Goal: Transaction & Acquisition: Book appointment/travel/reservation

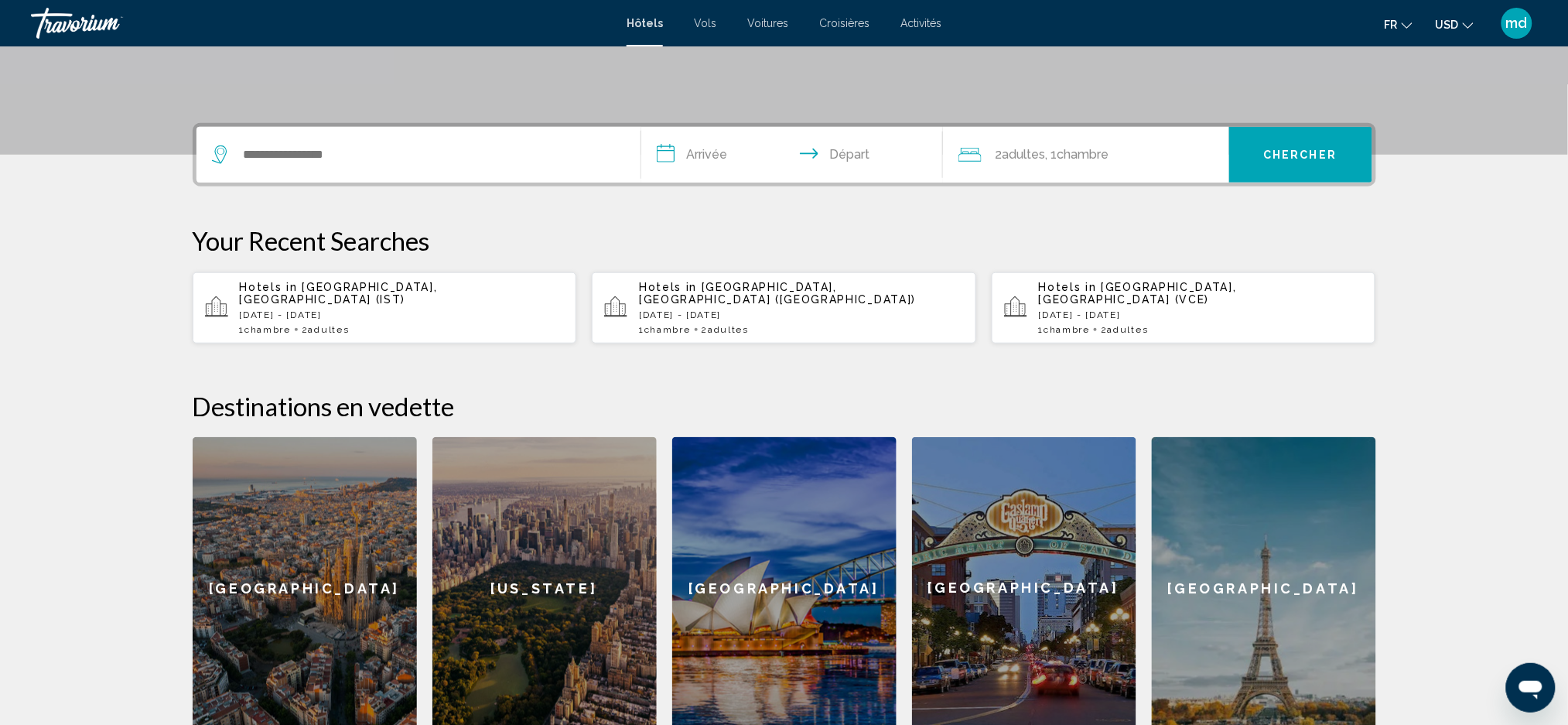
scroll to position [206, 0]
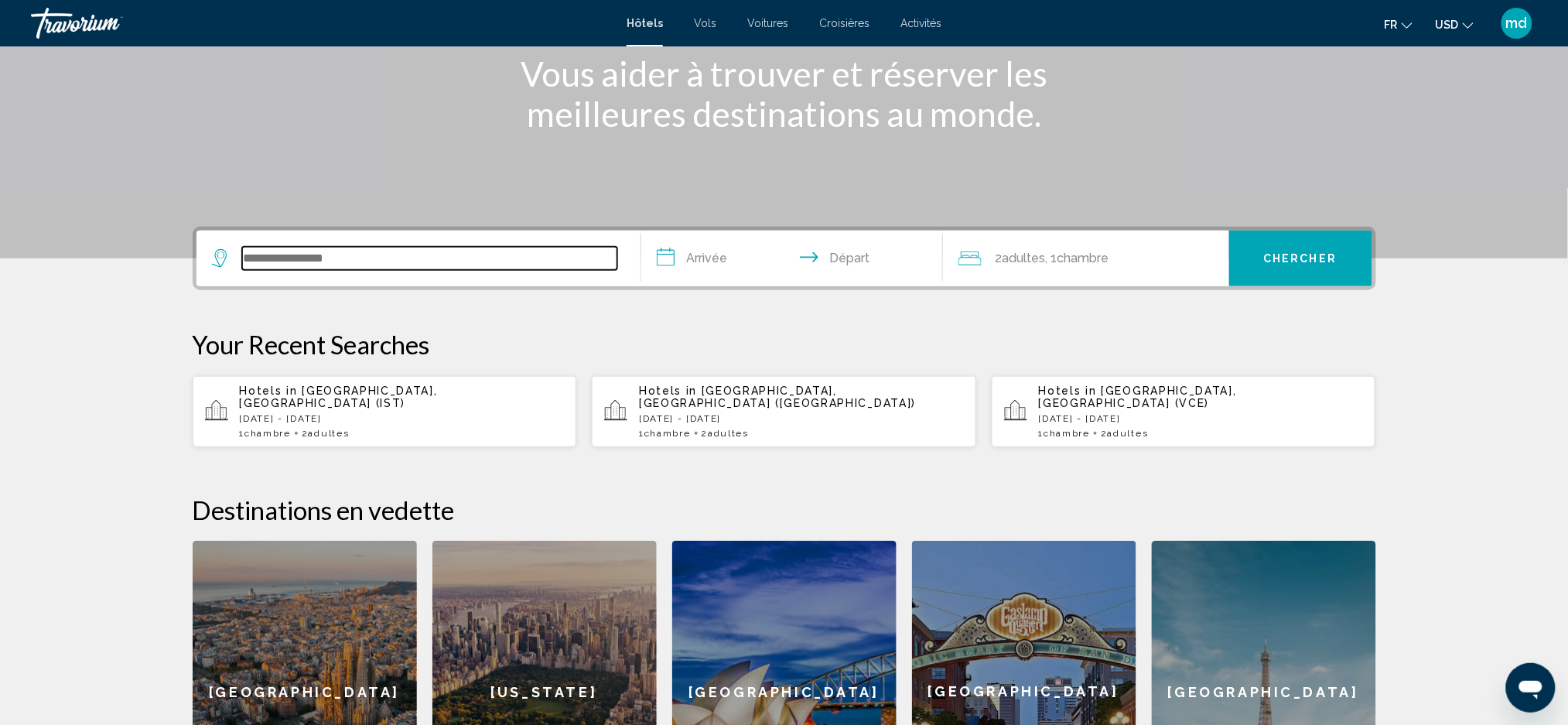
click at [288, 267] on input "Search widget" at bounding box center [429, 258] width 375 height 23
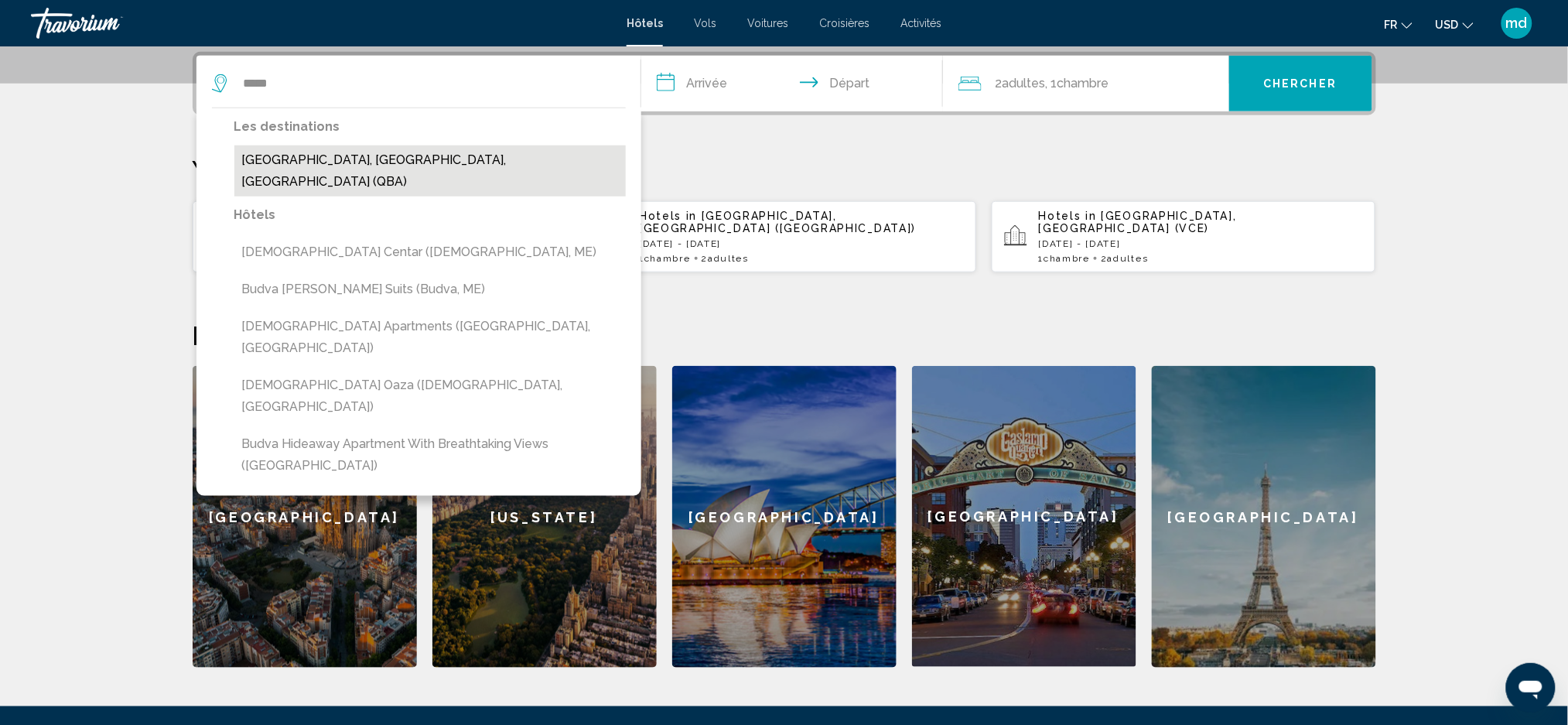
click at [362, 167] on button "[GEOGRAPHIC_DATA], [GEOGRAPHIC_DATA], [GEOGRAPHIC_DATA] (QBA)" at bounding box center [430, 170] width 392 height 51
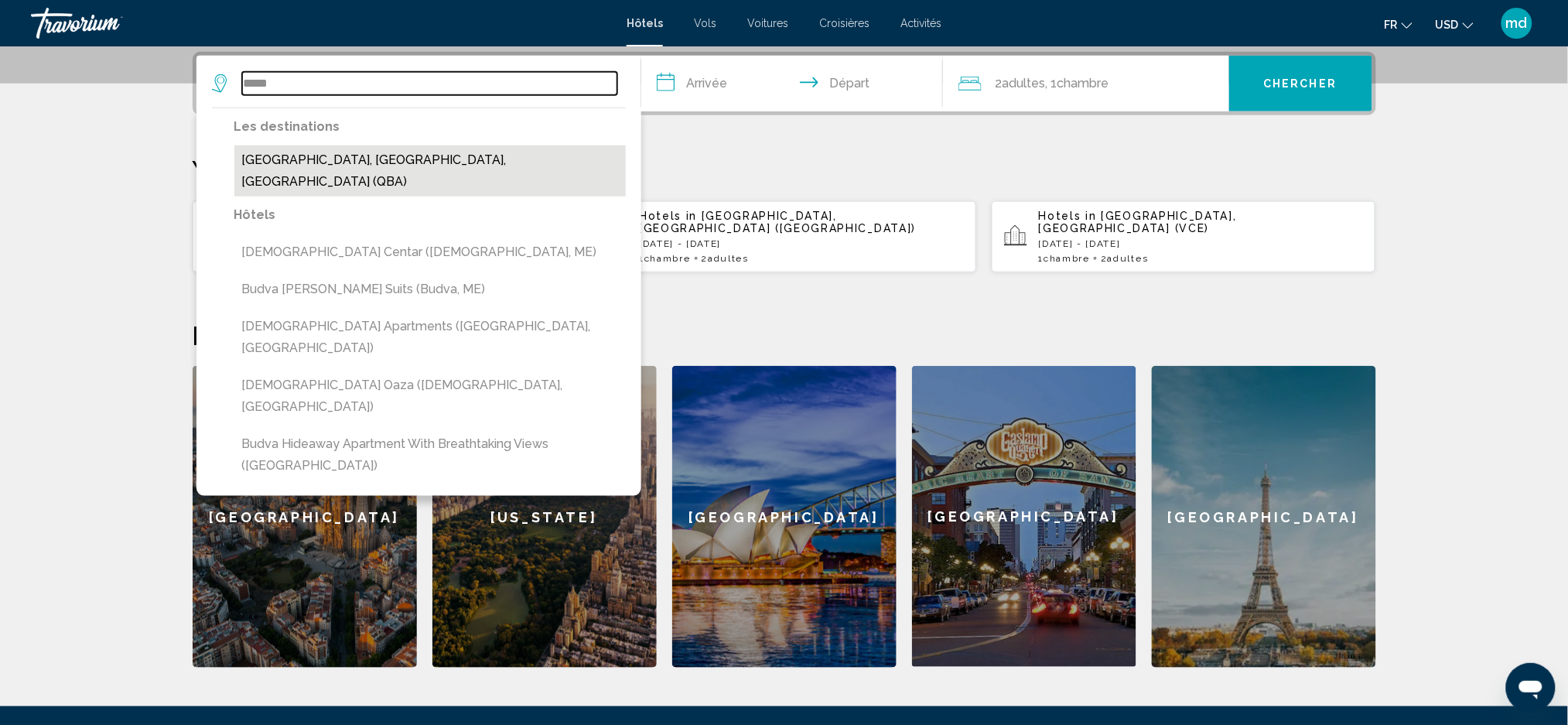
type input "**********"
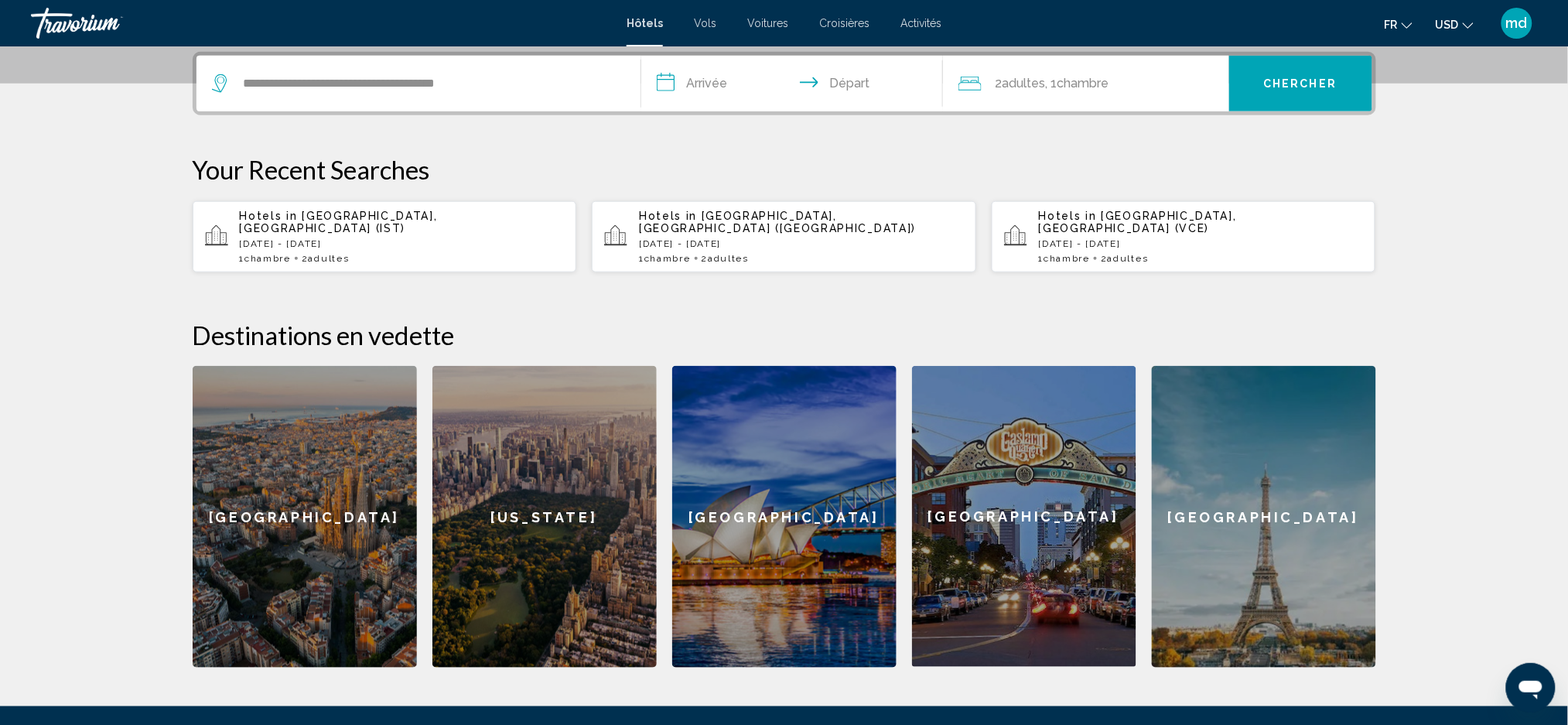
click at [705, 92] on input "**********" at bounding box center [796, 85] width 308 height 60
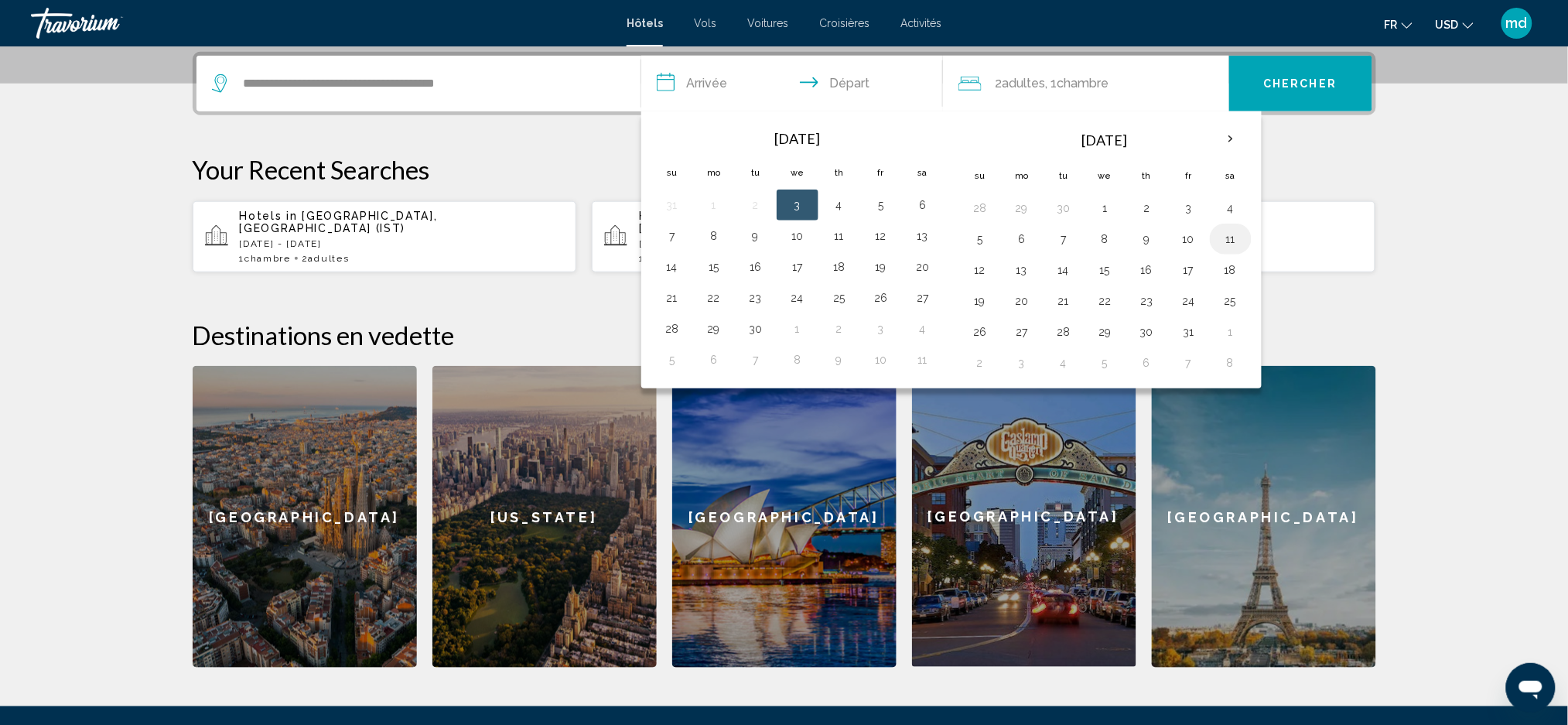
click at [1234, 235] on button "11" at bounding box center [1231, 239] width 25 height 22
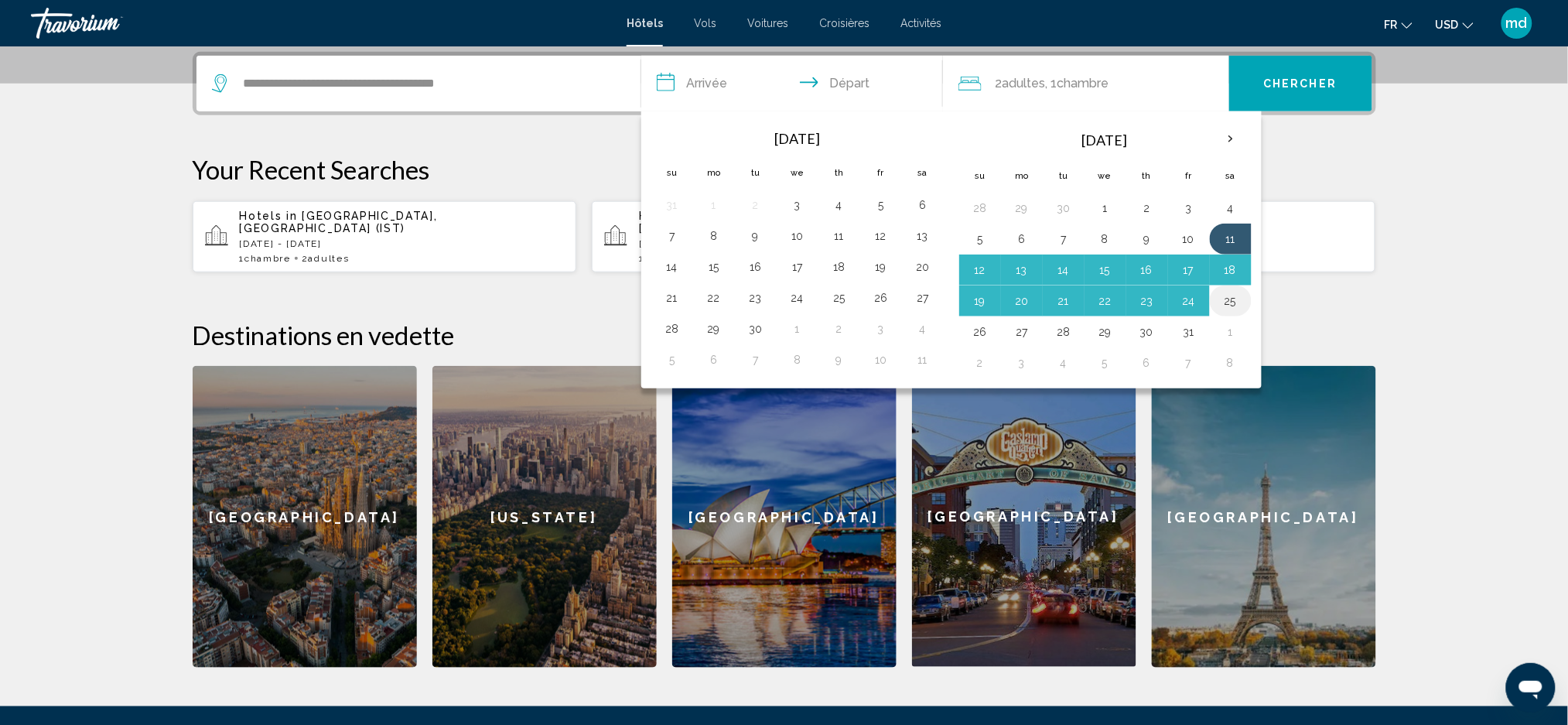
click at [1233, 298] on button "25" at bounding box center [1231, 301] width 25 height 22
type input "**********"
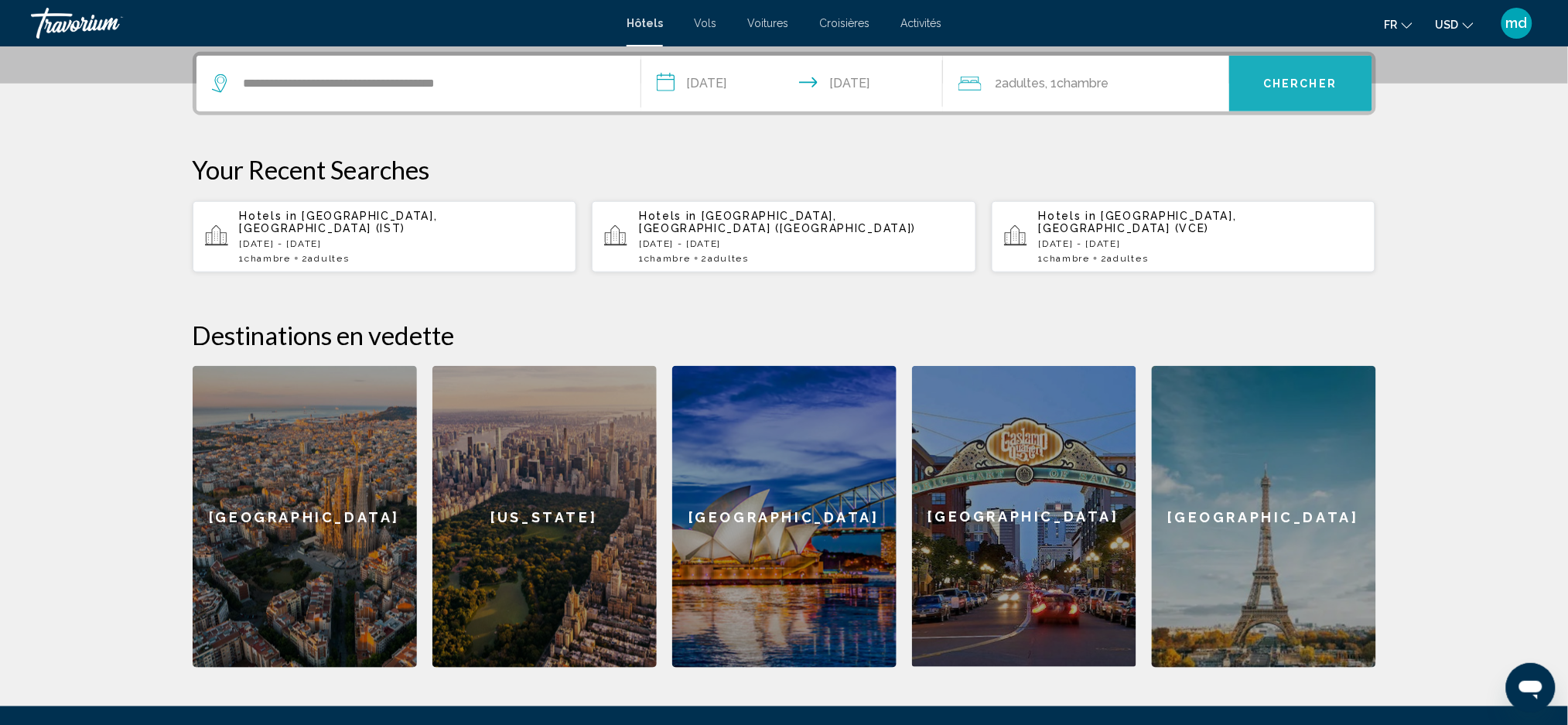
click at [1295, 94] on button "Chercher" at bounding box center [1301, 83] width 143 height 56
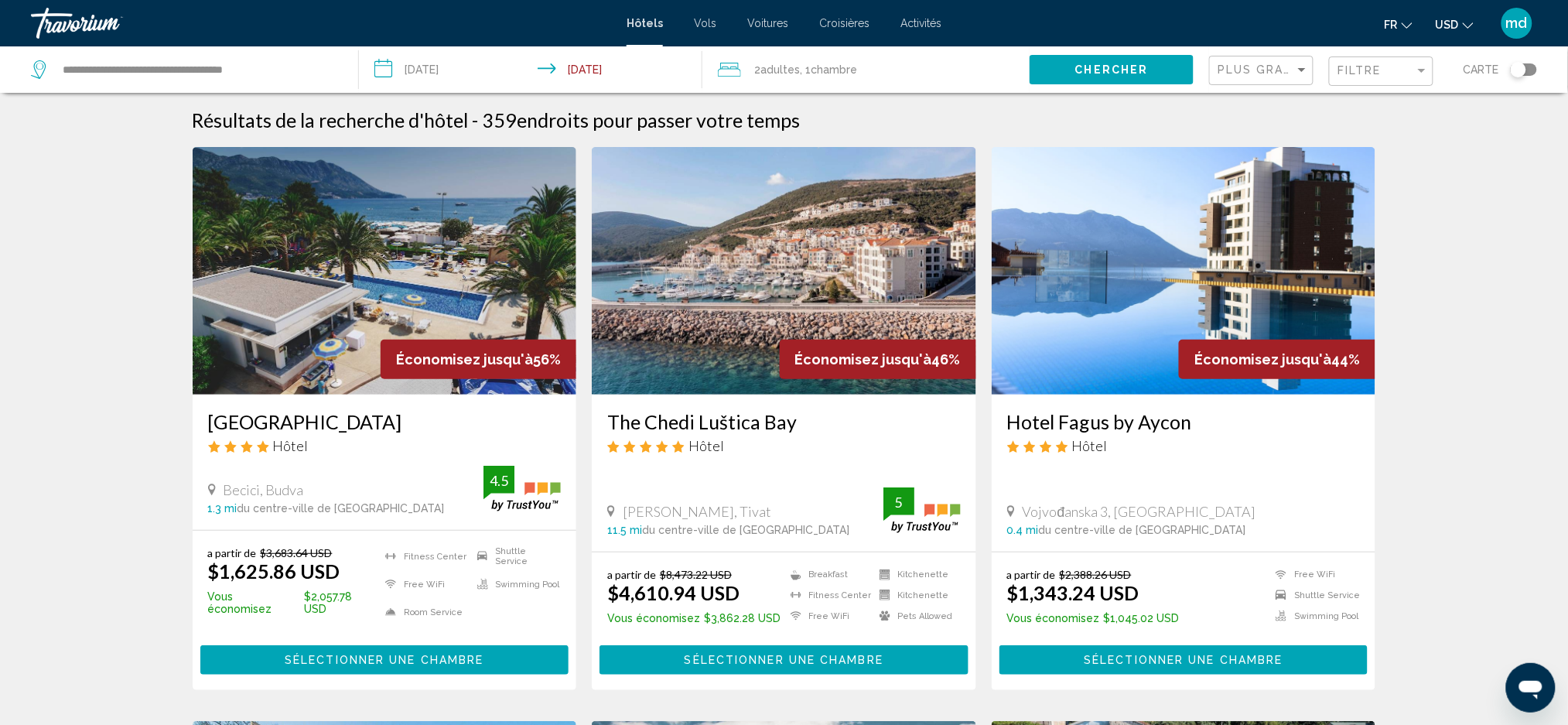
click at [1457, 30] on span "USD" at bounding box center [1447, 25] width 23 height 13
click at [1434, 93] on button "CAD (Can$)" at bounding box center [1423, 102] width 78 height 20
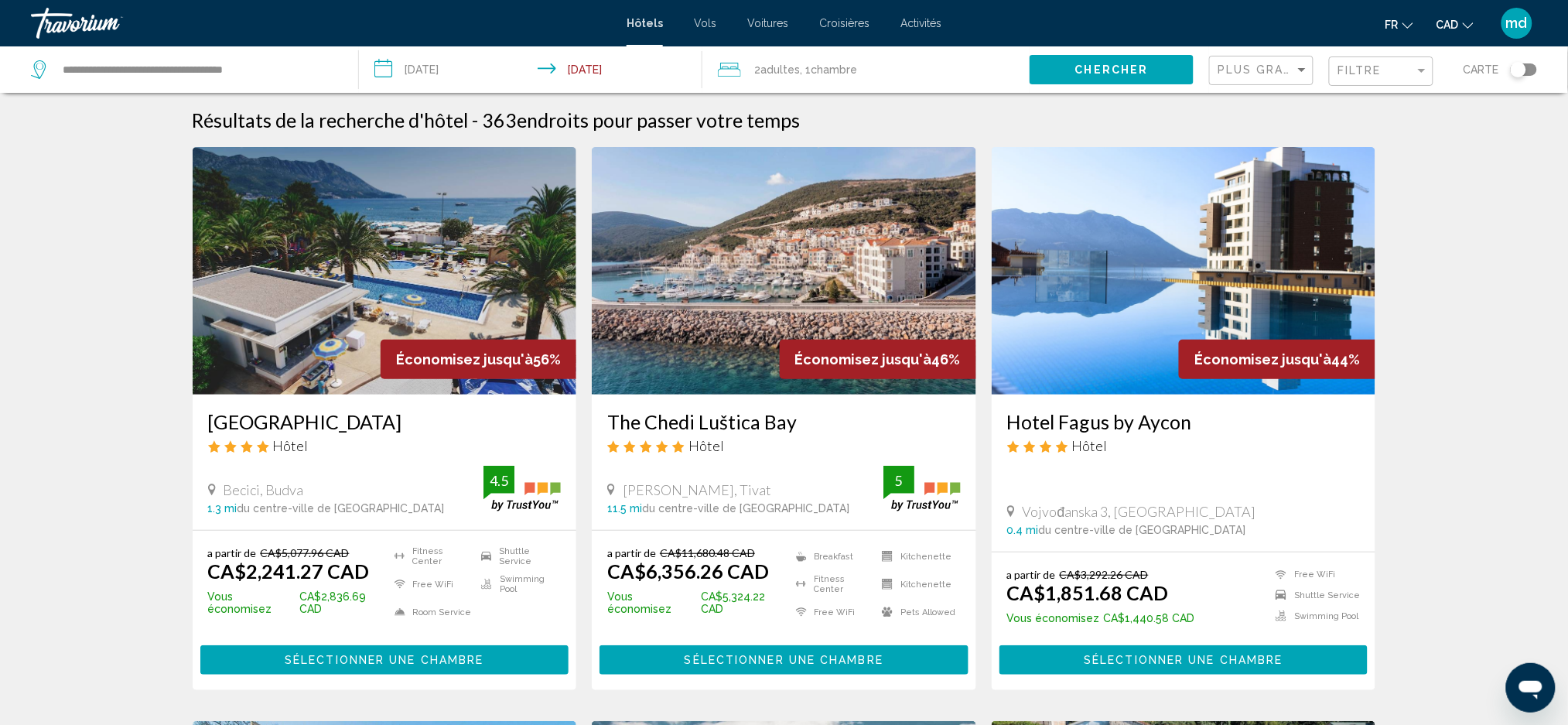
click at [234, 415] on h3 "Hotel Montenegro Beach Resort" at bounding box center [384, 422] width 354 height 23
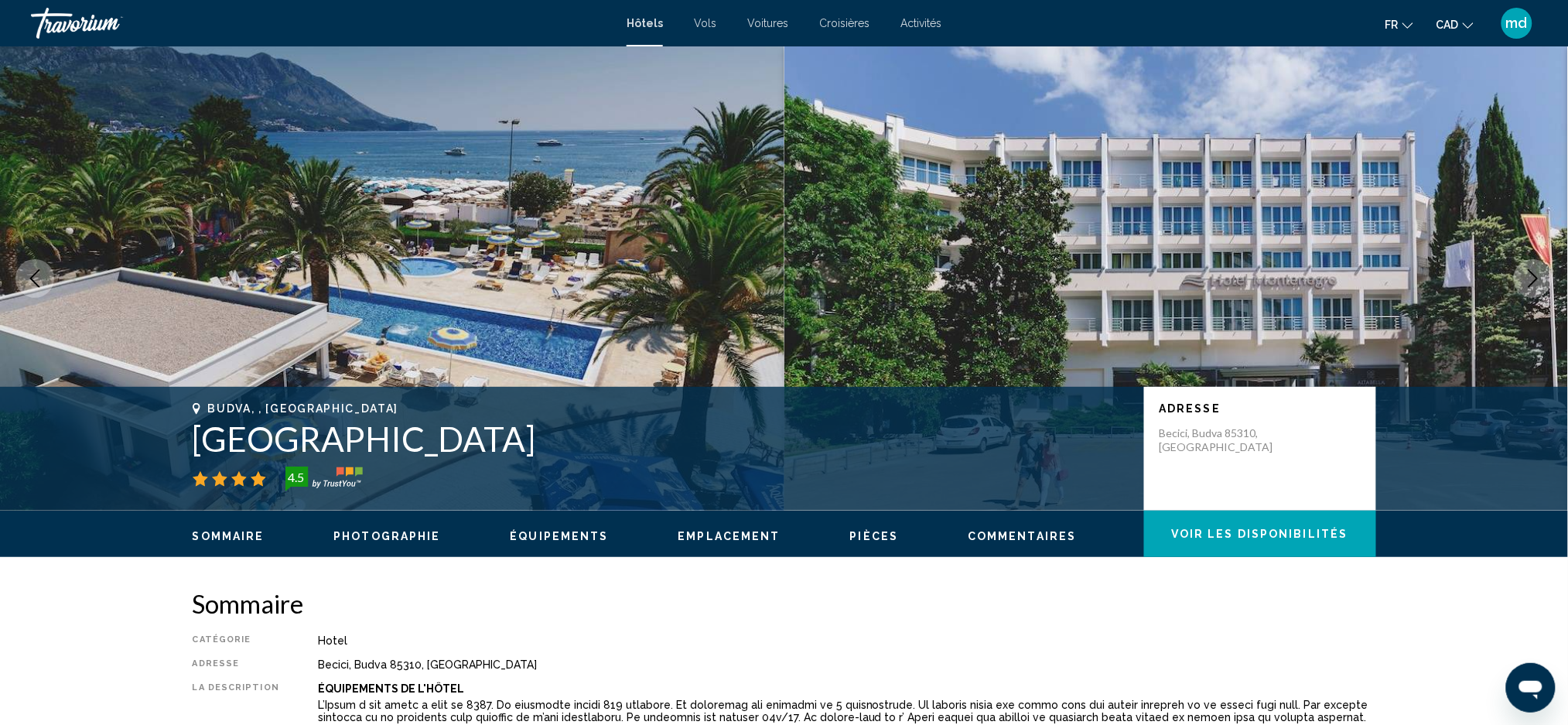
drag, startPoint x: 190, startPoint y: 440, endPoint x: 697, endPoint y: 430, distance: 507.1
click at [697, 430] on div "Budva, , Montenegro Hotel Montenegro Beach Resort 4.5 Adresse Becici, Budva 853…" at bounding box center [784, 449] width 1245 height 93
copy h1 "Hotel Montenegro Beach Resort"
click at [82, 26] on div "Travorium" at bounding box center [108, 23] width 155 height 31
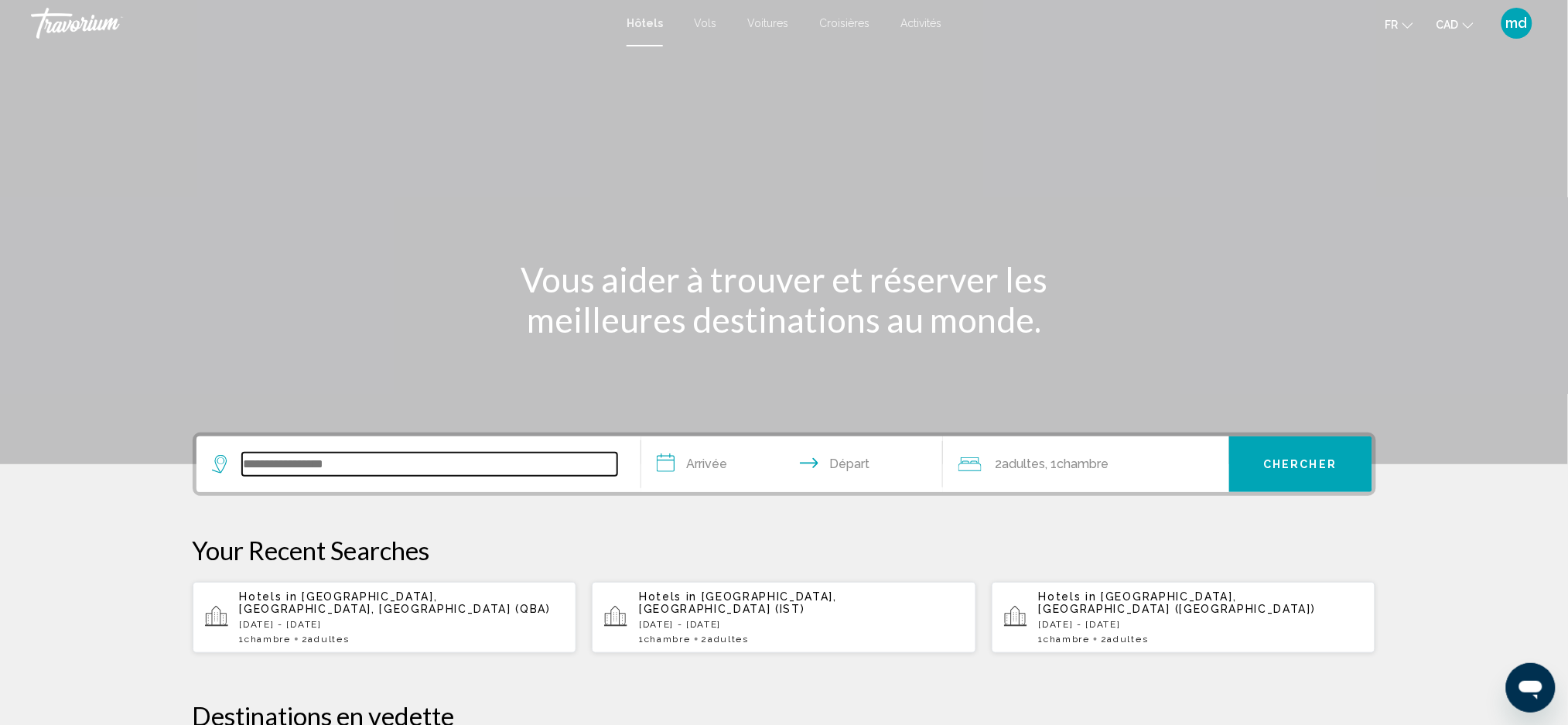
click at [308, 467] on input "Search widget" at bounding box center [429, 464] width 375 height 23
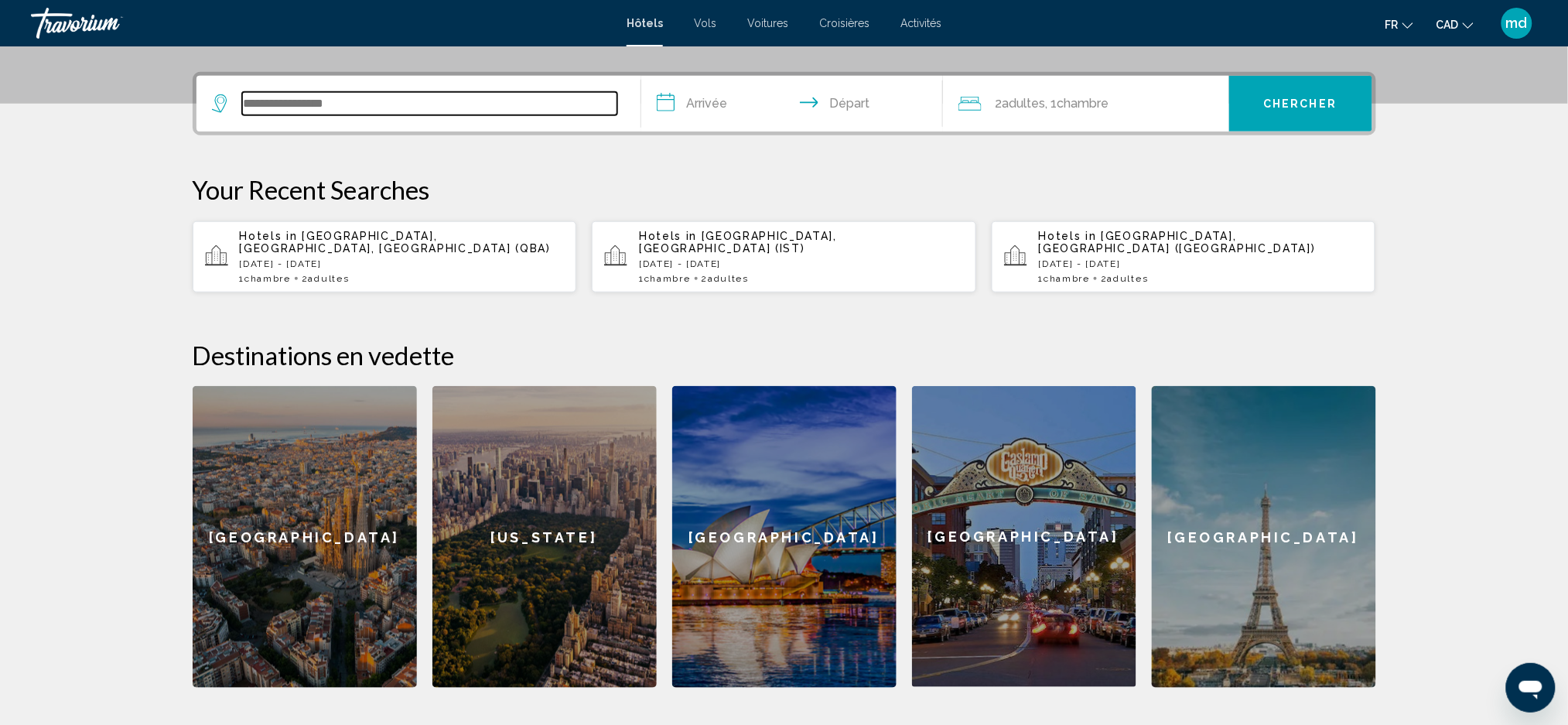
scroll to position [381, 0]
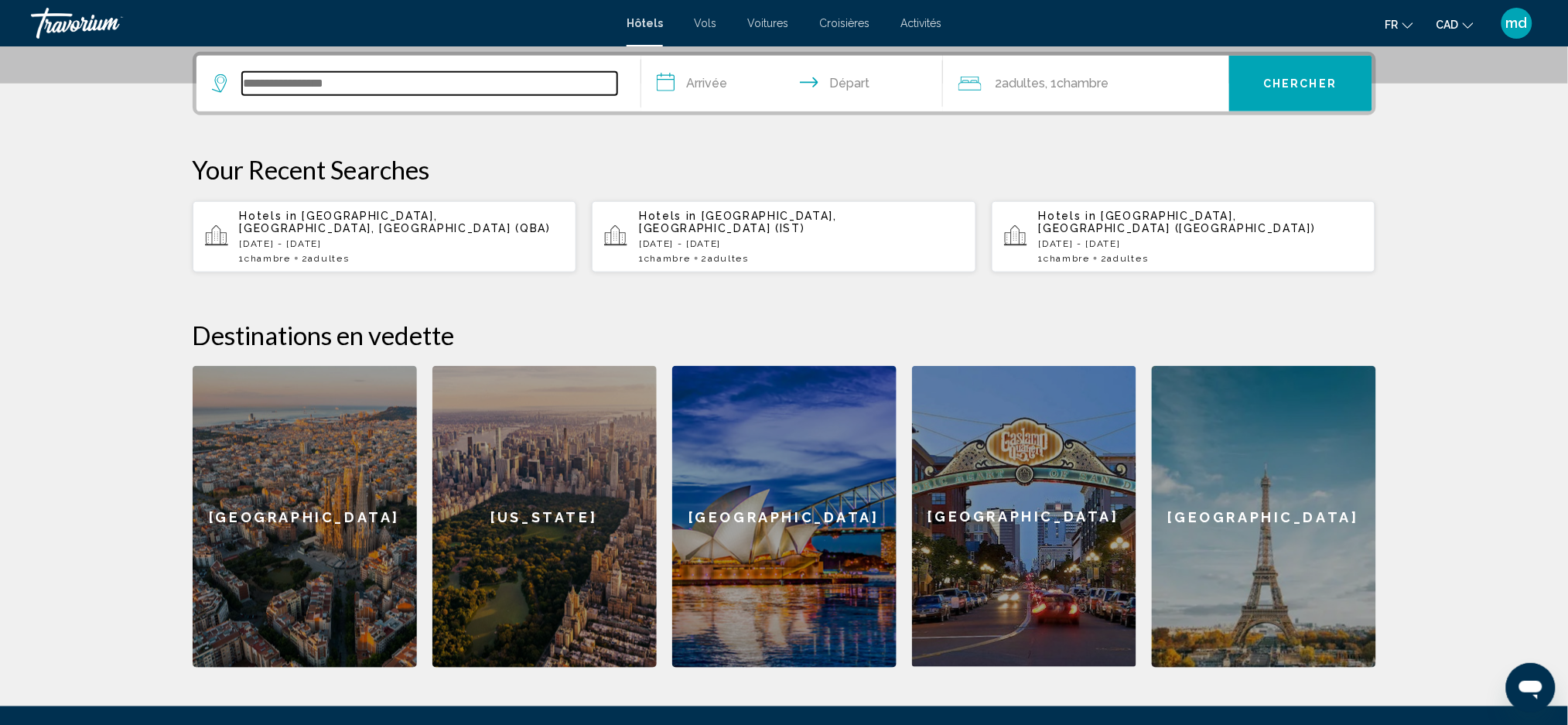
paste input "*********"
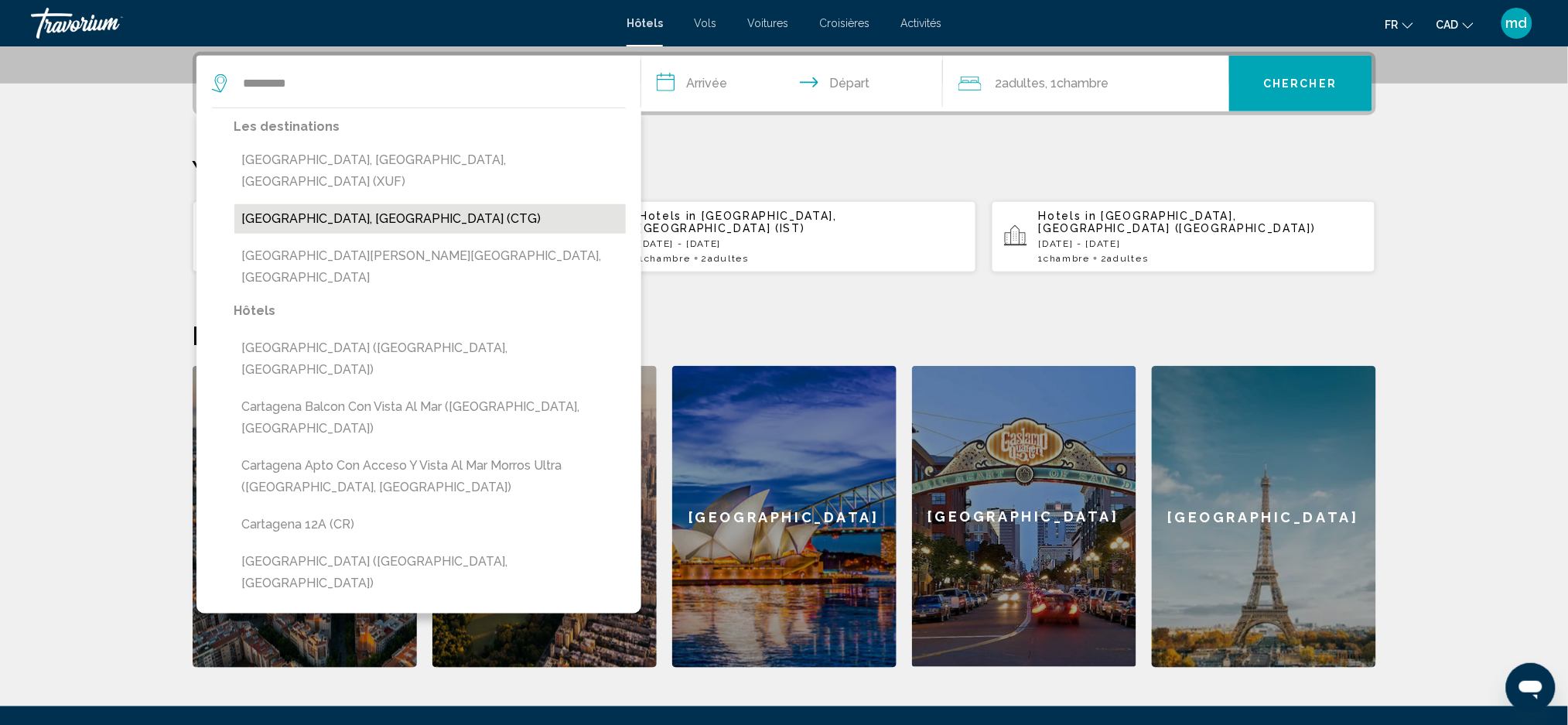
click at [358, 204] on button "[GEOGRAPHIC_DATA], [GEOGRAPHIC_DATA] (CTG)" at bounding box center [430, 219] width 392 height 30
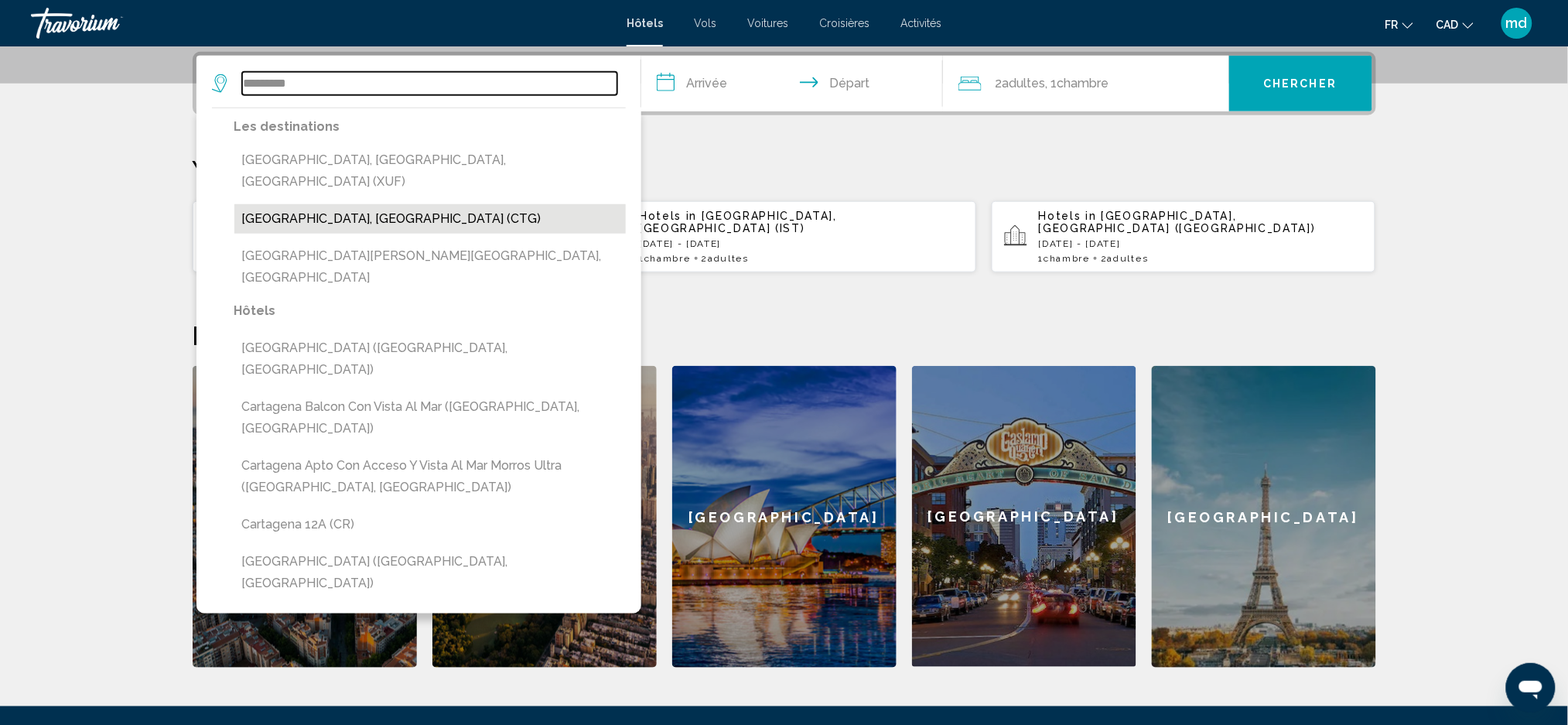
type input "**********"
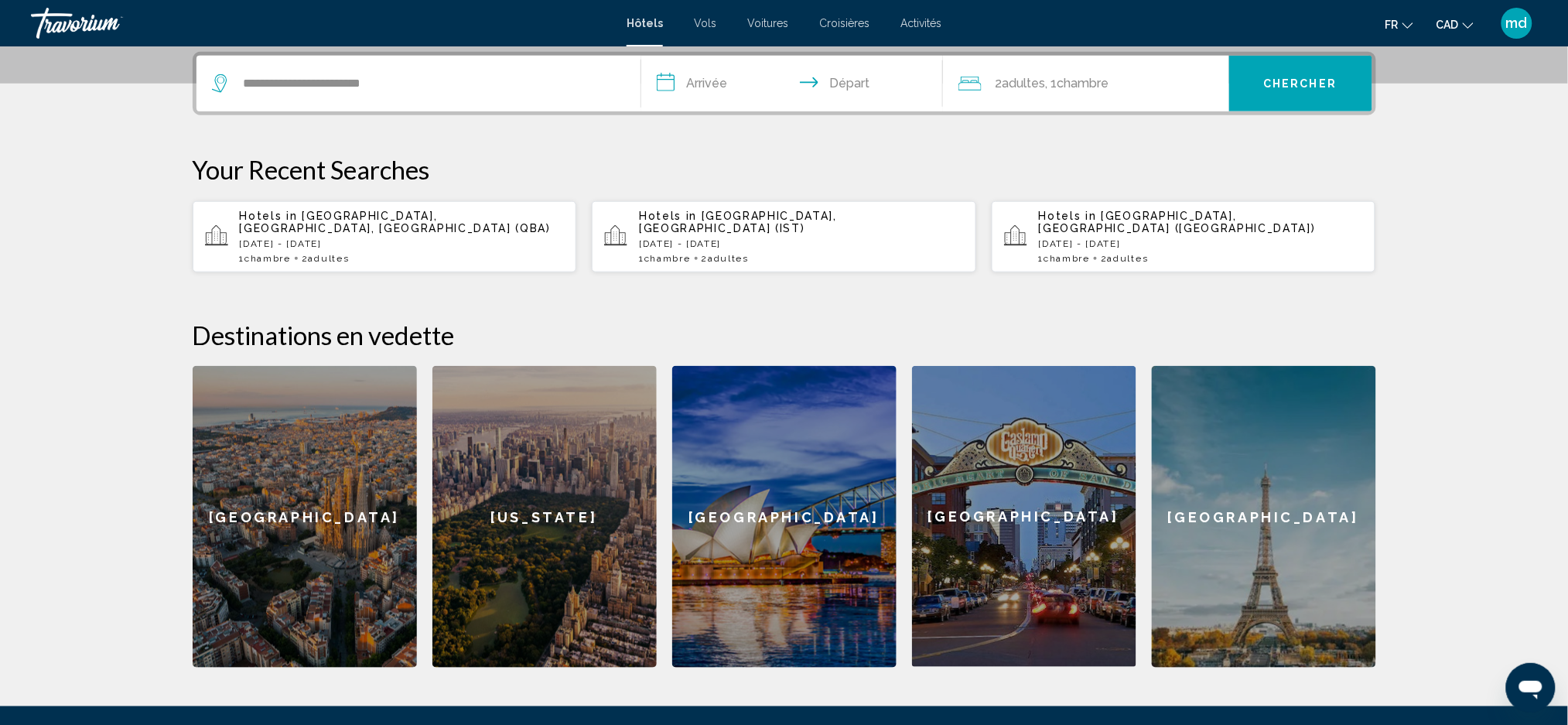
click at [673, 73] on input "**********" at bounding box center [796, 85] width 308 height 60
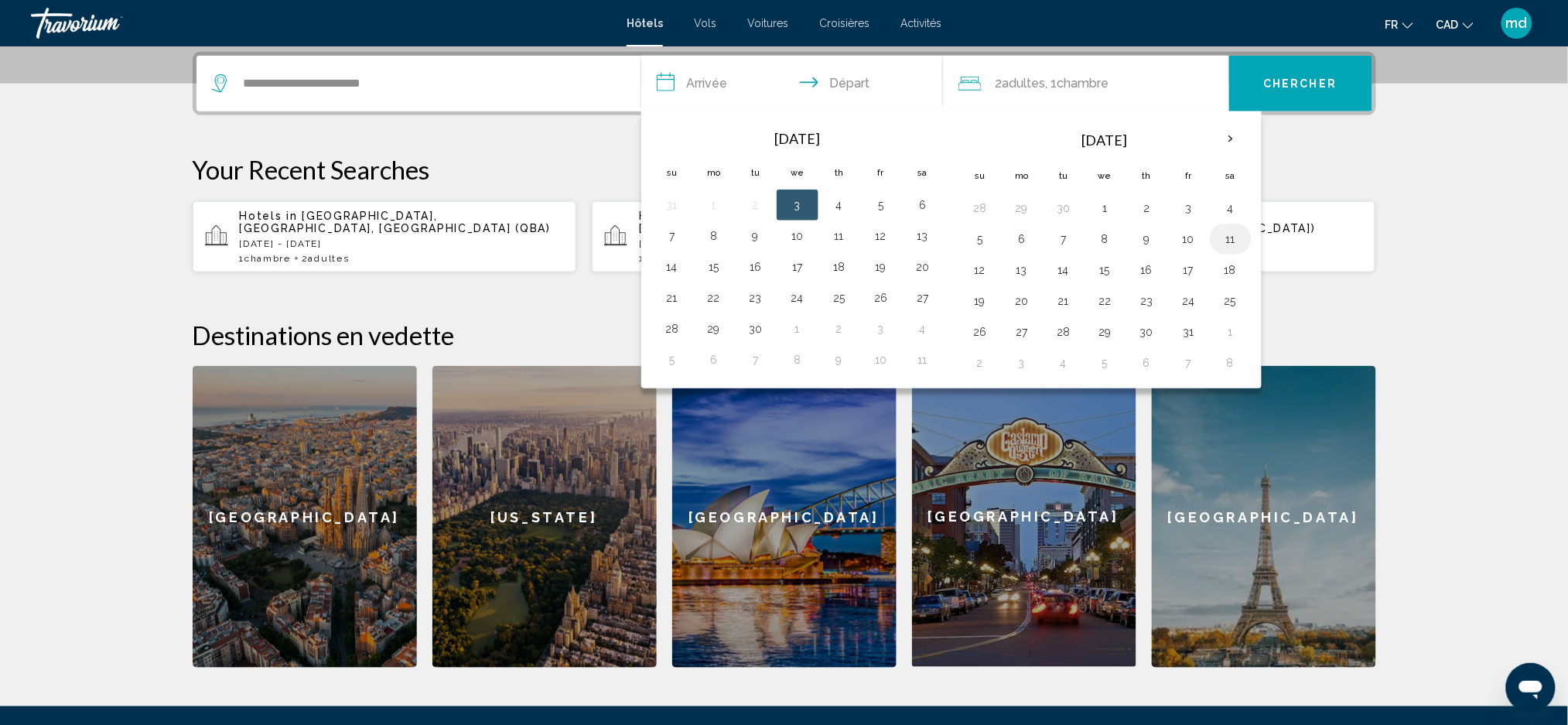
click at [1229, 232] on button "11" at bounding box center [1231, 239] width 25 height 22
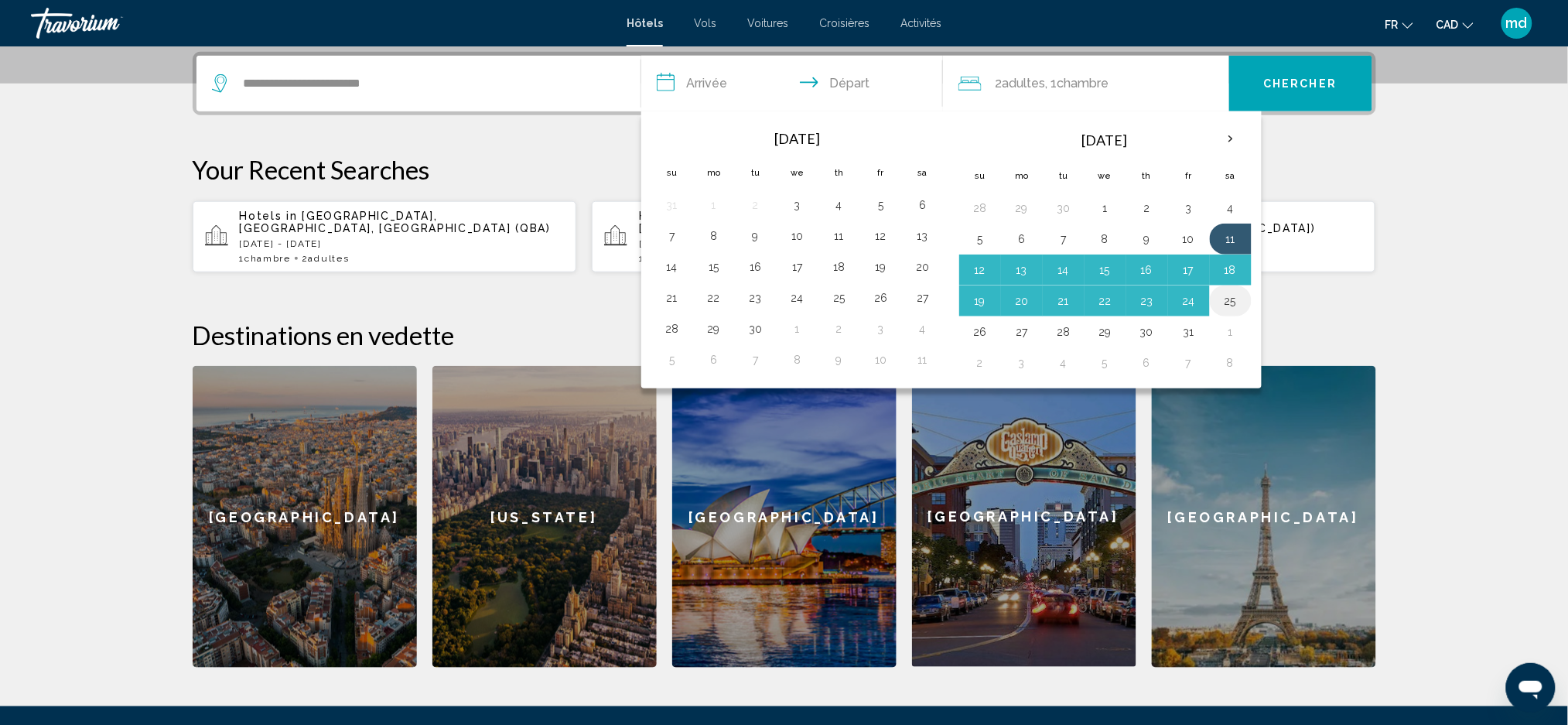
click at [1233, 298] on button "25" at bounding box center [1231, 301] width 25 height 22
type input "**********"
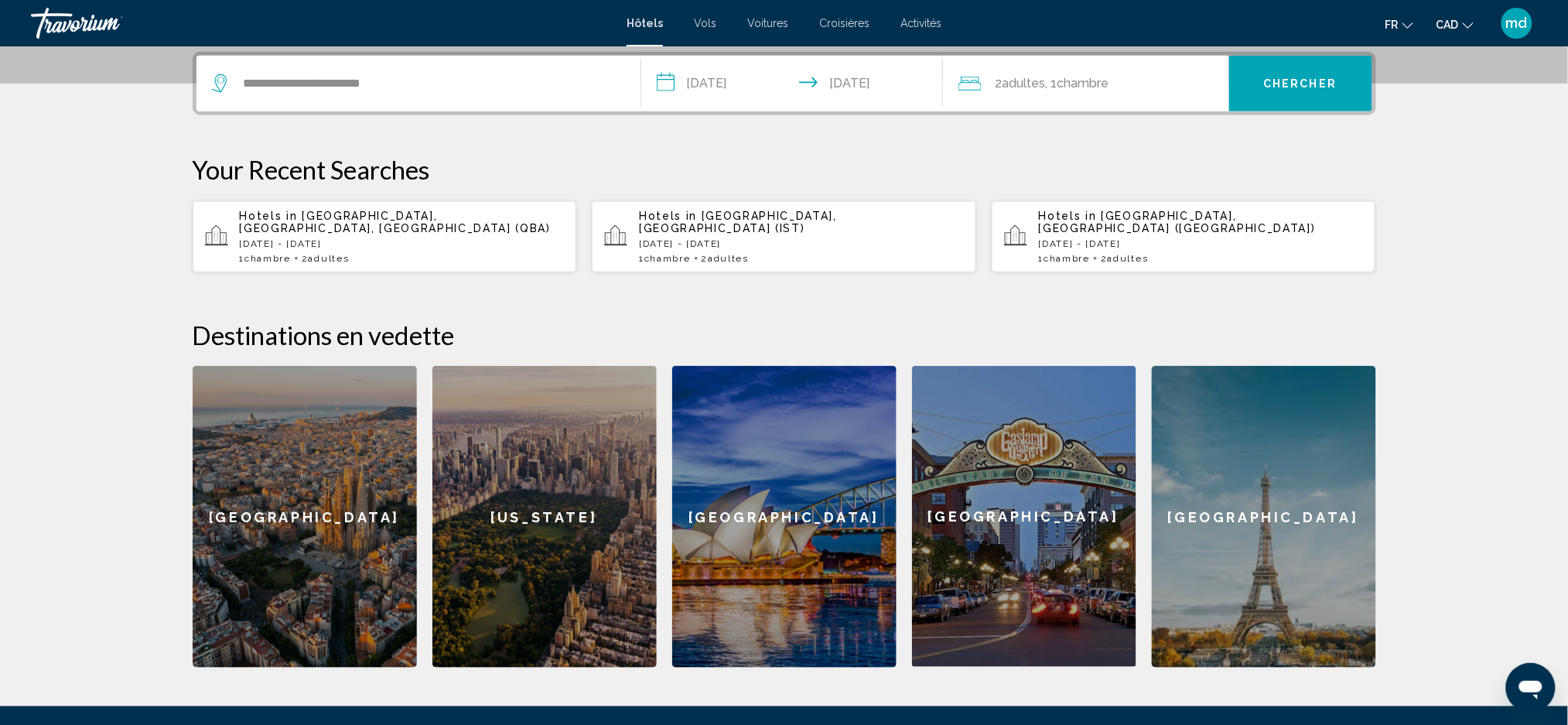
click at [1281, 88] on button "Chercher" at bounding box center [1301, 83] width 143 height 56
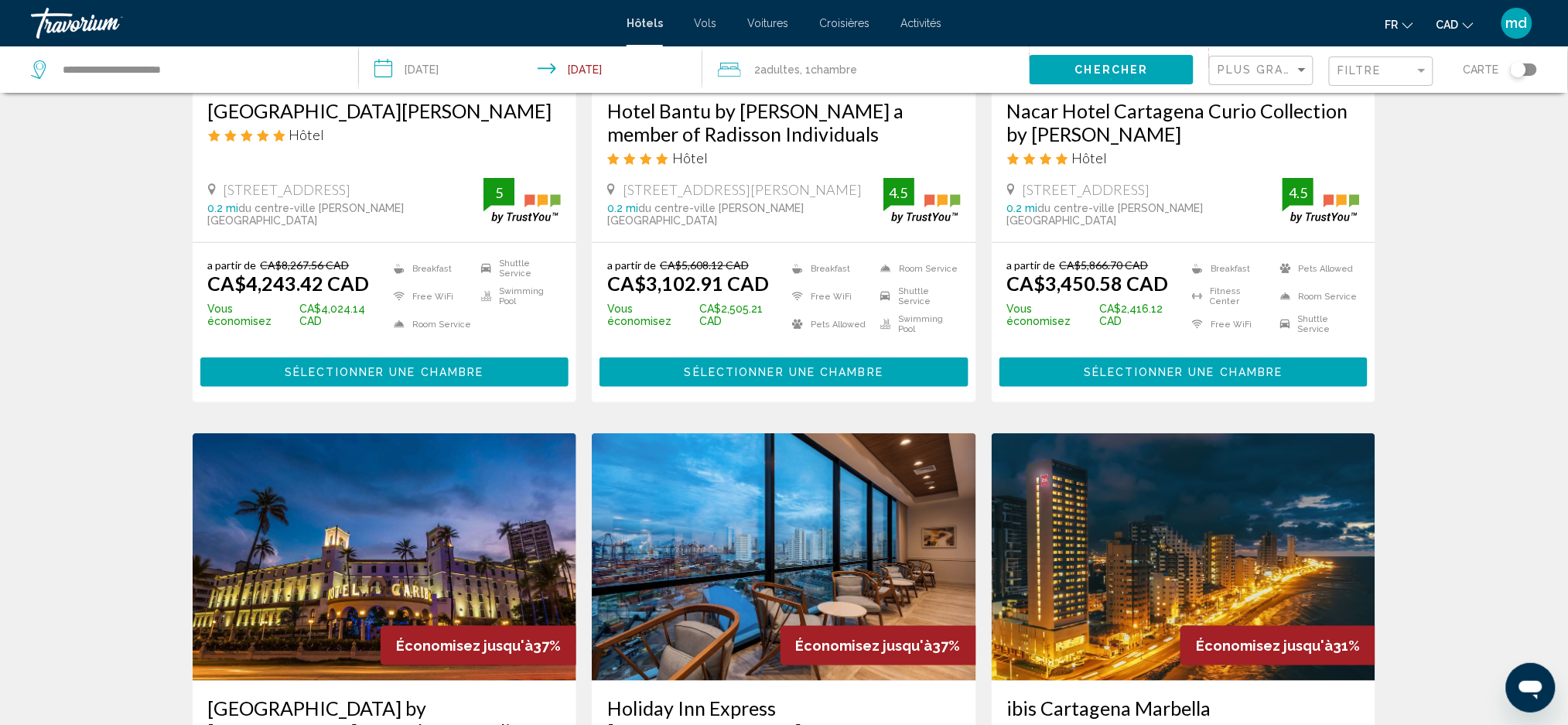
scroll to position [309, 0]
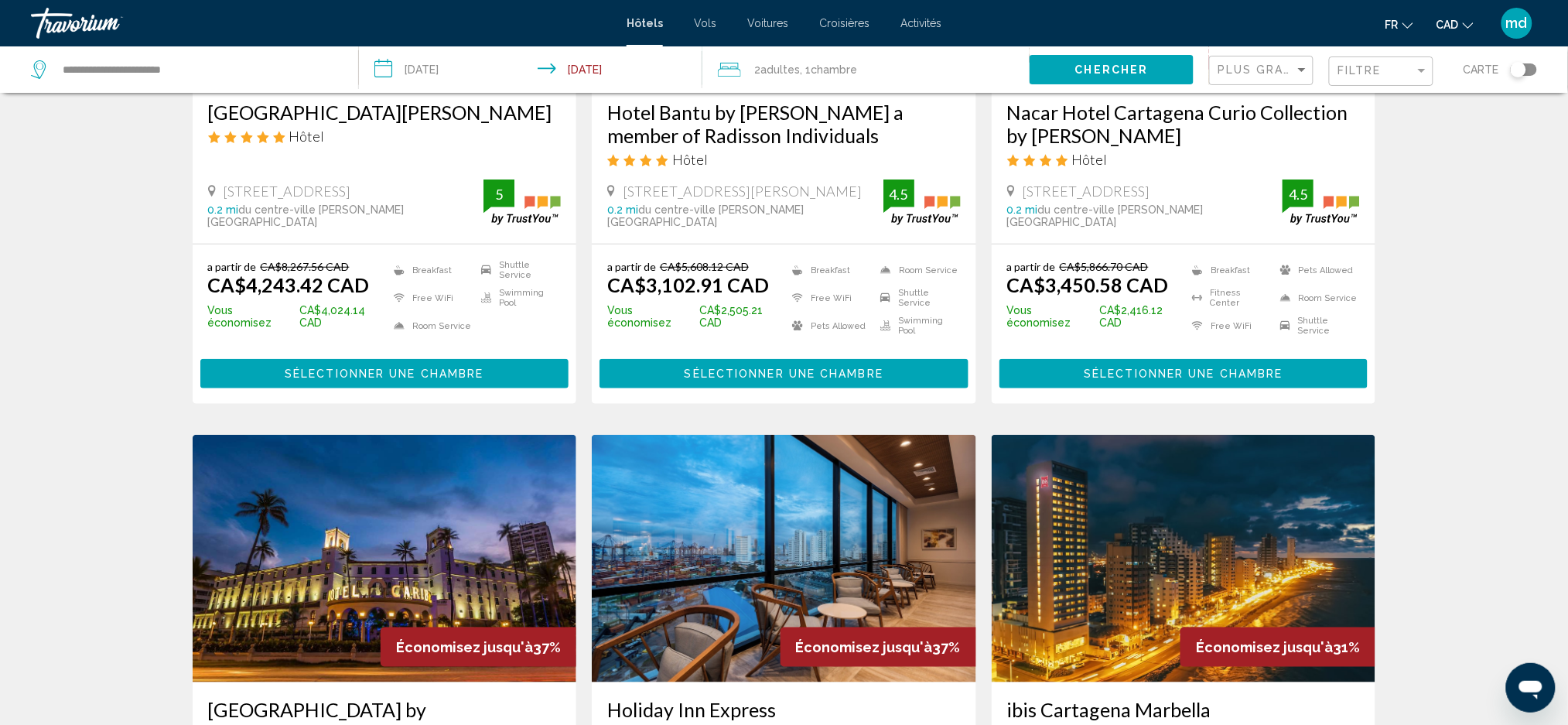
click at [1275, 81] on div "Plus grandes économies" at bounding box center [1263, 71] width 91 height 29
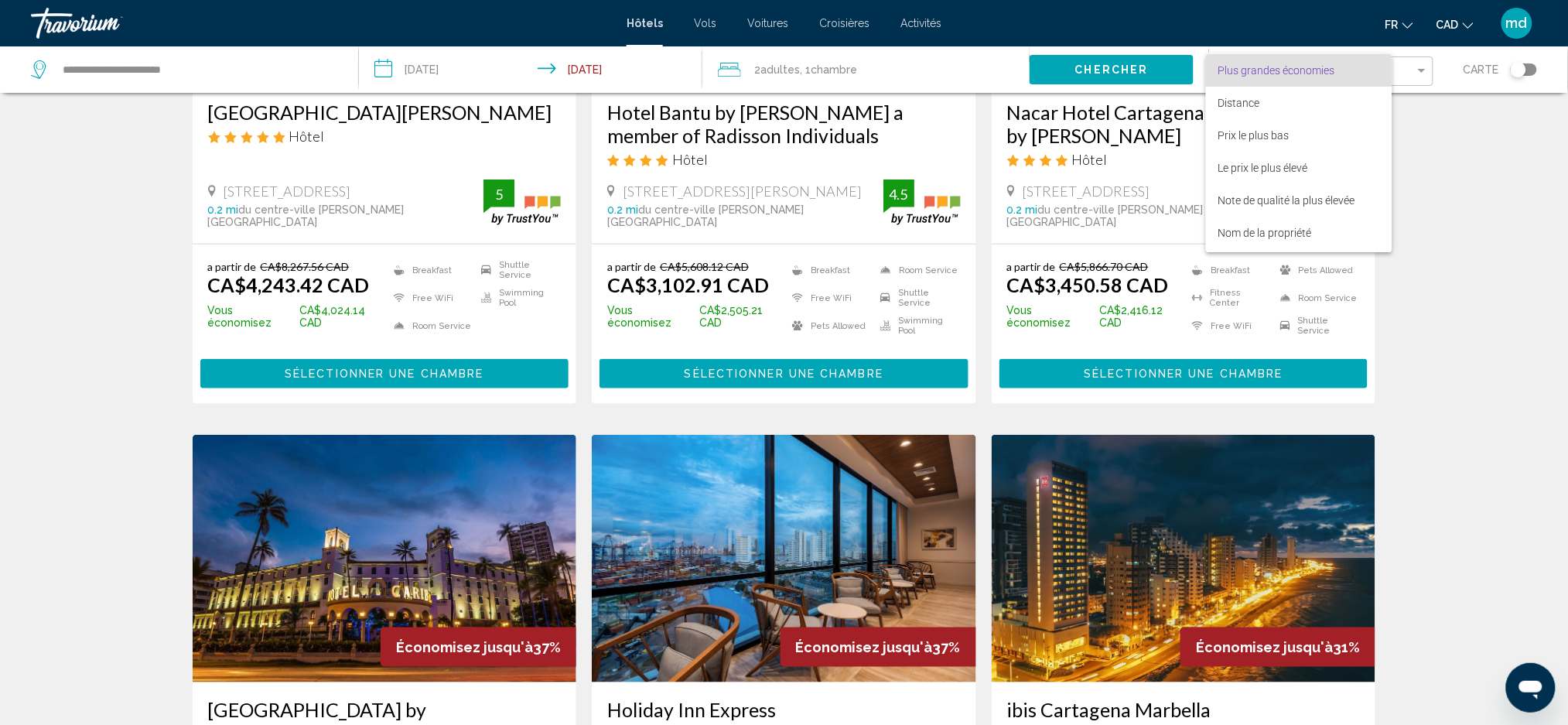
click at [1486, 266] on div at bounding box center [784, 362] width 1568 height 725
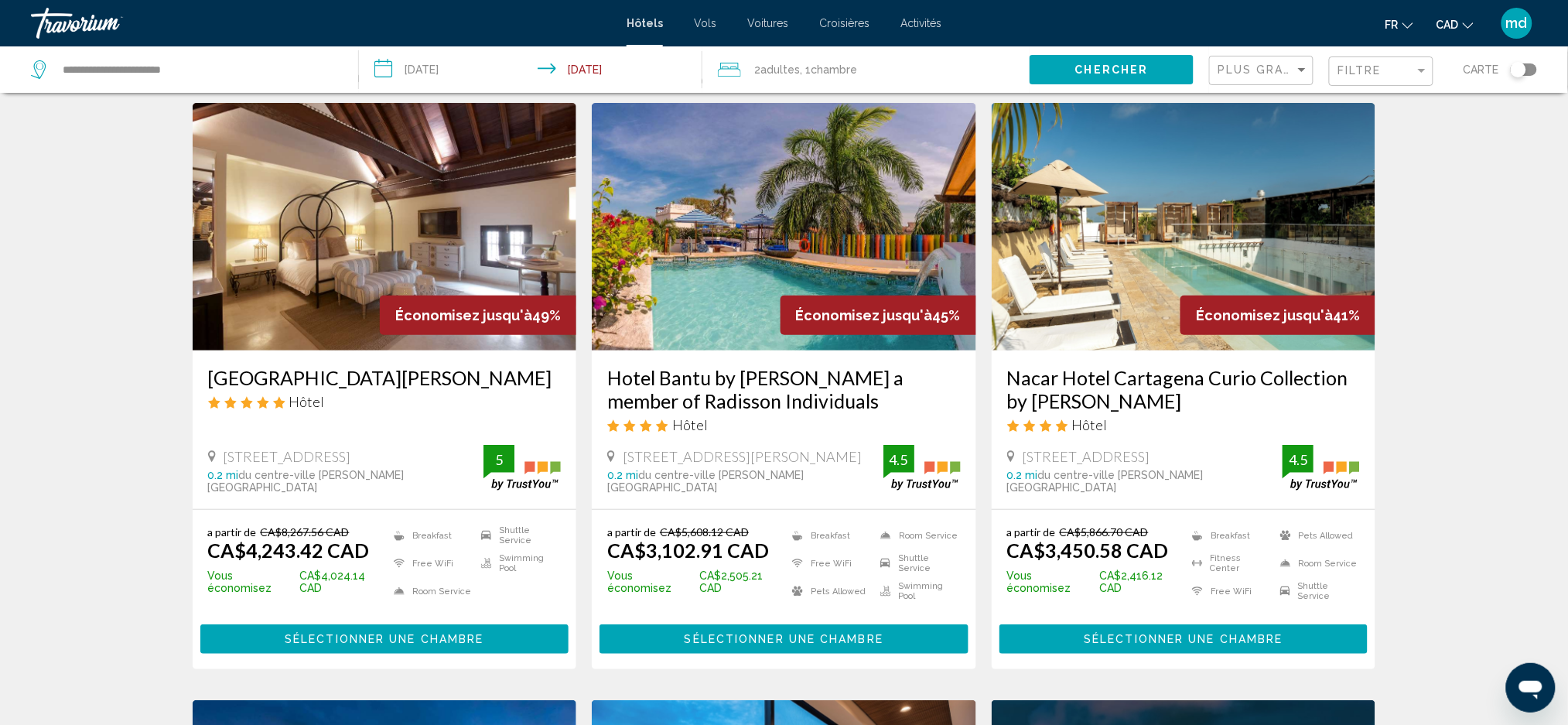
scroll to position [0, 0]
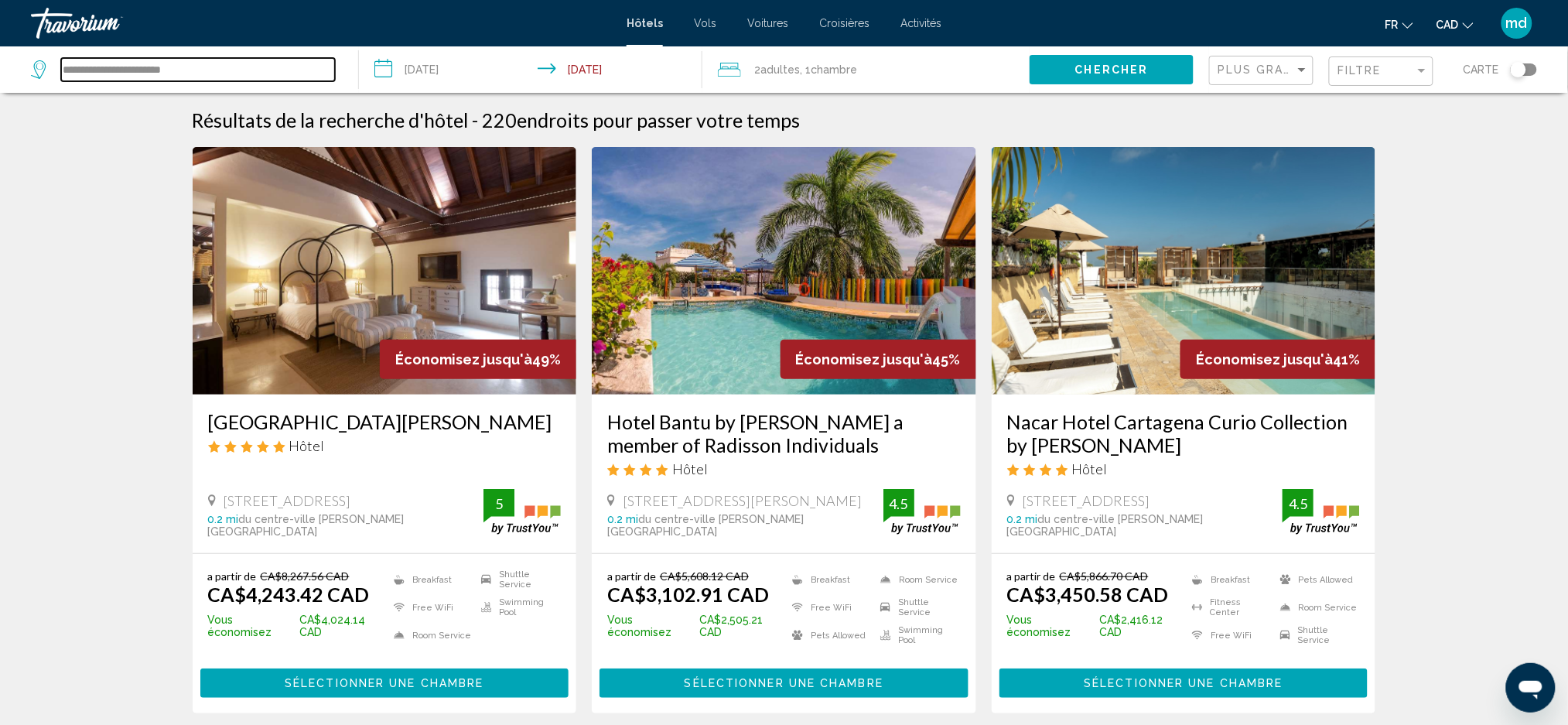
click at [235, 60] on input "**********" at bounding box center [198, 70] width 274 height 23
drag, startPoint x: 231, startPoint y: 60, endPoint x: 92, endPoint y: 65, distance: 139.1
click at [92, 65] on input "**********" at bounding box center [198, 70] width 274 height 23
click at [243, 64] on input "**********" at bounding box center [198, 70] width 274 height 23
drag, startPoint x: 241, startPoint y: 64, endPoint x: 0, endPoint y: 82, distance: 241.7
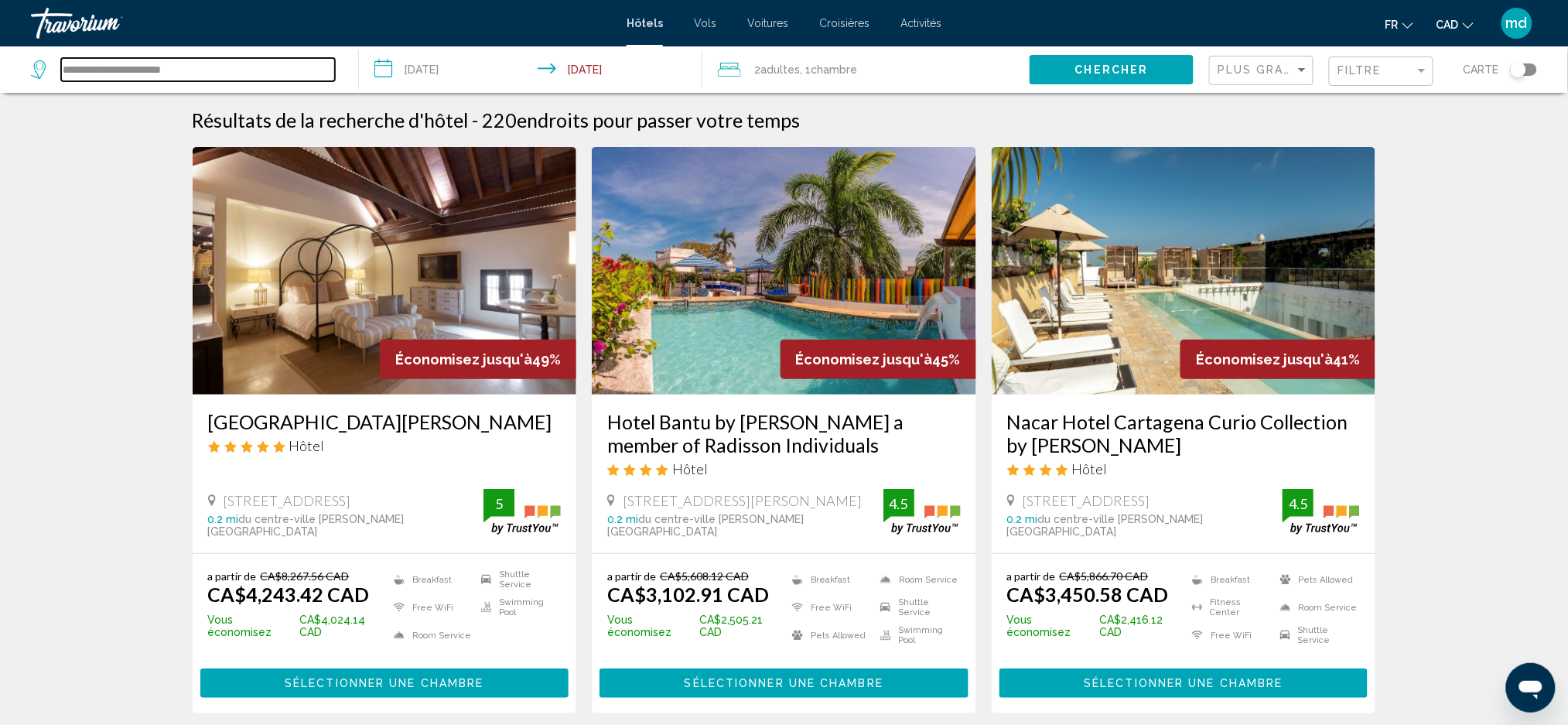
click at [0, 82] on app-destination-search "**********" at bounding box center [179, 70] width 359 height 47
paste input "Search widget"
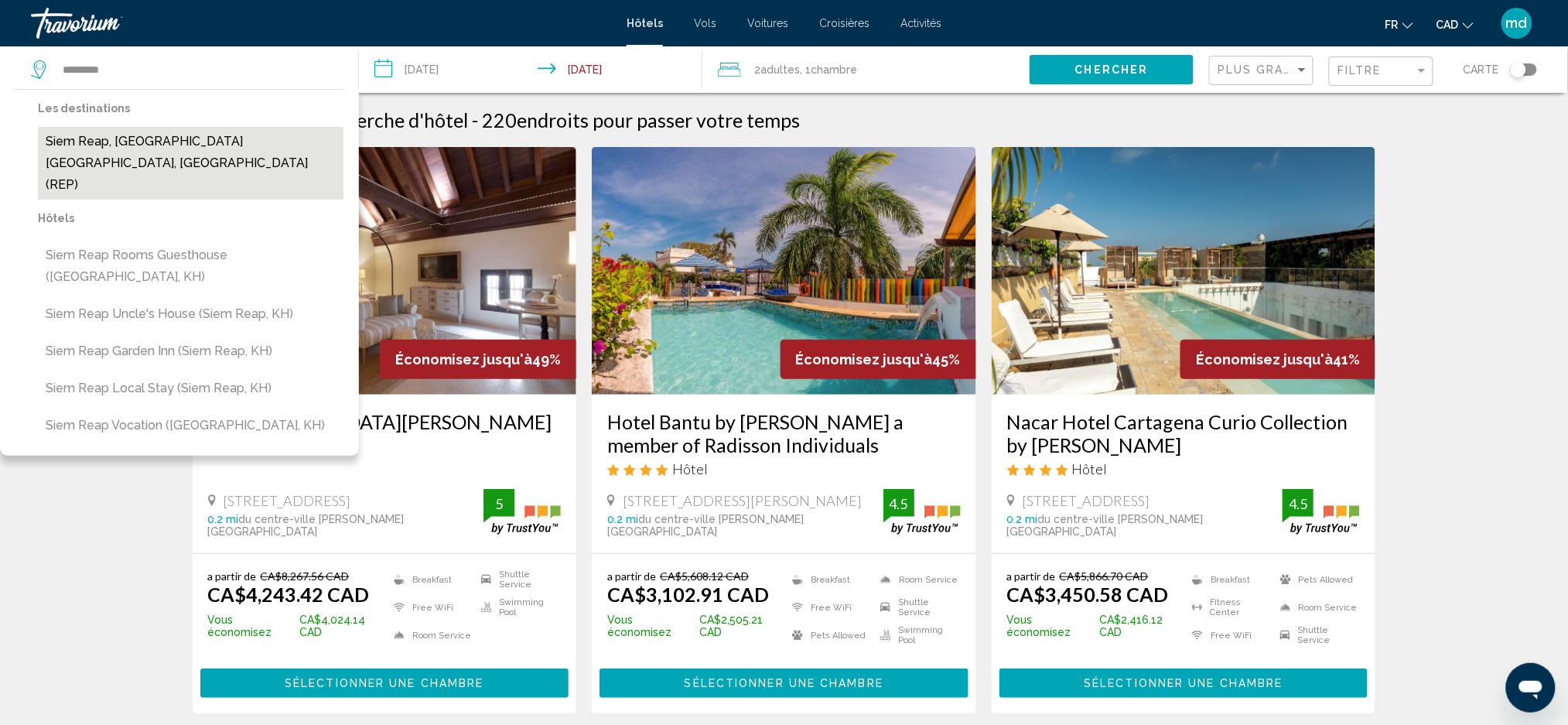
click at [134, 141] on button "Siem Reap, [GEOGRAPHIC_DATA] [GEOGRAPHIC_DATA], [GEOGRAPHIC_DATA] (REP)" at bounding box center [190, 163] width 306 height 73
type input "**********"
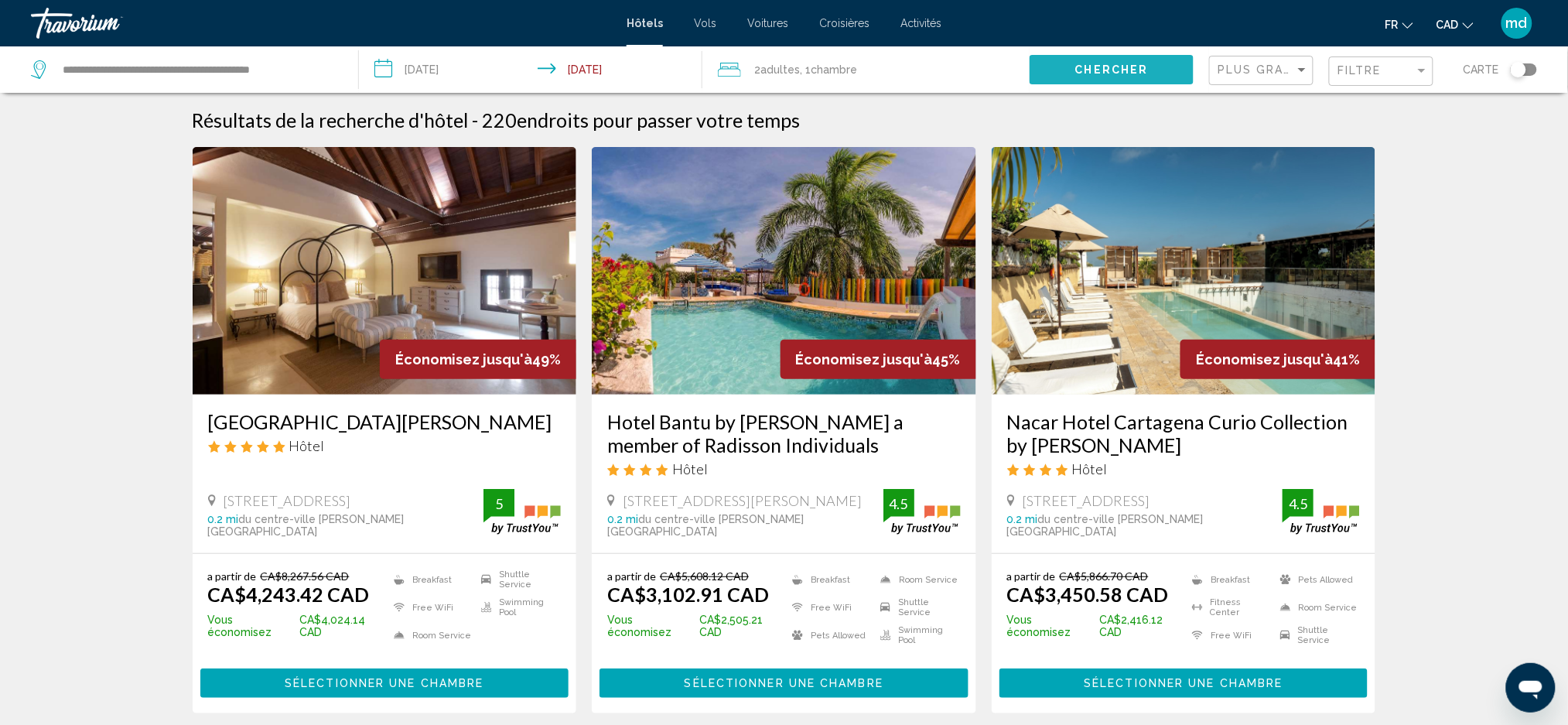
click at [1086, 71] on span "Chercher" at bounding box center [1112, 71] width 73 height 13
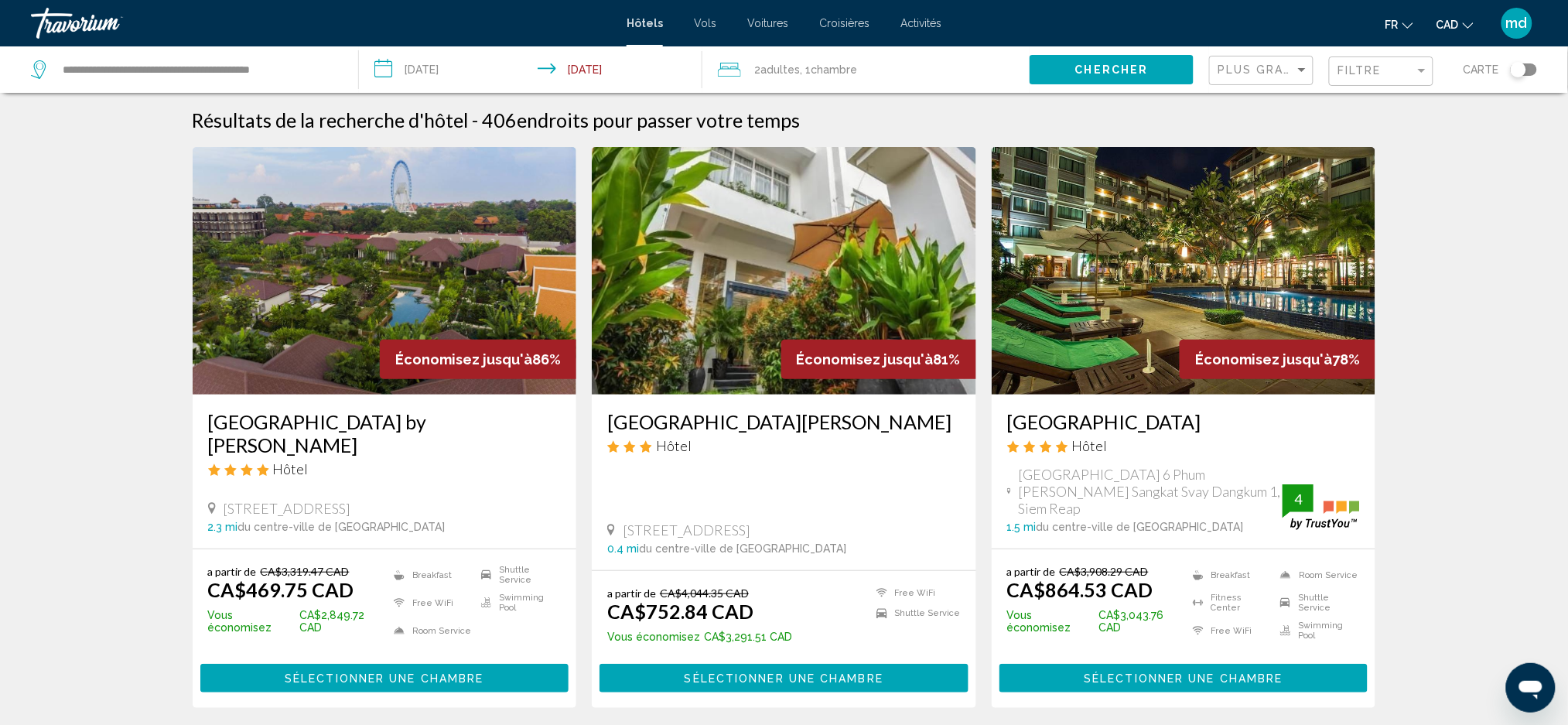
click at [305, 421] on h3 "[GEOGRAPHIC_DATA] by [PERSON_NAME]" at bounding box center [384, 434] width 354 height 47
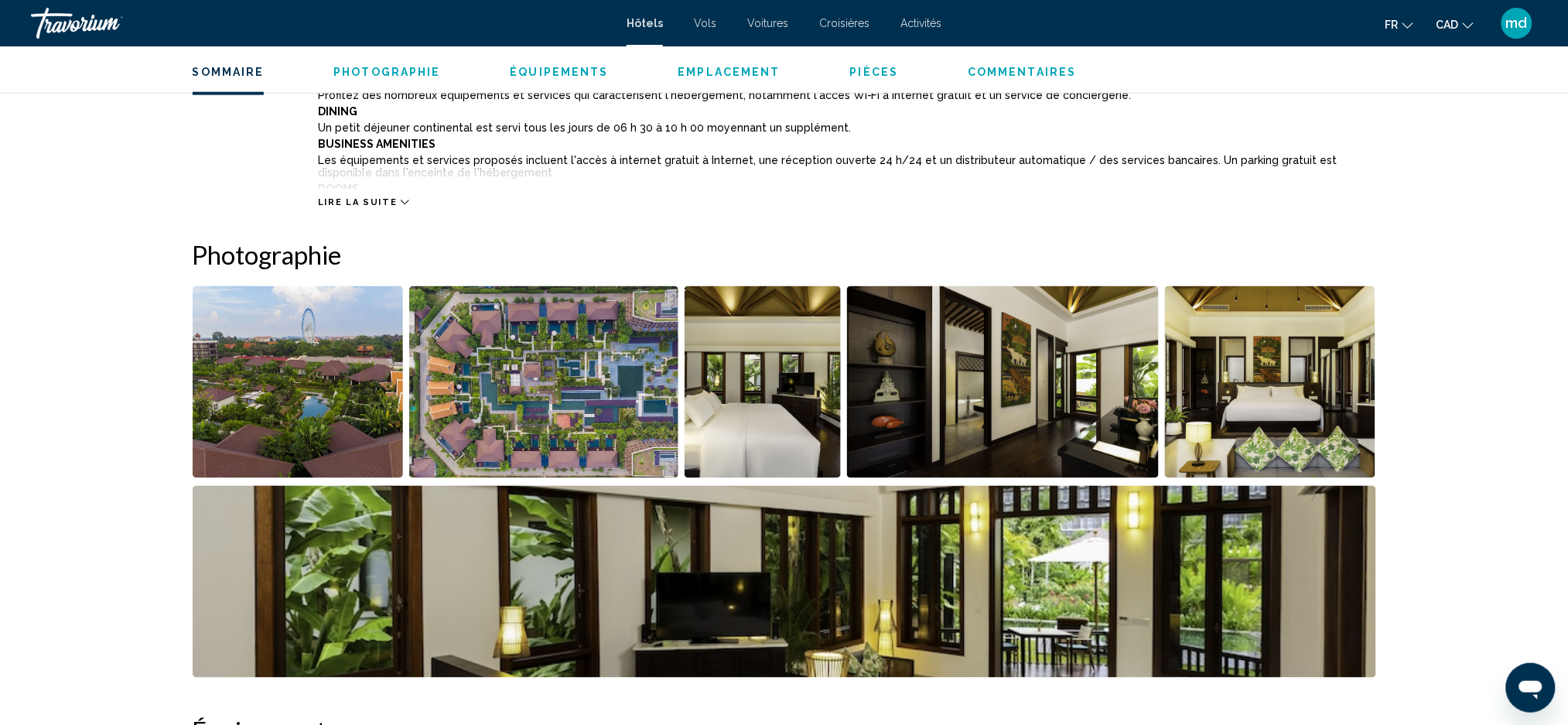
scroll to position [722, 0]
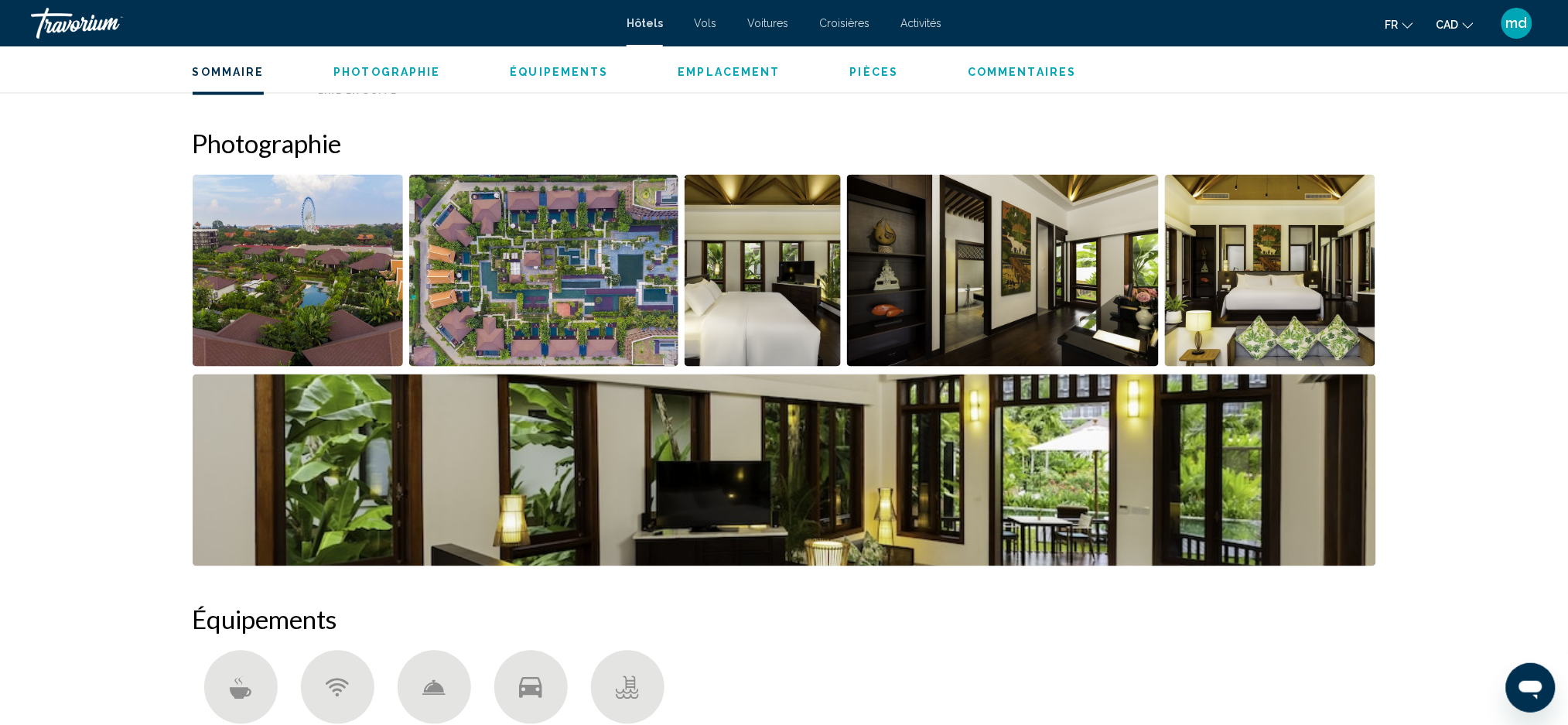
click at [357, 276] on img "Open full-screen image slider" at bounding box center [298, 271] width 211 height 192
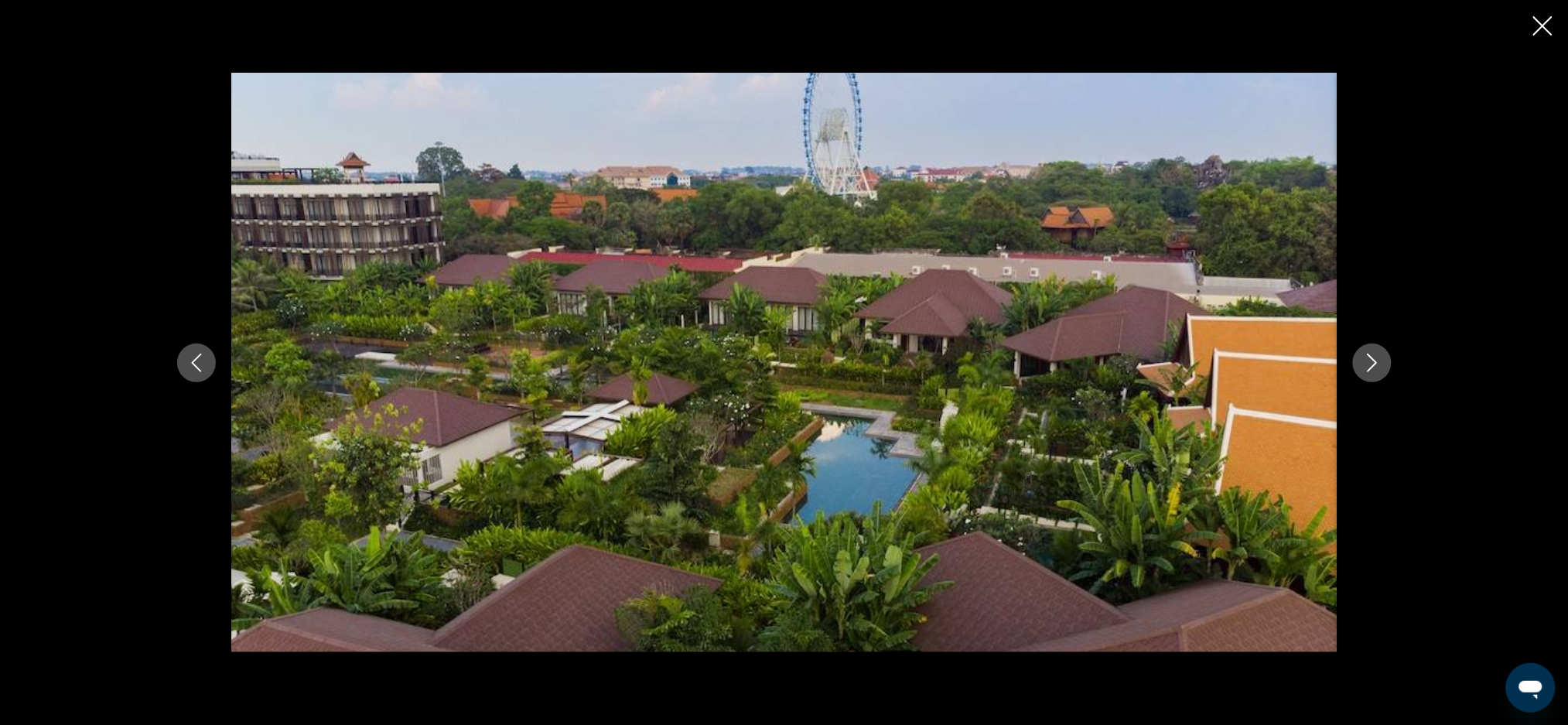
click at [1379, 359] on icon "Next image" at bounding box center [1372, 363] width 19 height 19
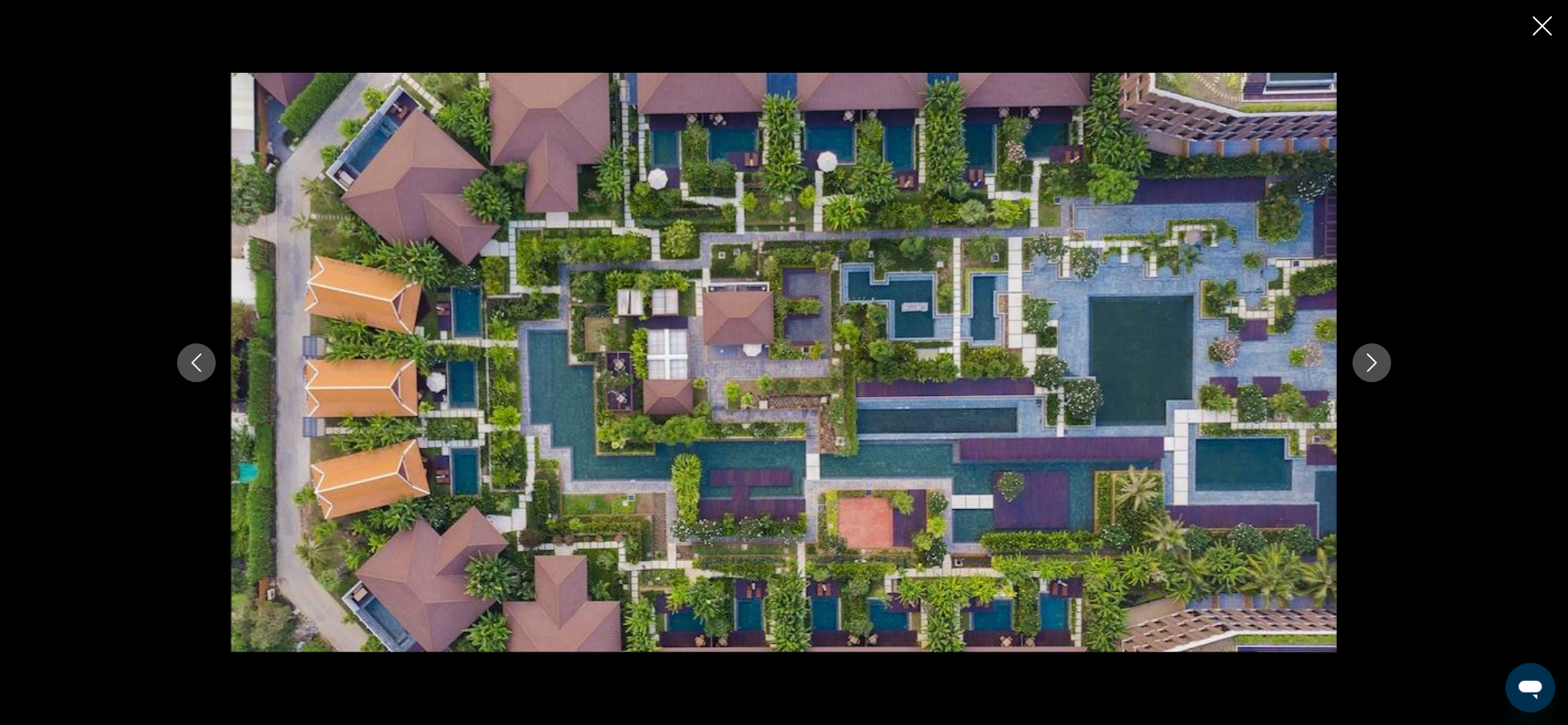
click at [1379, 359] on icon "Next image" at bounding box center [1372, 363] width 19 height 19
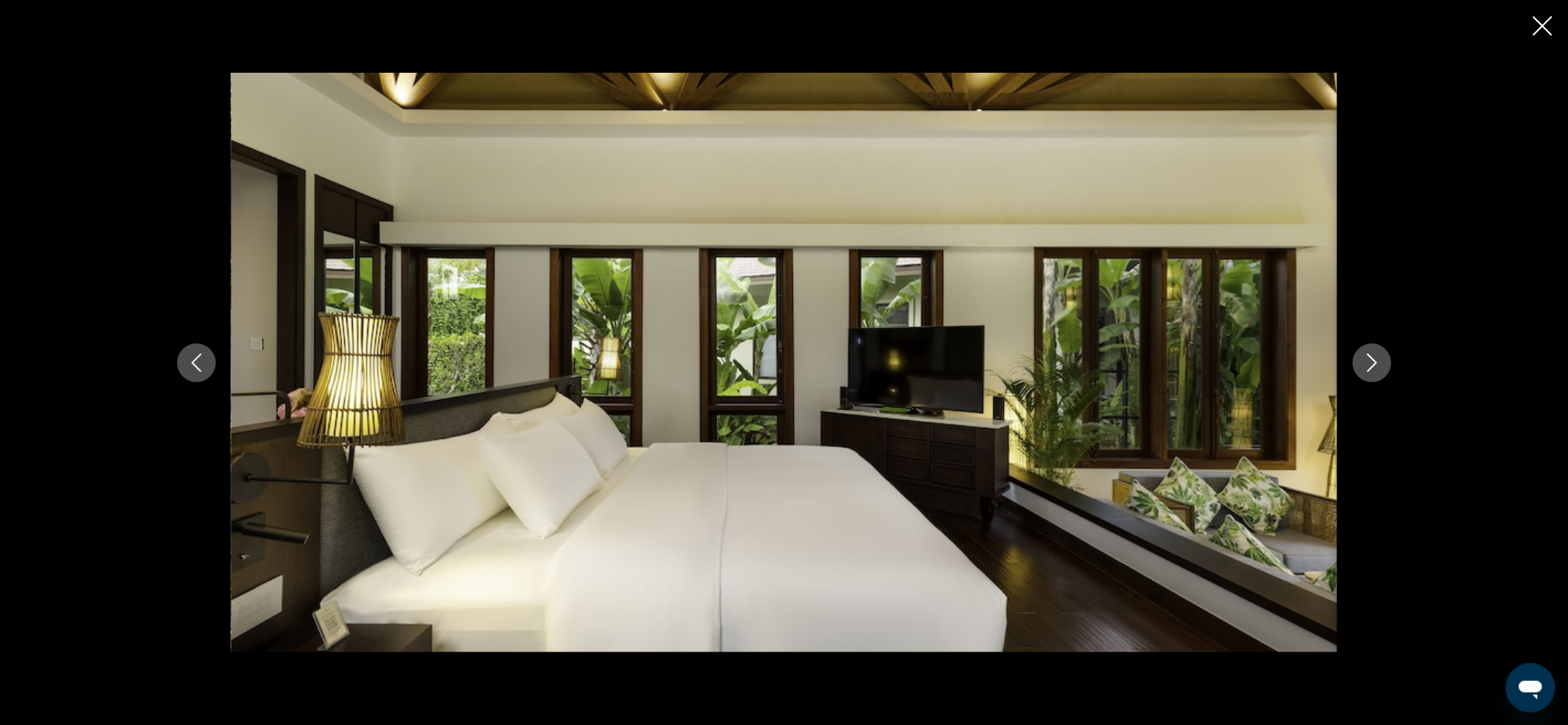
click at [1379, 359] on icon "Next image" at bounding box center [1372, 363] width 19 height 19
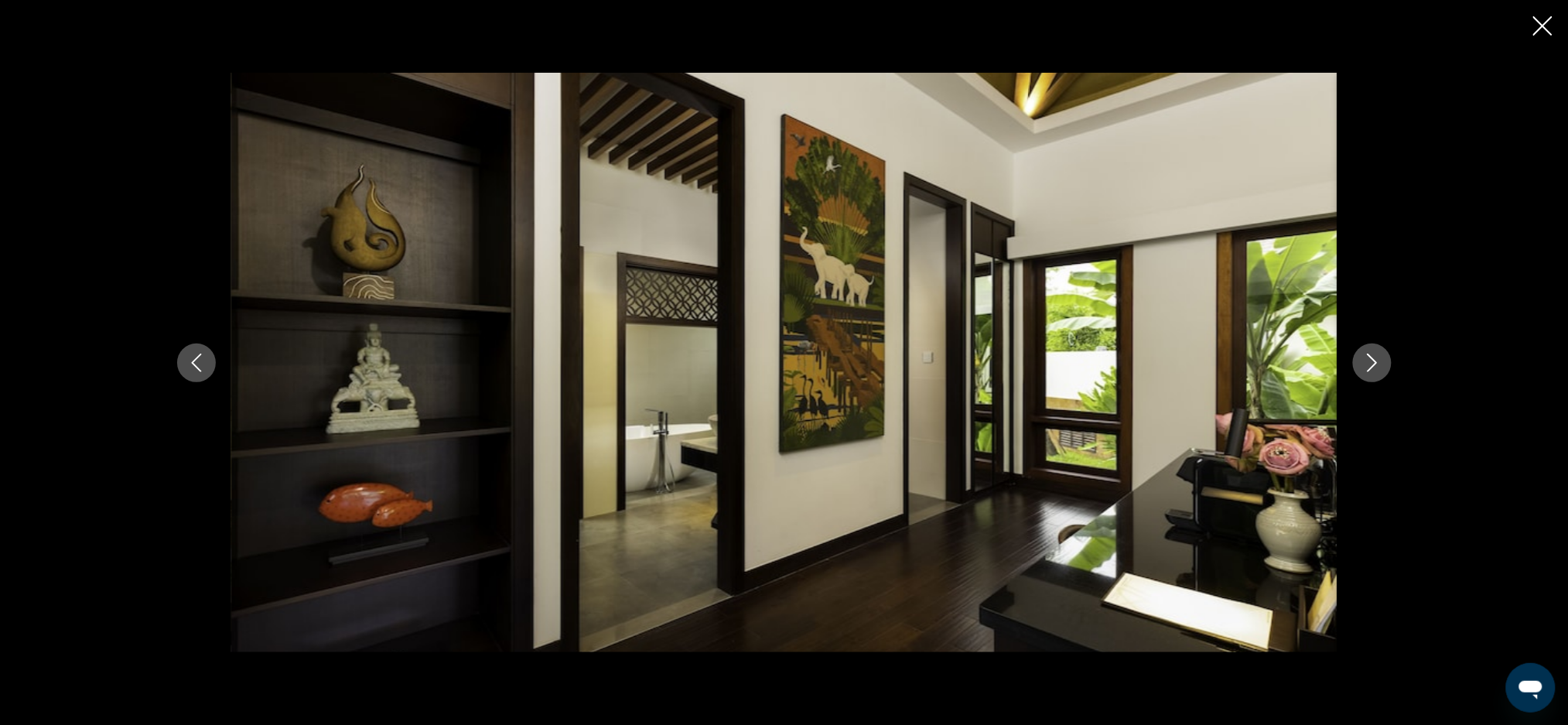
click at [1379, 359] on icon "Next image" at bounding box center [1372, 363] width 19 height 19
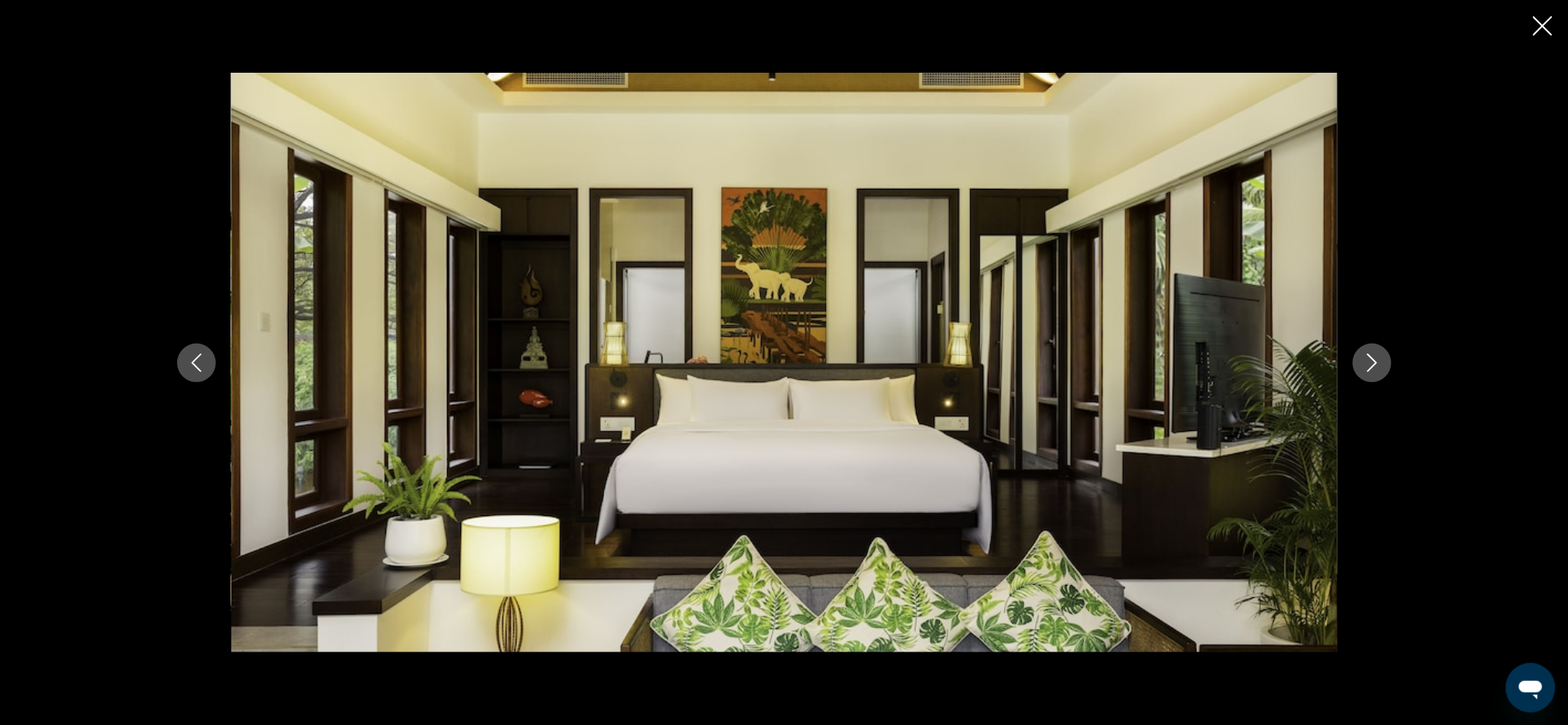
click at [1379, 359] on icon "Next image" at bounding box center [1372, 363] width 19 height 19
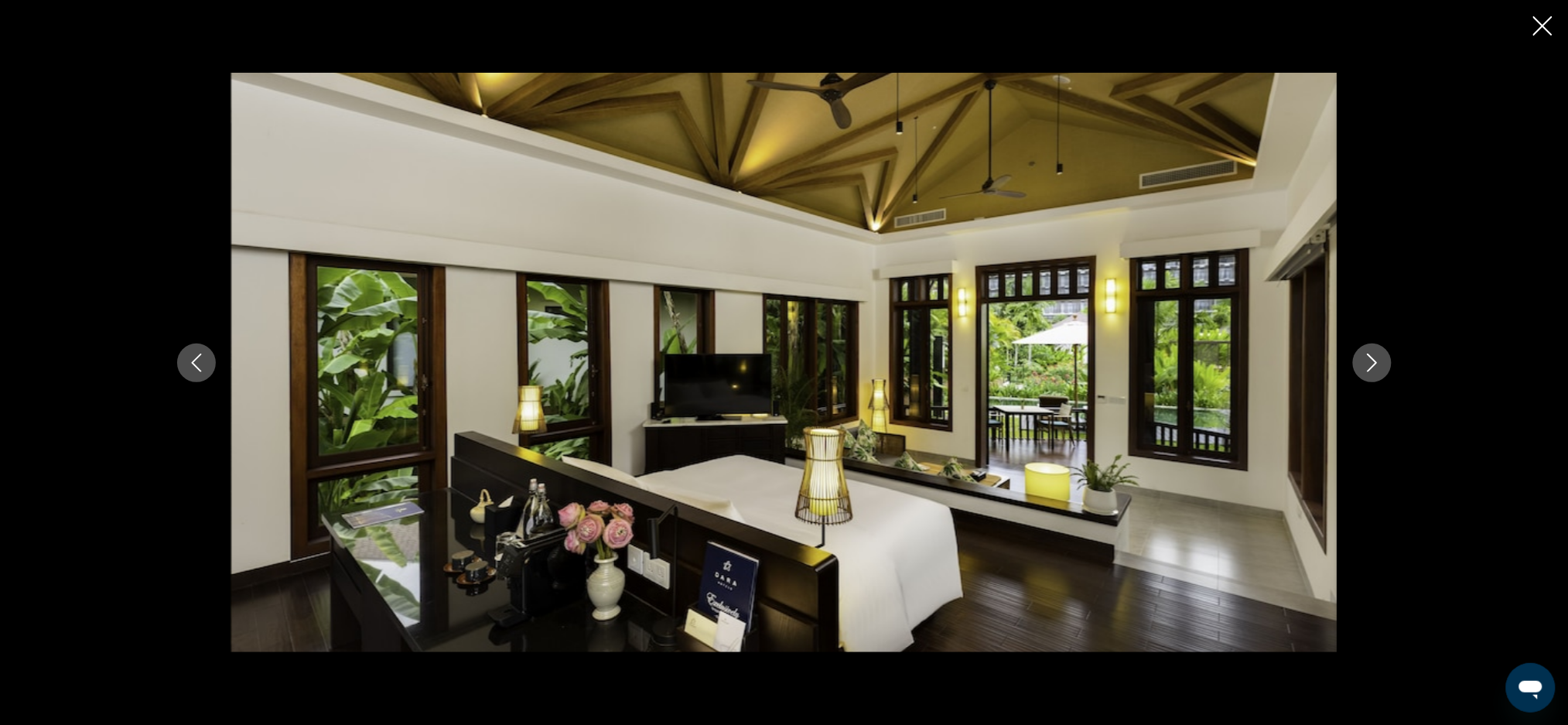
click at [1379, 359] on icon "Next image" at bounding box center [1372, 363] width 19 height 19
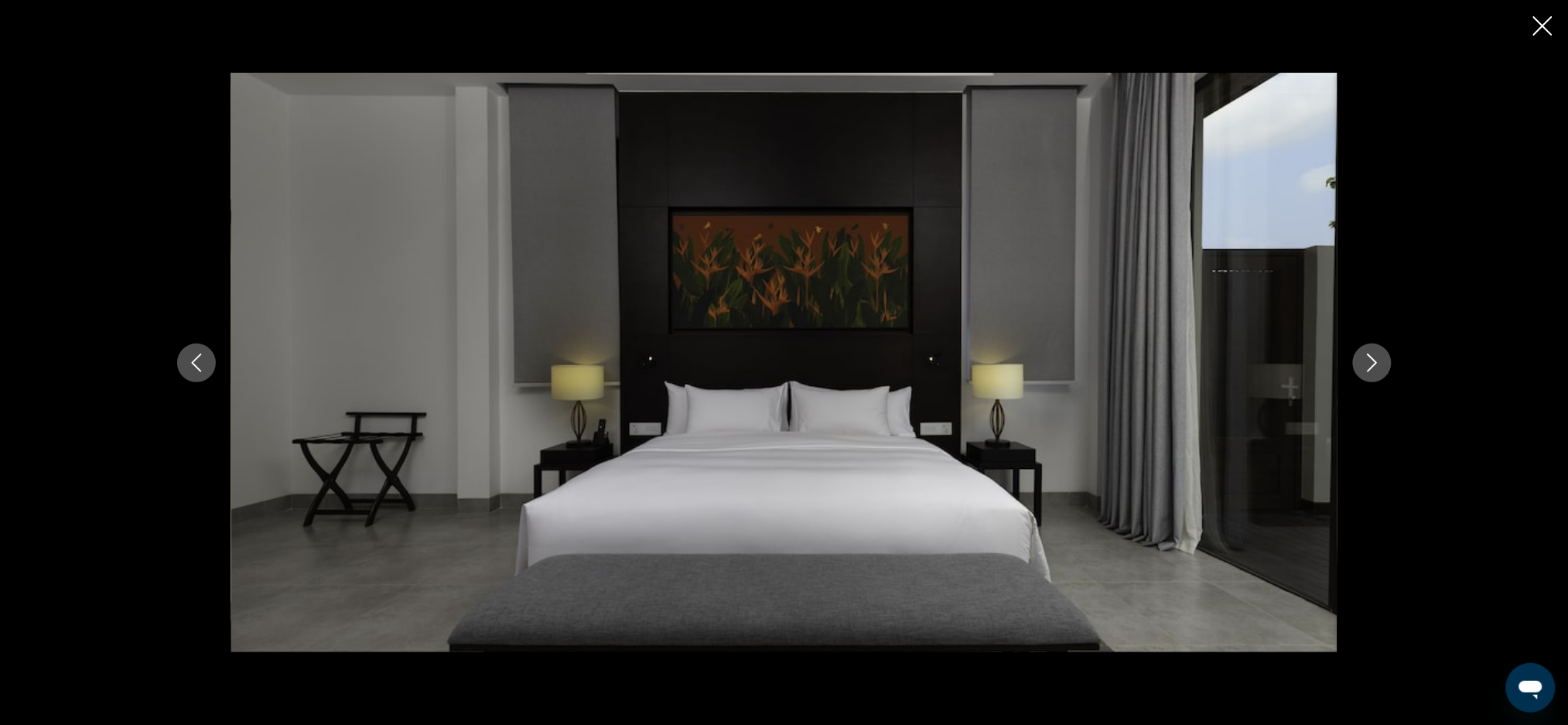
click at [1379, 359] on icon "Next image" at bounding box center [1372, 363] width 19 height 19
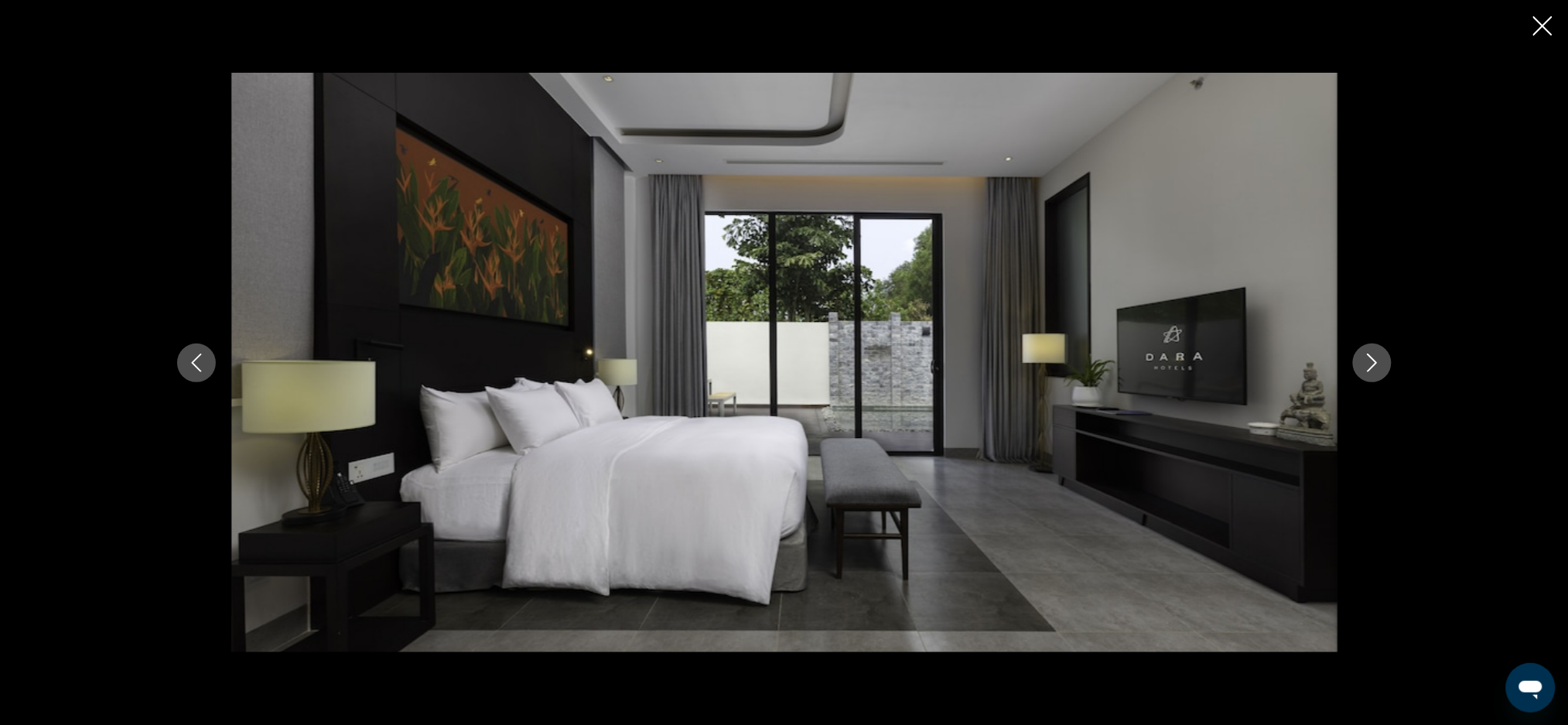
click at [1544, 36] on button "Close slideshow" at bounding box center [1543, 27] width 20 height 24
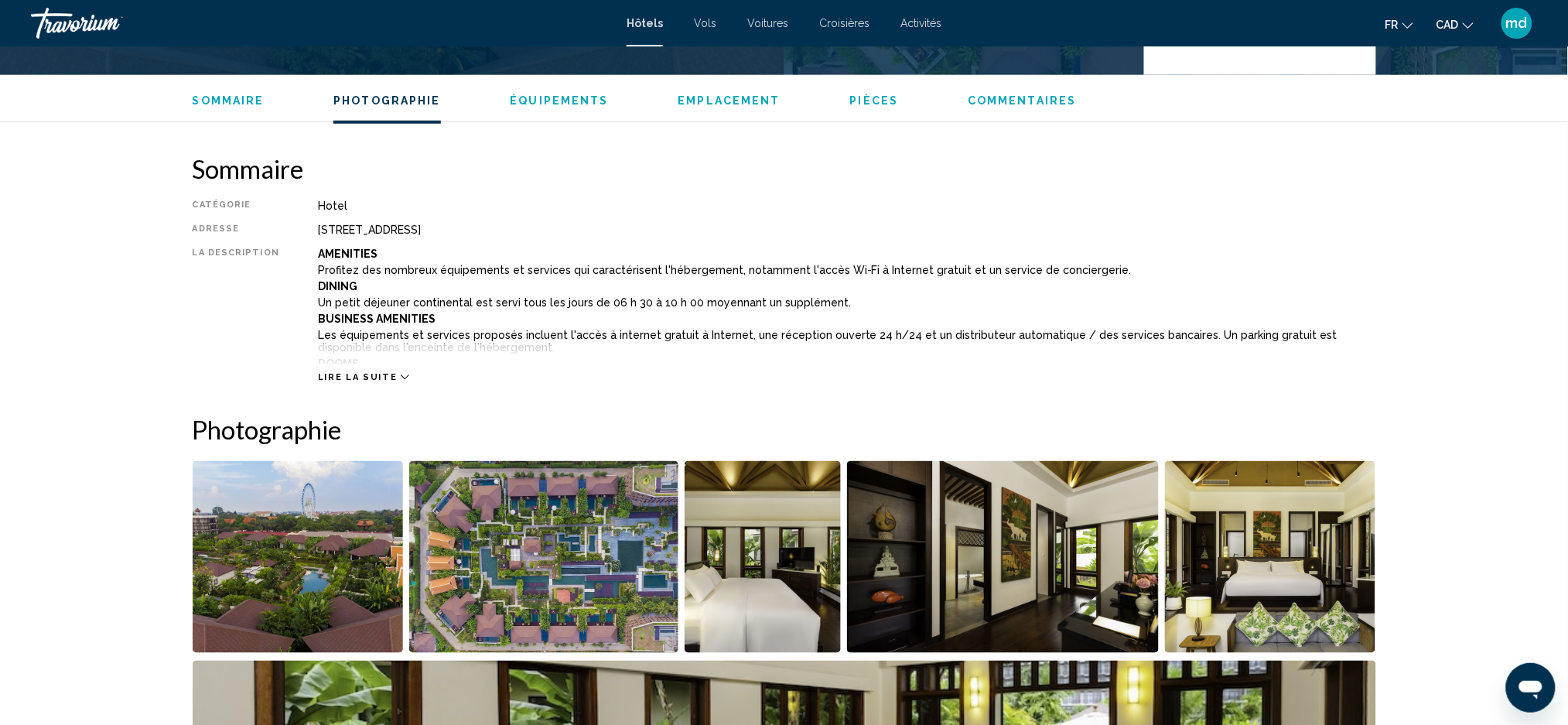
scroll to position [1, 0]
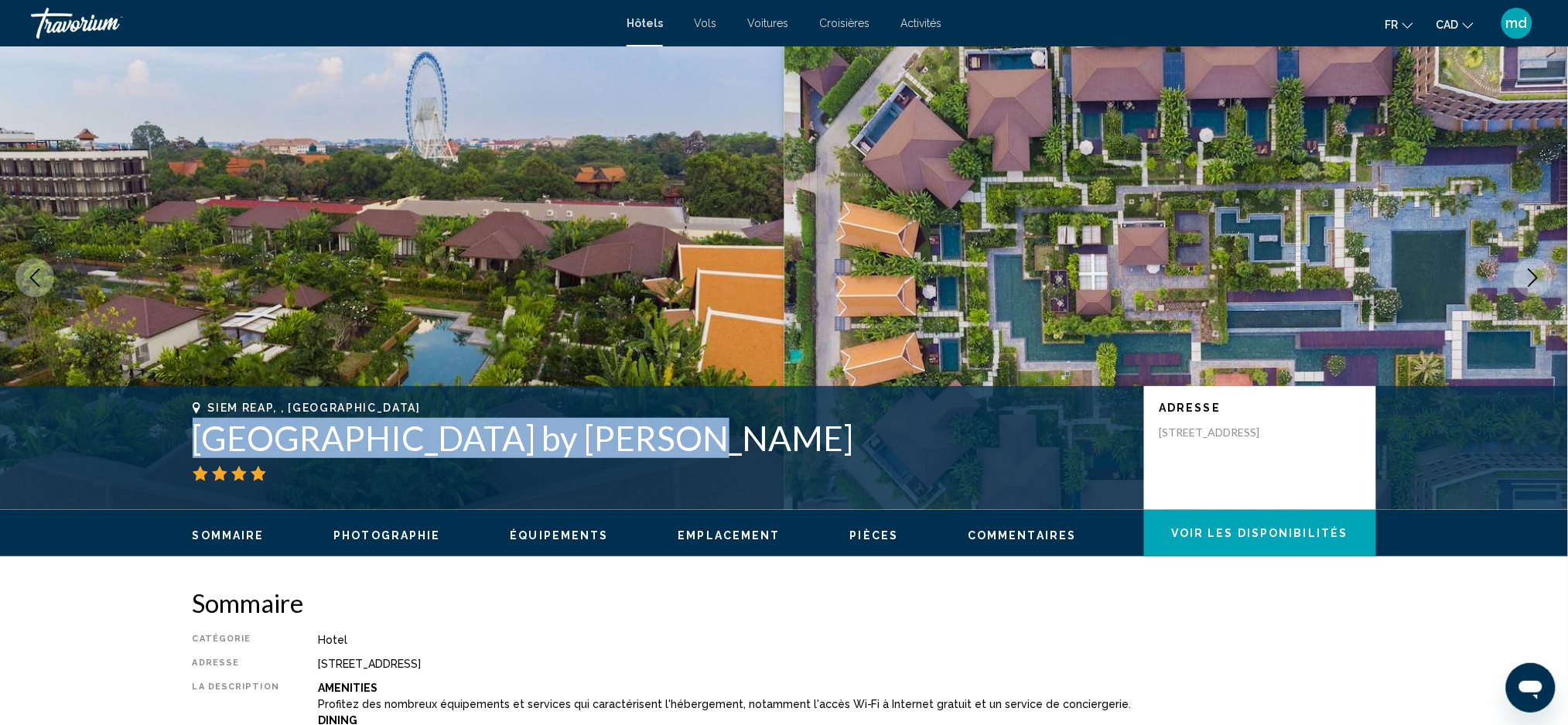
drag, startPoint x: 193, startPoint y: 440, endPoint x: 670, endPoint y: 443, distance: 477.0
click at [670, 443] on h1 "[GEOGRAPHIC_DATA] by [PERSON_NAME]" at bounding box center [660, 437] width 936 height 40
copy h1 "[GEOGRAPHIC_DATA] by [PERSON_NAME]"
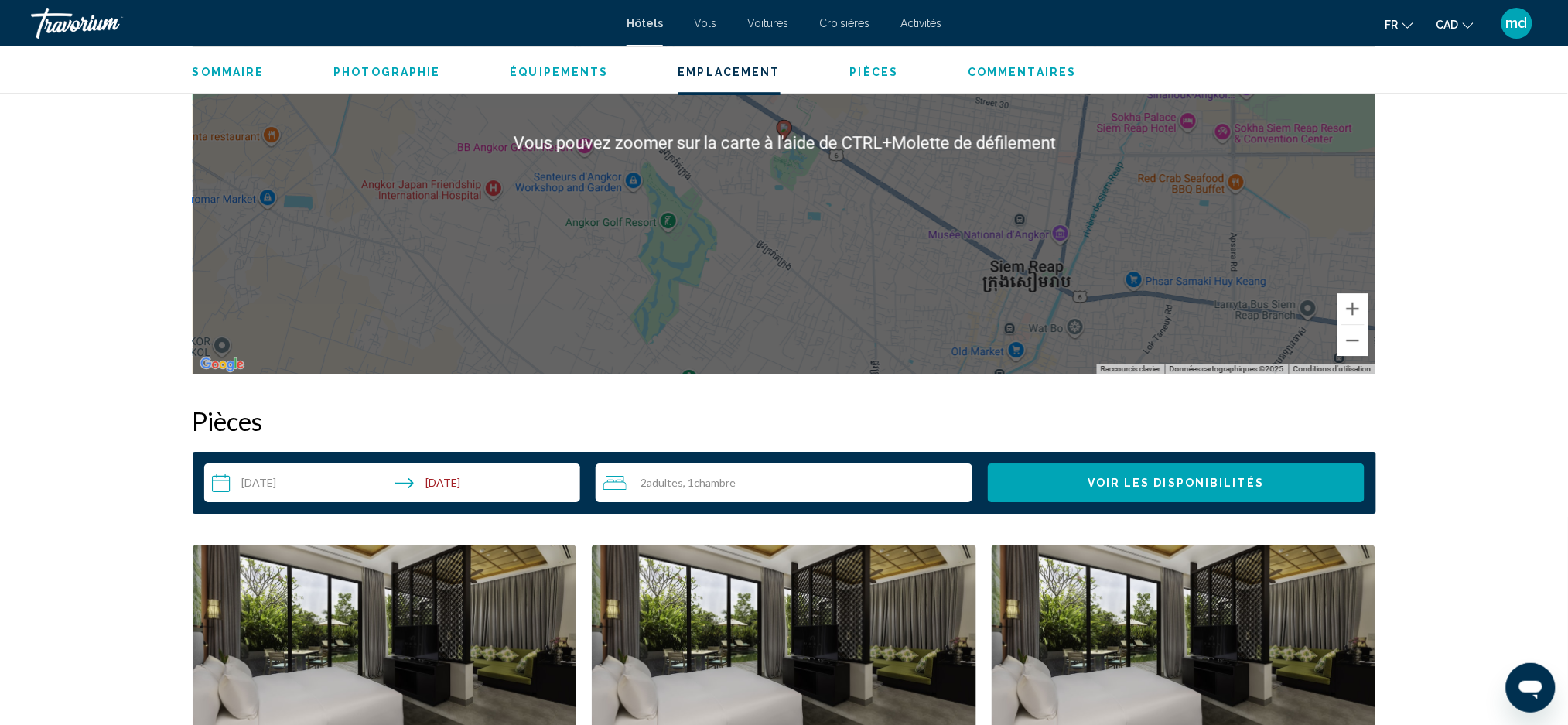
scroll to position [1651, 0]
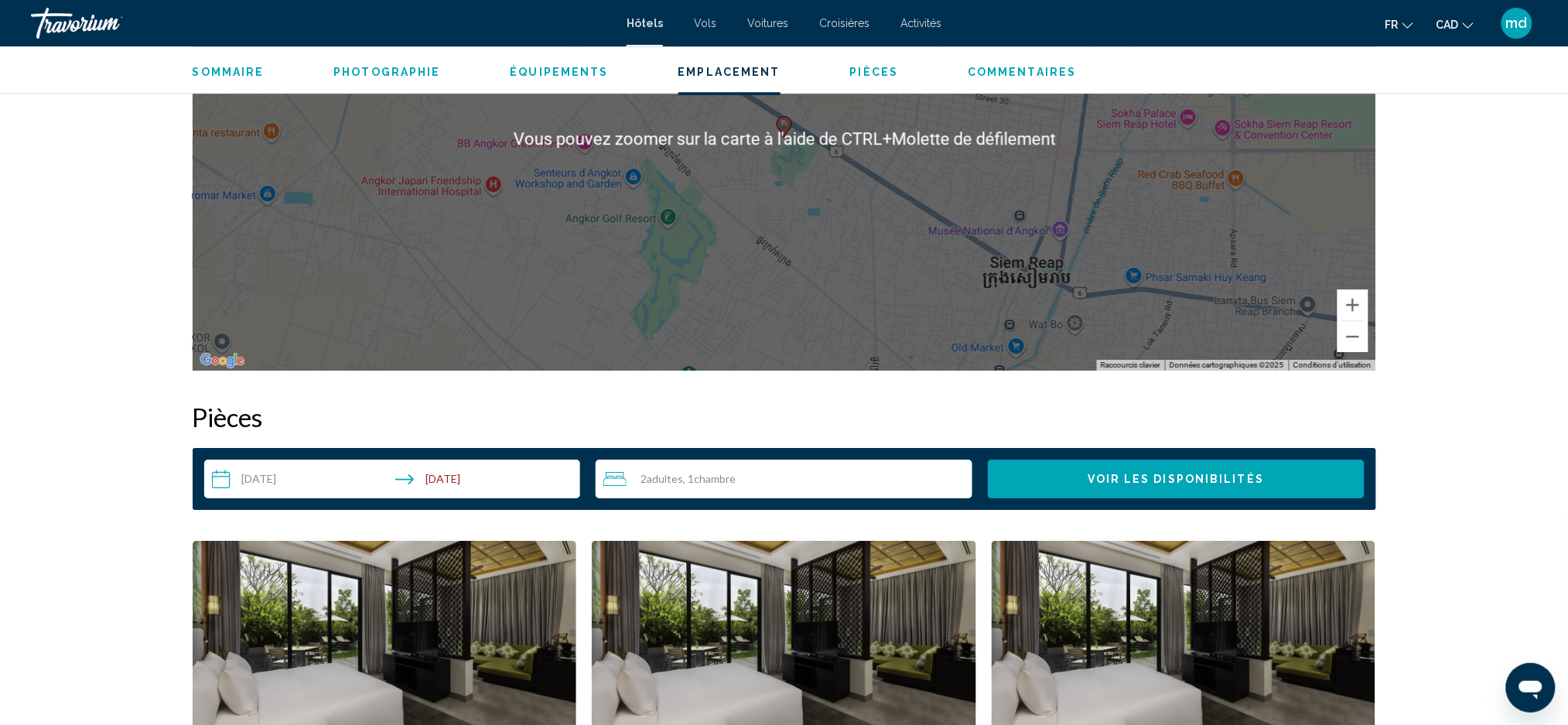
click at [332, 490] on input "**********" at bounding box center [395, 481] width 383 height 43
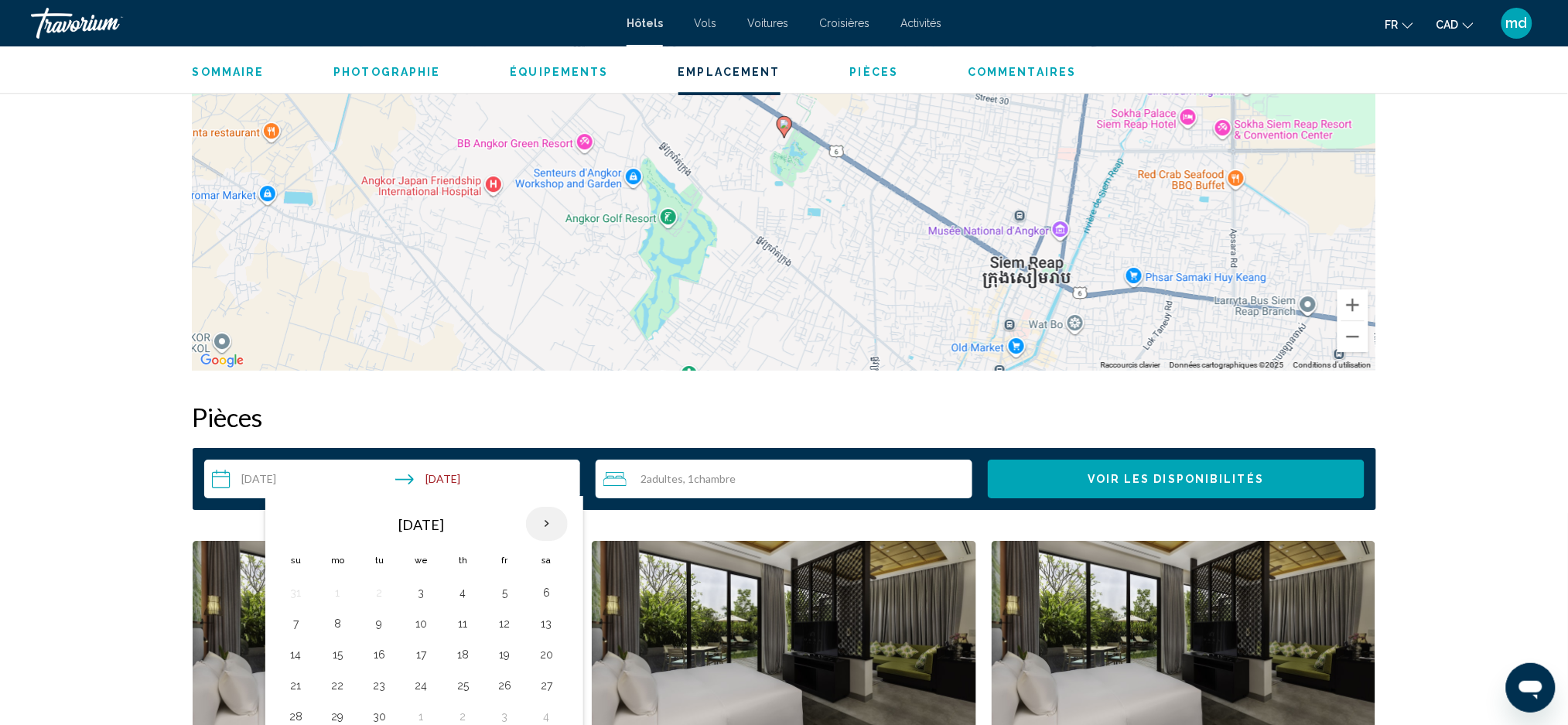
click at [547, 516] on th "Next month" at bounding box center [547, 524] width 42 height 34
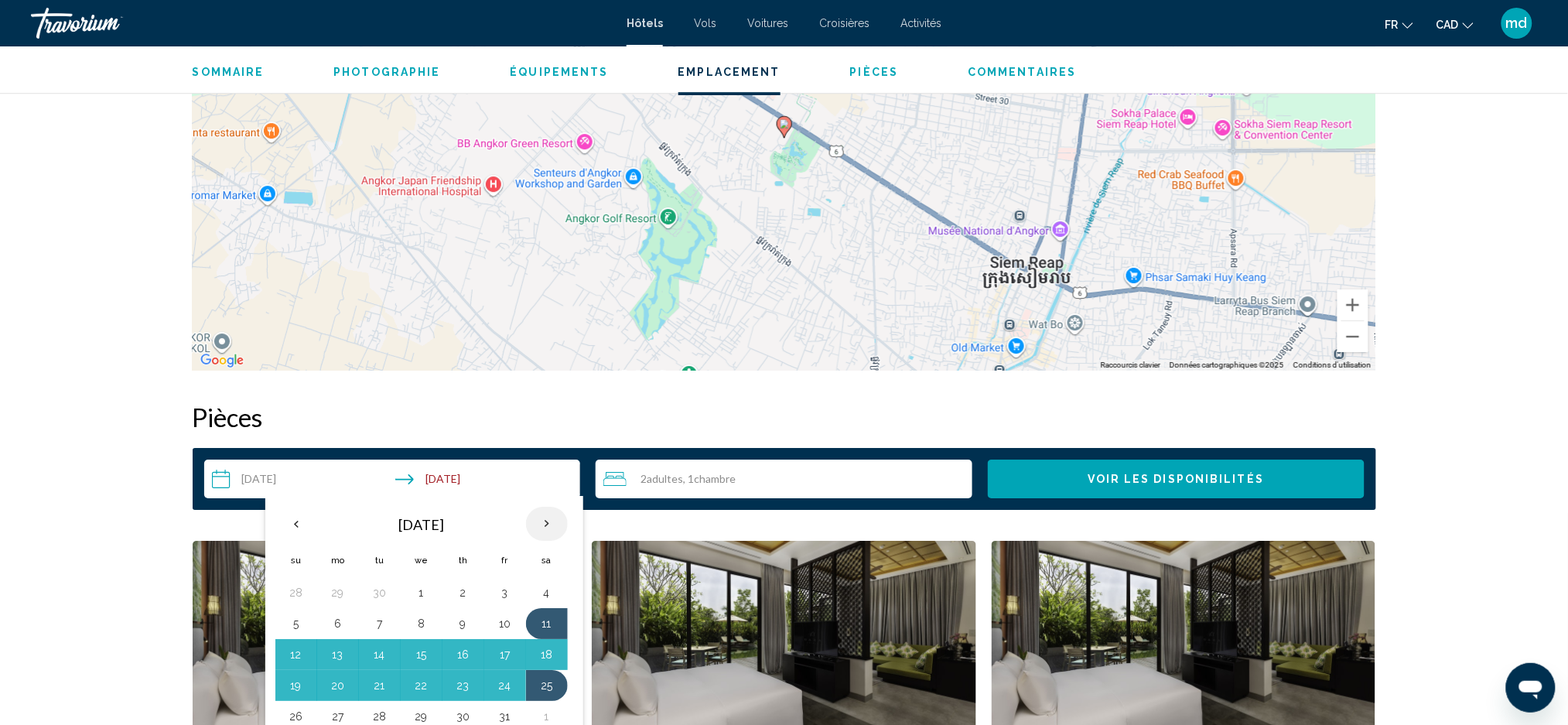
click at [547, 516] on th "Next month" at bounding box center [547, 524] width 42 height 34
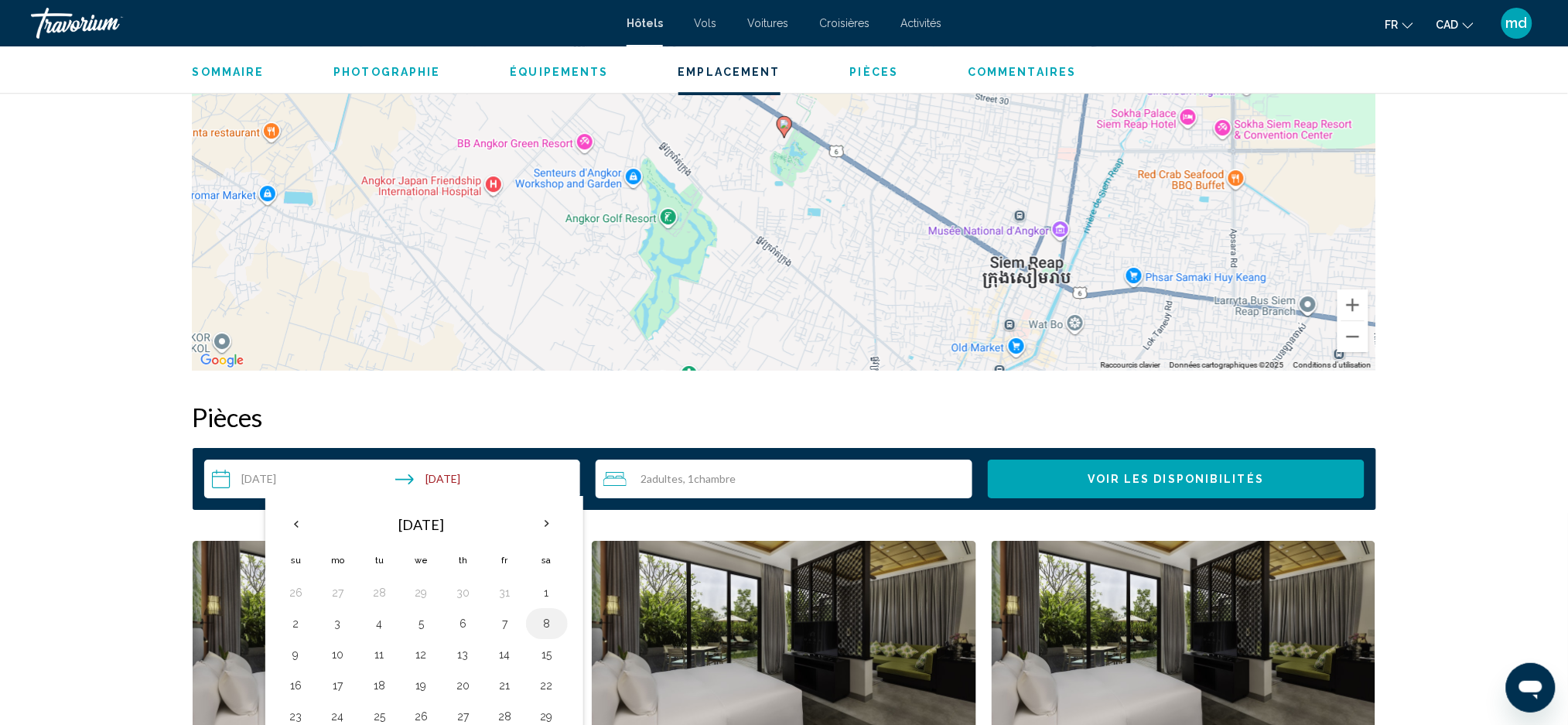
click at [539, 626] on button "8" at bounding box center [547, 624] width 25 height 22
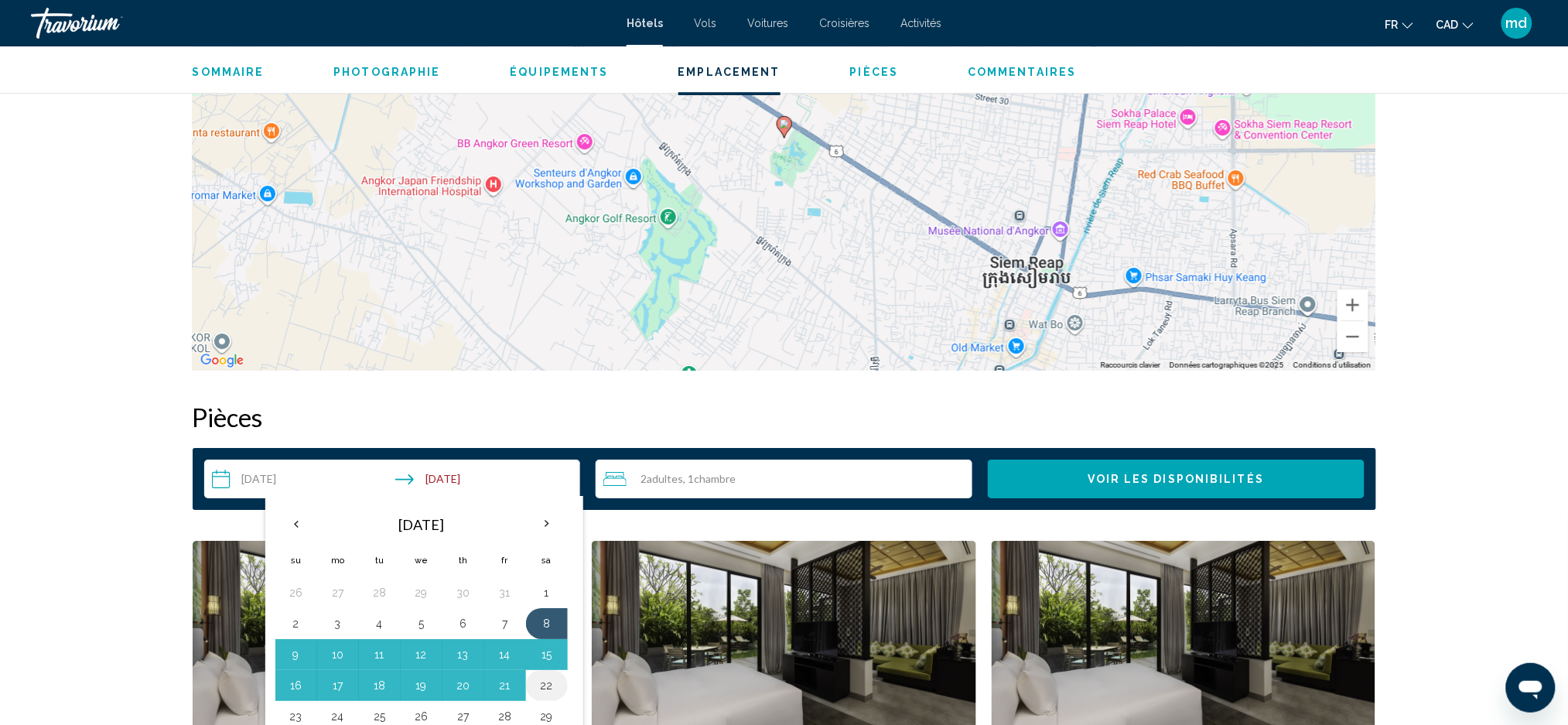
click at [546, 689] on button "22" at bounding box center [547, 686] width 25 height 22
type input "**********"
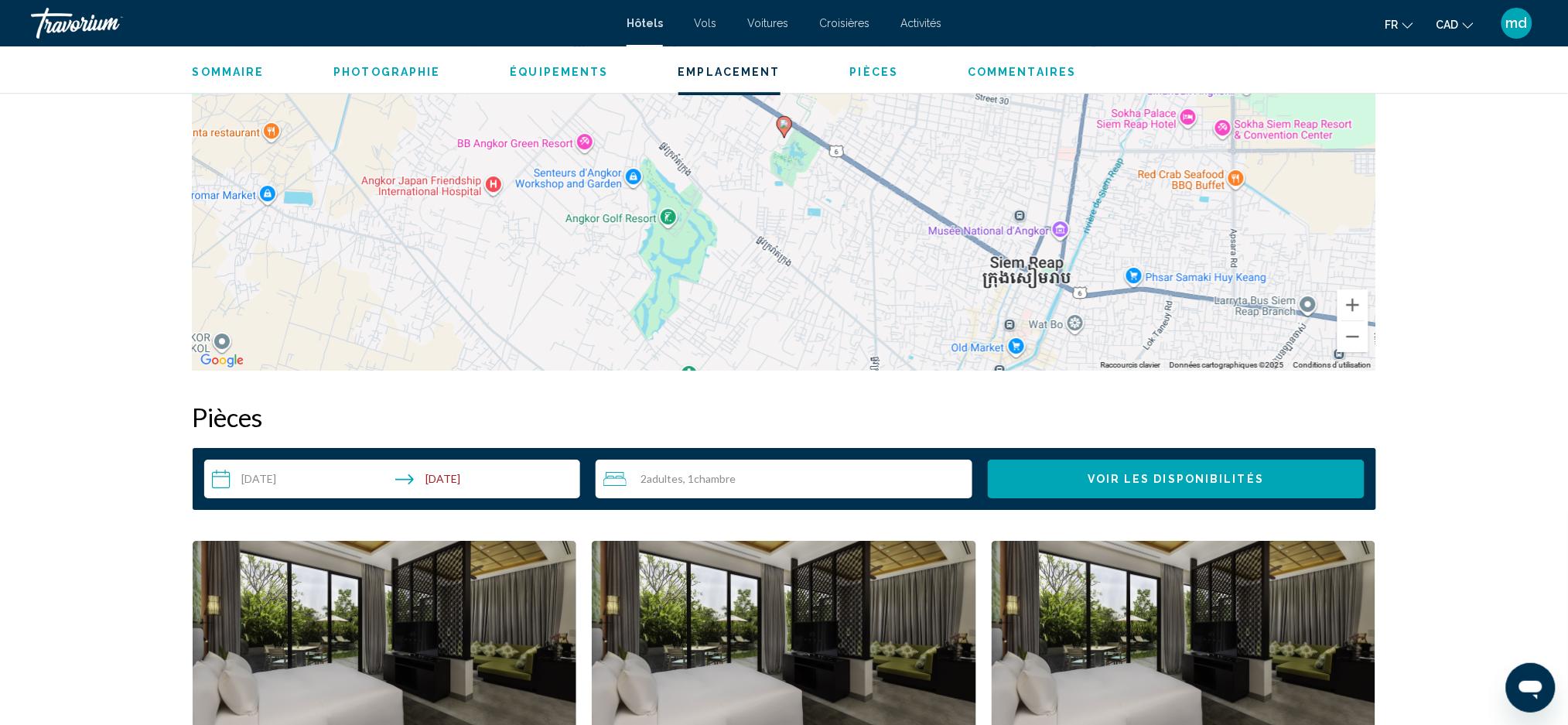
click at [1214, 473] on span "Voir les disponibilités" at bounding box center [1176, 479] width 177 height 13
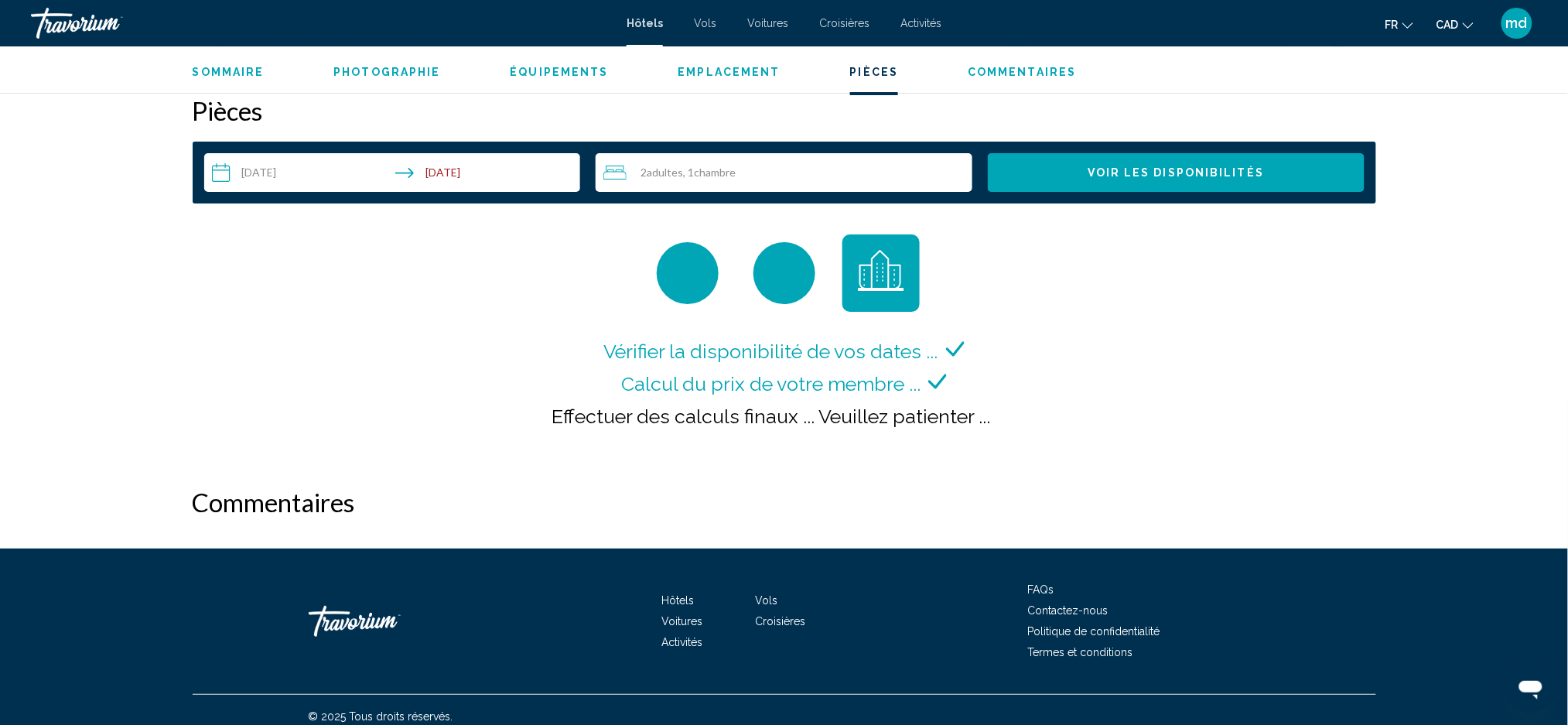
scroll to position [1959, 0]
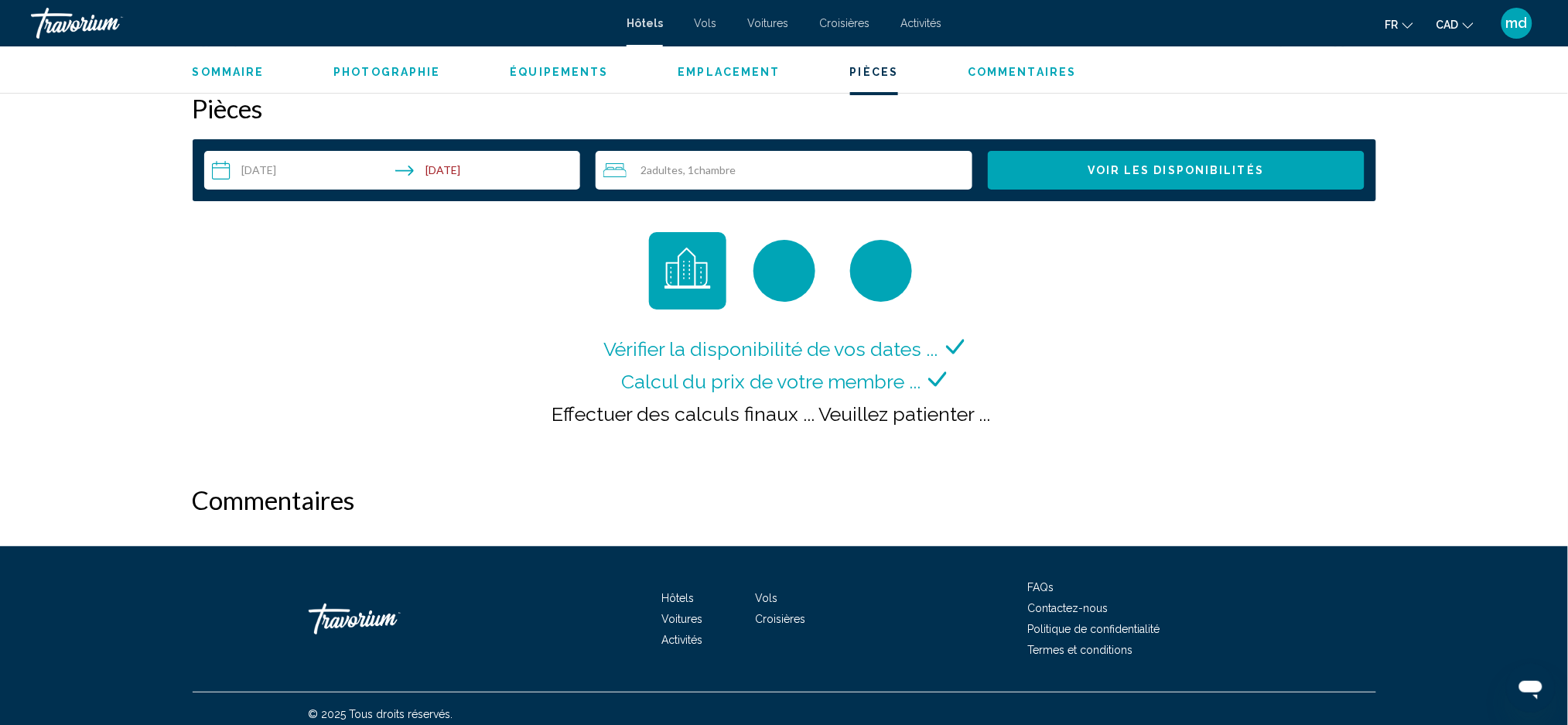
click at [1238, 211] on div "**********" at bounding box center [784, 273] width 1184 height 360
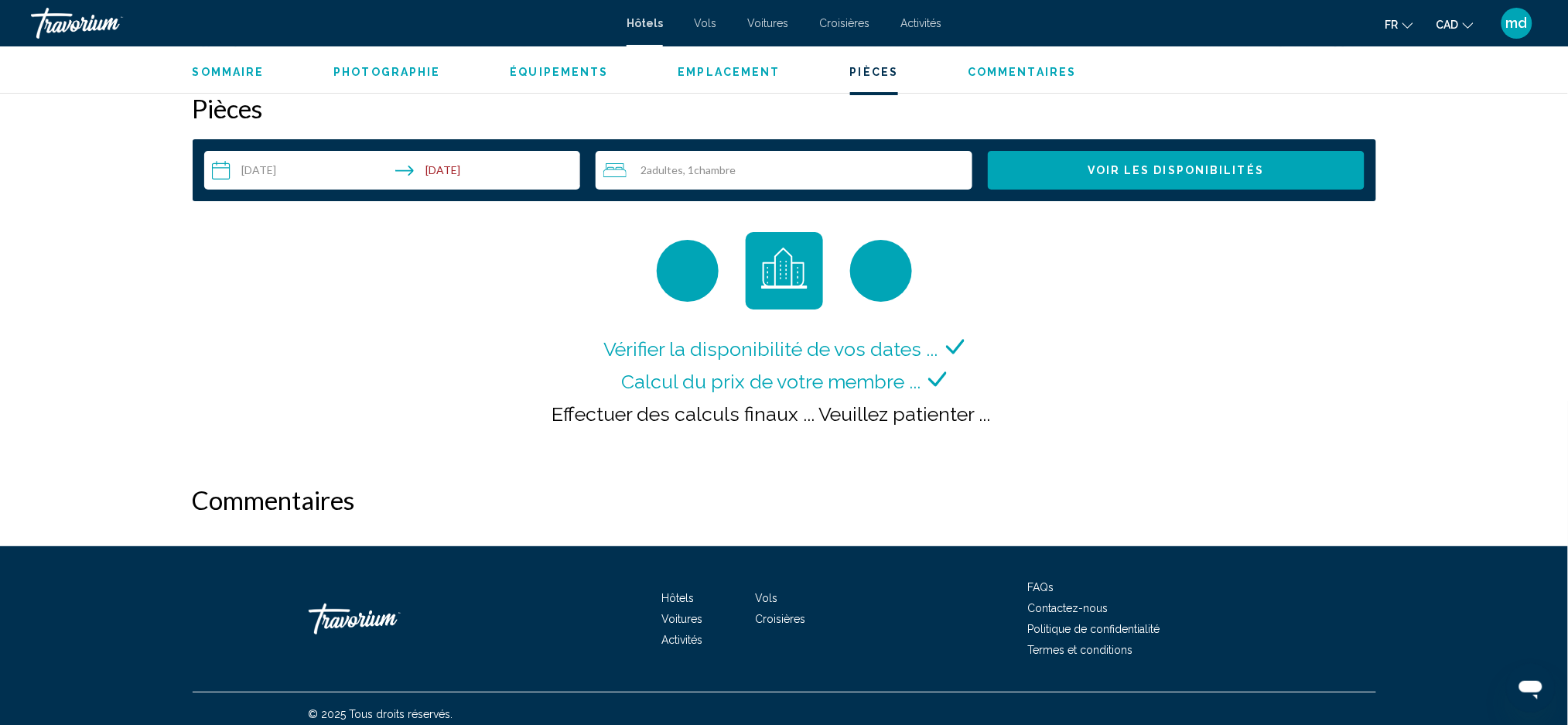
click at [1246, 184] on button "Voir les disponibilités" at bounding box center [1176, 169] width 376 height 39
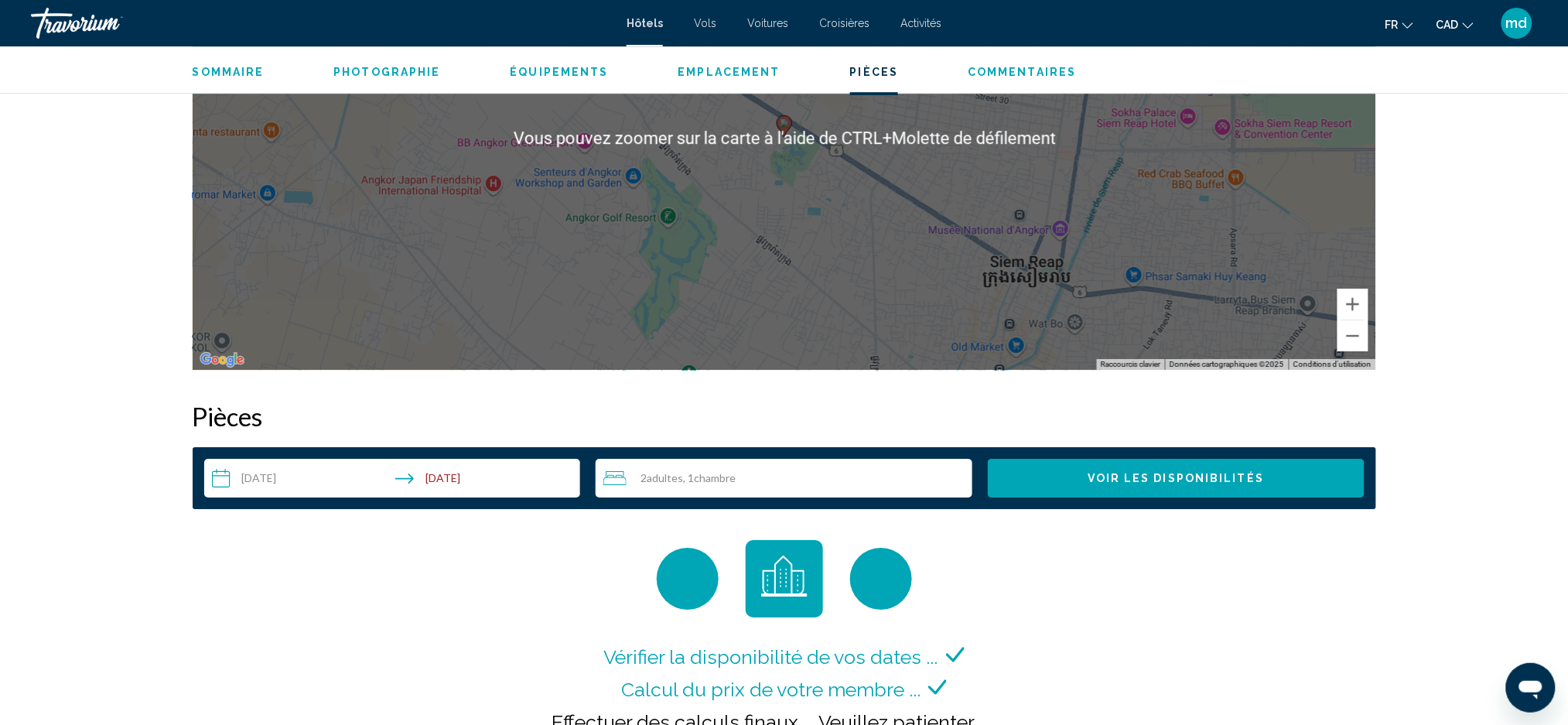
scroll to position [1969, 0]
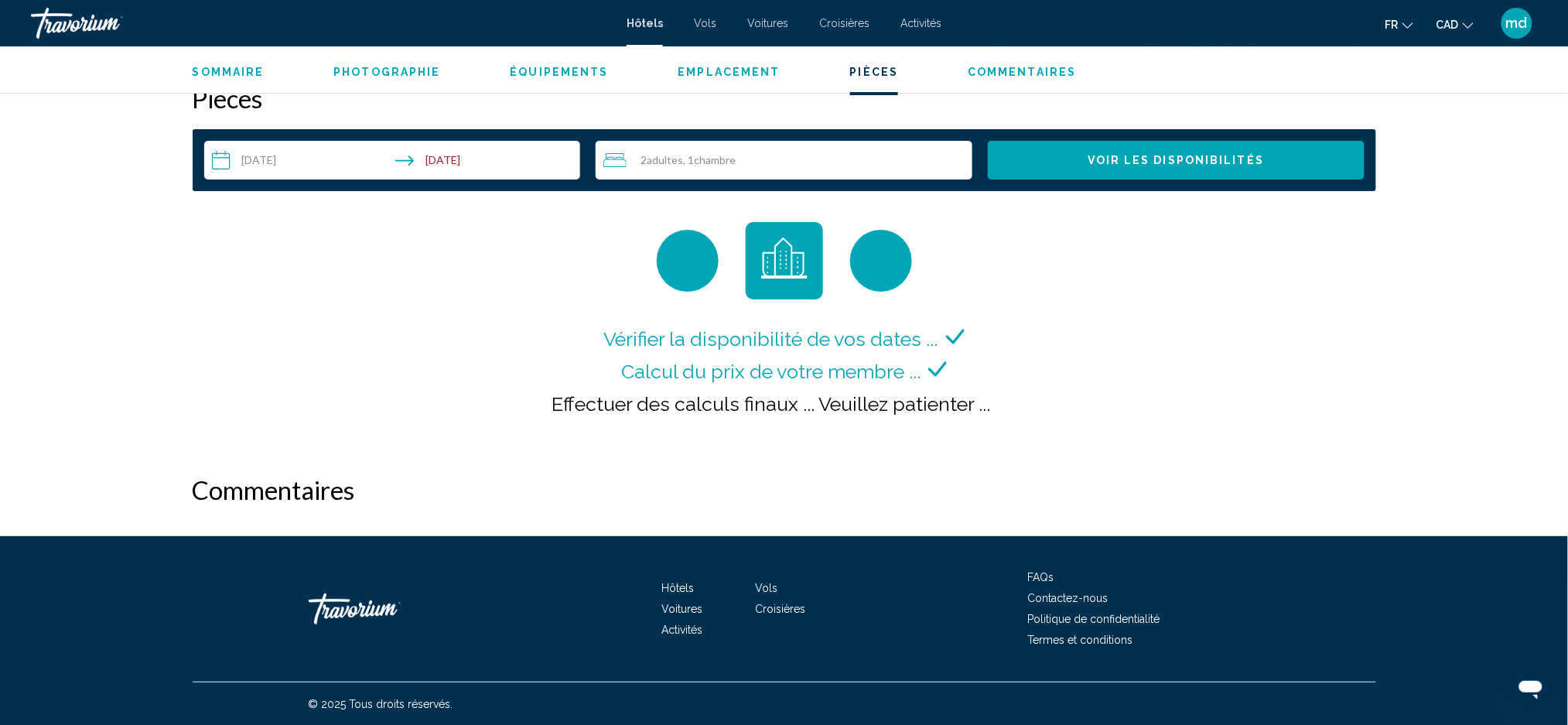
click at [354, 168] on input "**********" at bounding box center [395, 162] width 383 height 43
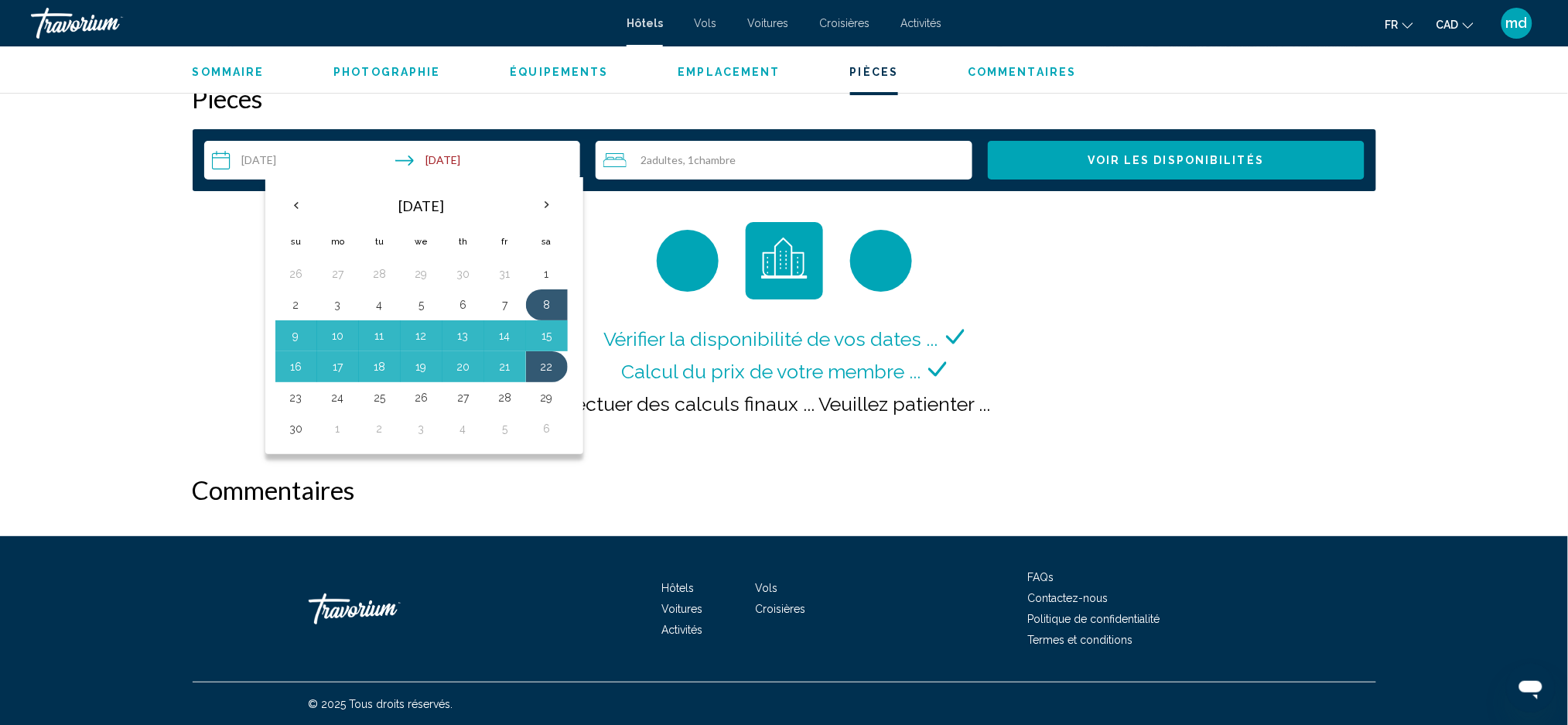
click at [1097, 169] on button "Voir les disponibilités" at bounding box center [1176, 160] width 376 height 39
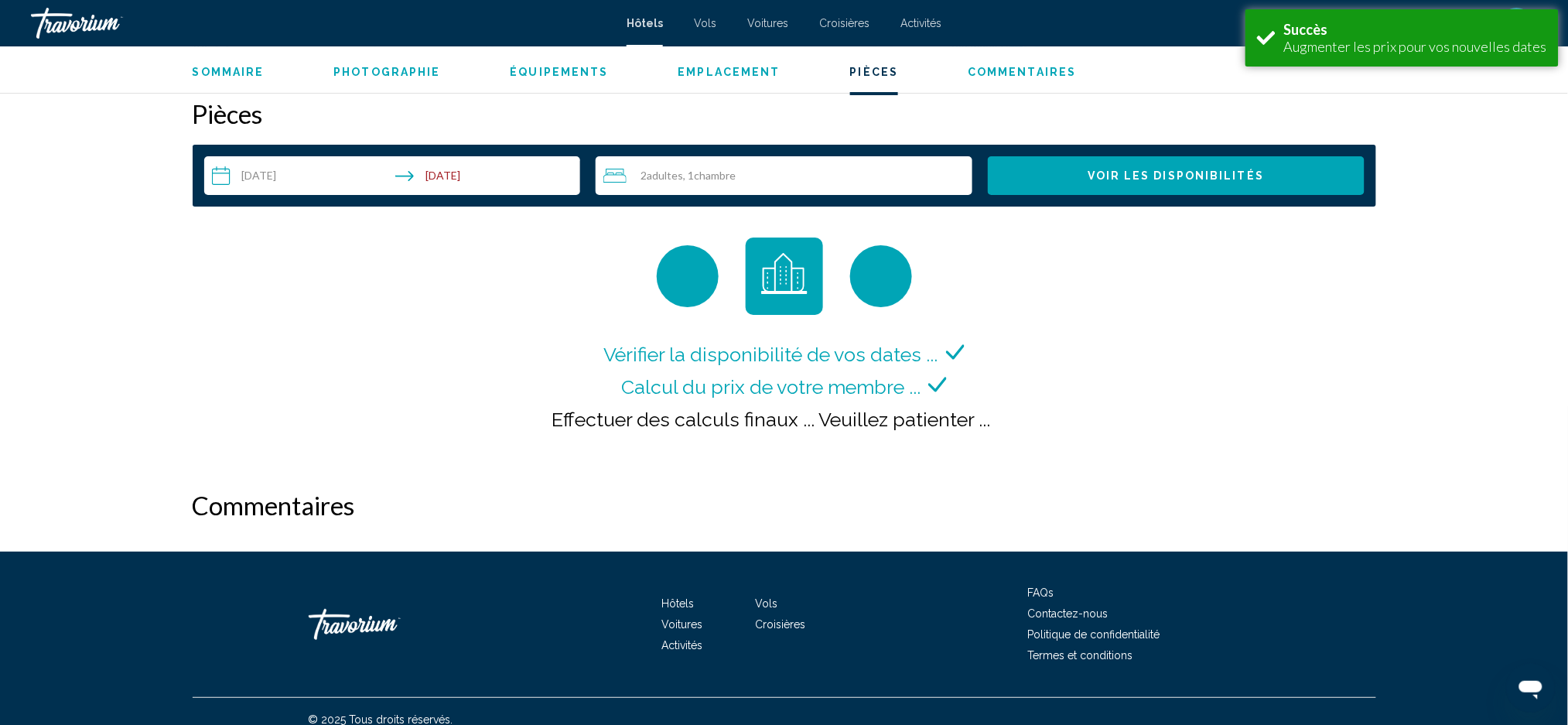
scroll to position [1958, 0]
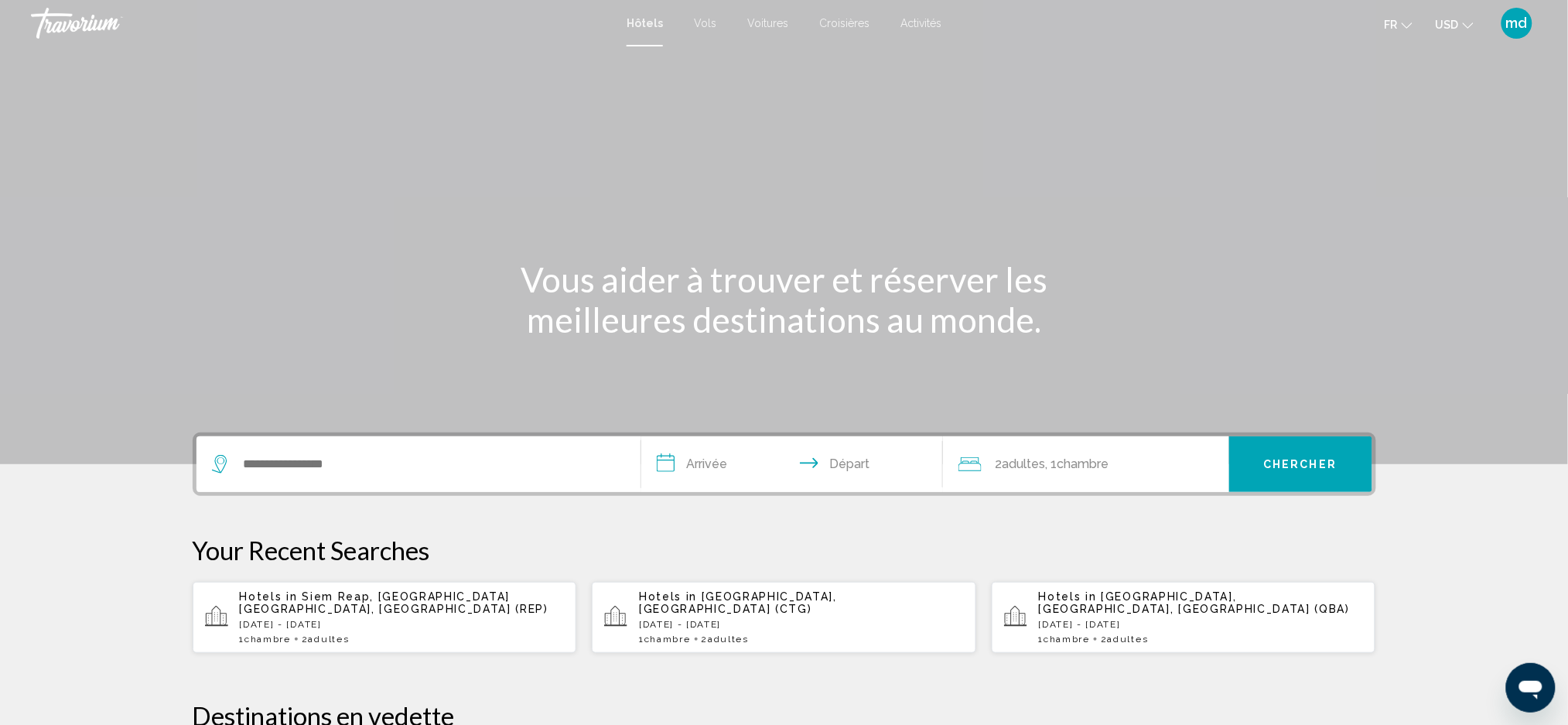
click at [337, 599] on span "Siem Reap, [GEOGRAPHIC_DATA] [GEOGRAPHIC_DATA], [GEOGRAPHIC_DATA] (REP)" at bounding box center [394, 603] width 309 height 25
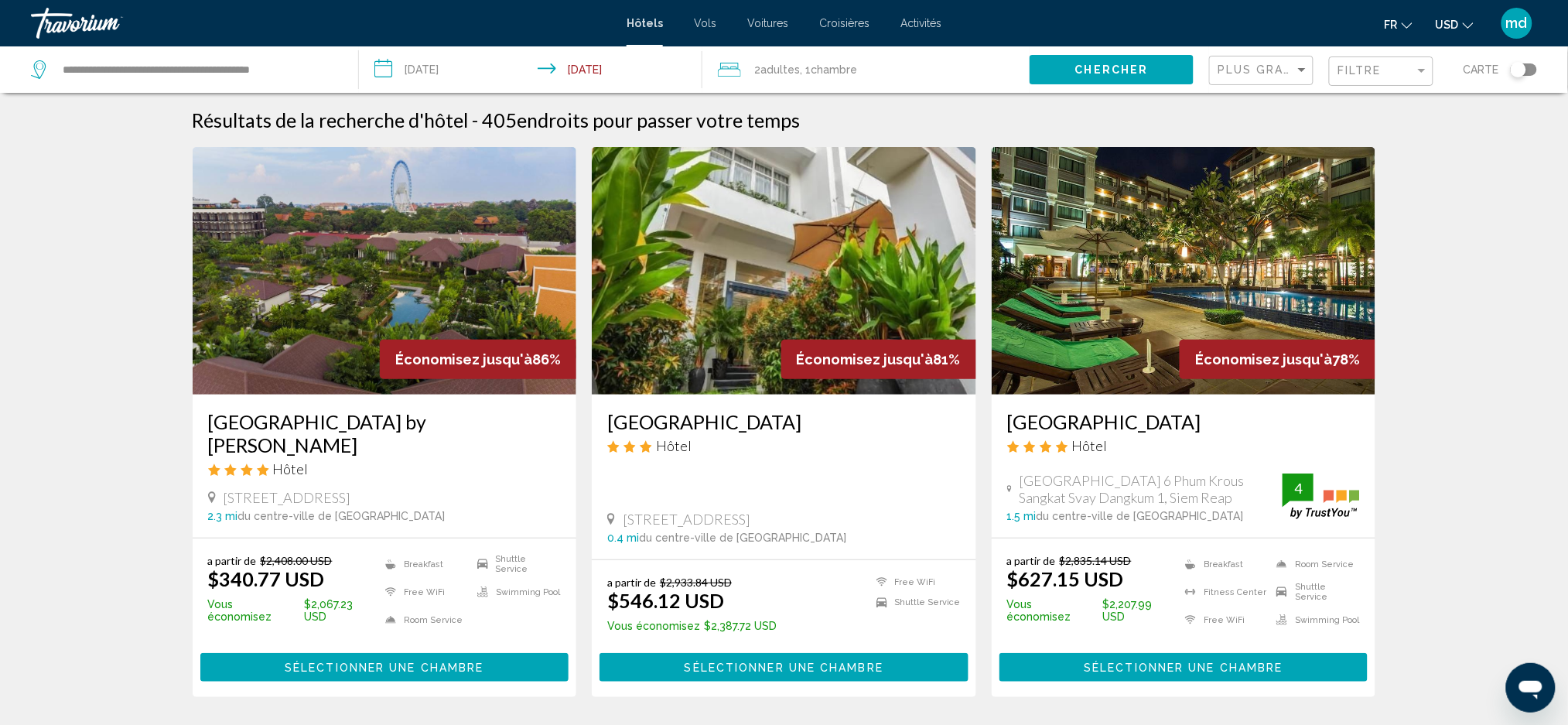
click at [1455, 13] on button "USD USD ($) MXN (Mex$) CAD (Can$) GBP (£) EUR (€) AUD (A$) NZD (NZ$) CNY (CN¥)" at bounding box center [1454, 24] width 38 height 22
click at [1430, 99] on button "CAD (Can$)" at bounding box center [1423, 102] width 78 height 20
click at [354, 429] on h3 "[GEOGRAPHIC_DATA] by [PERSON_NAME]" at bounding box center [384, 434] width 354 height 47
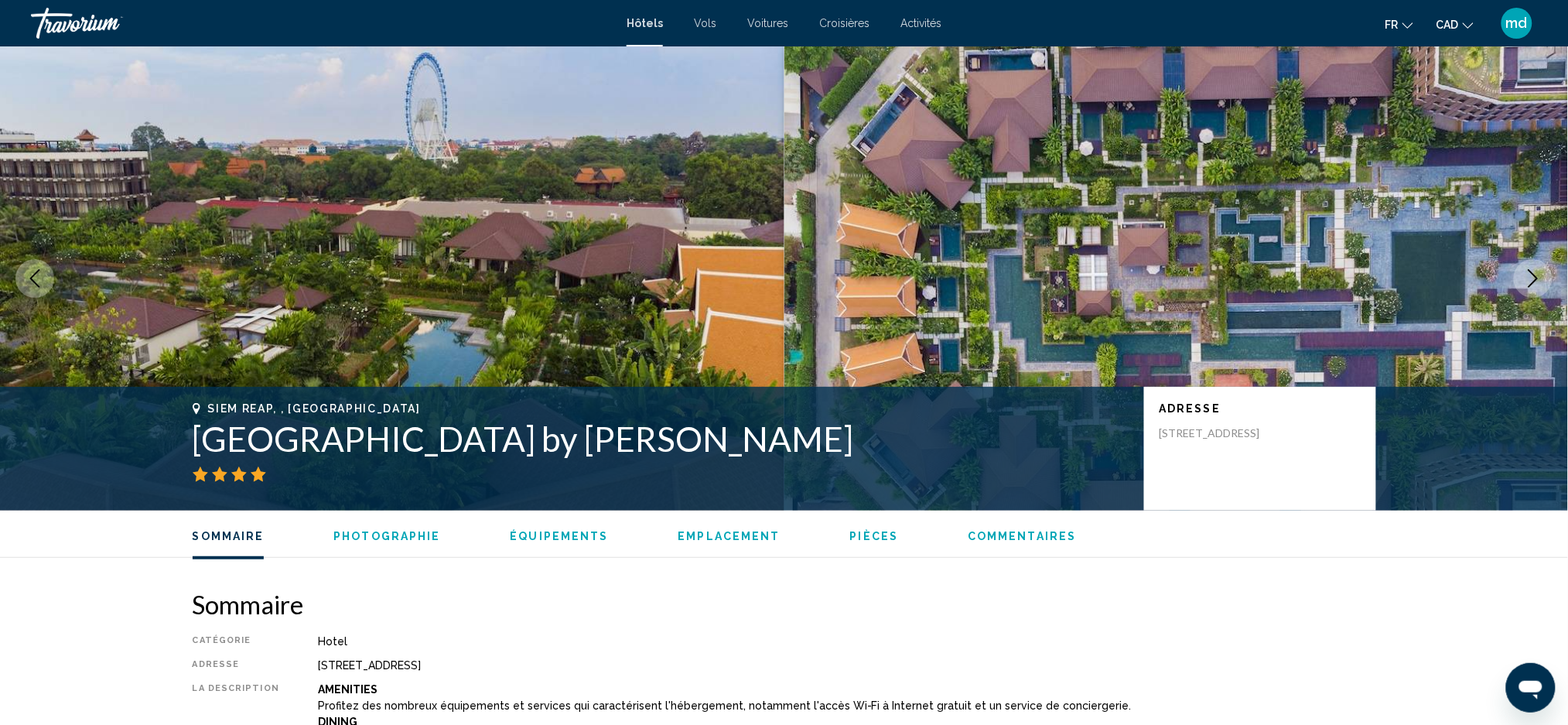
scroll to position [722, 0]
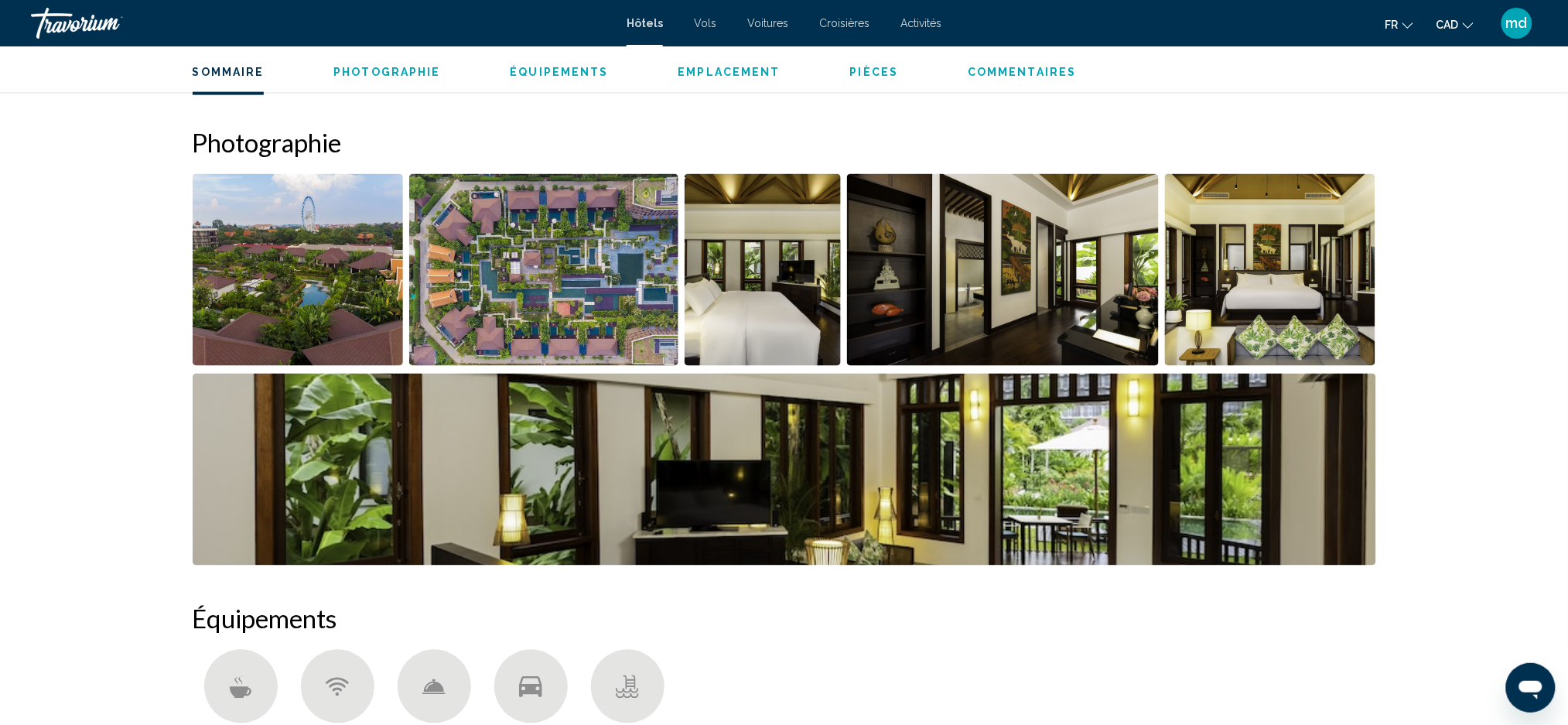
click at [264, 224] on img "Open full-screen image slider" at bounding box center [298, 270] width 211 height 192
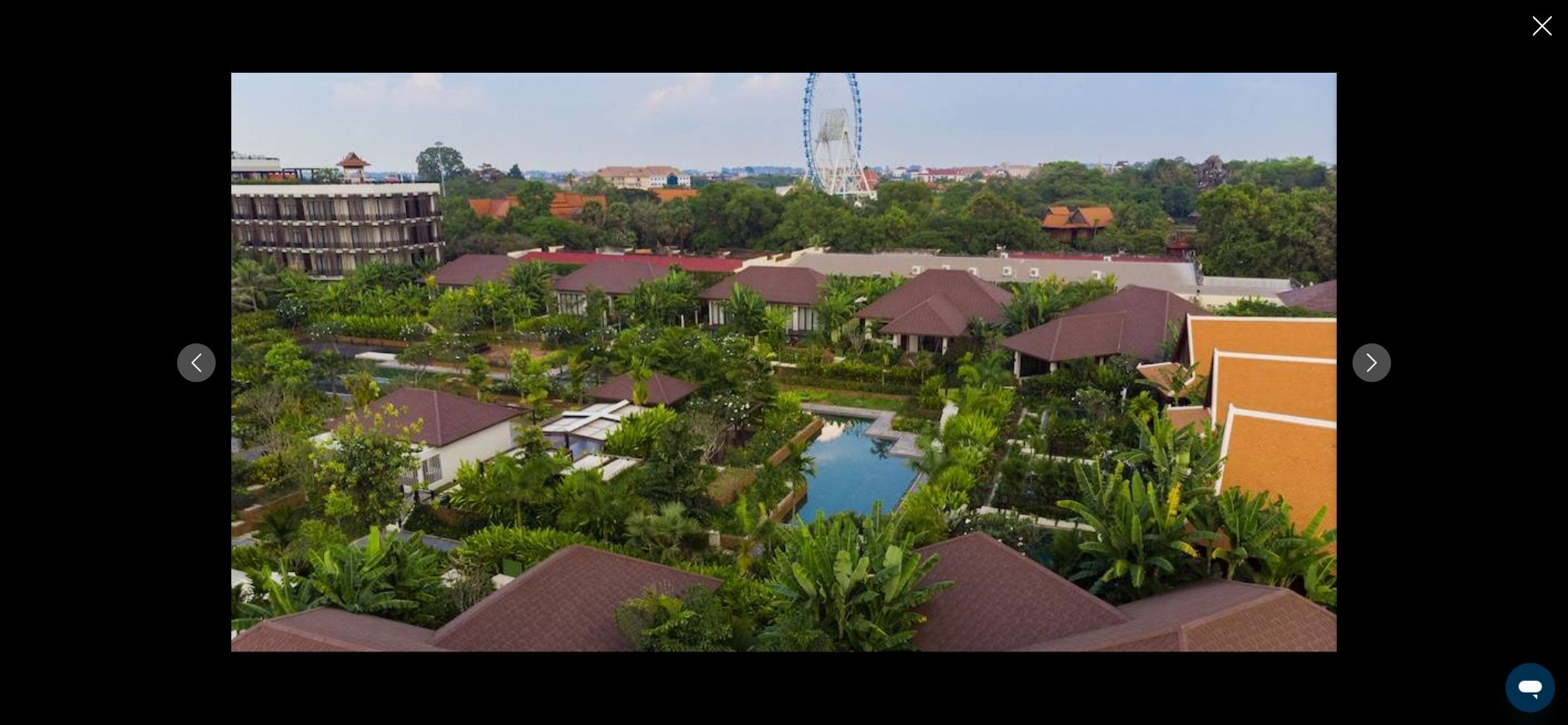
click at [1386, 369] on button "Next image" at bounding box center [1372, 362] width 39 height 39
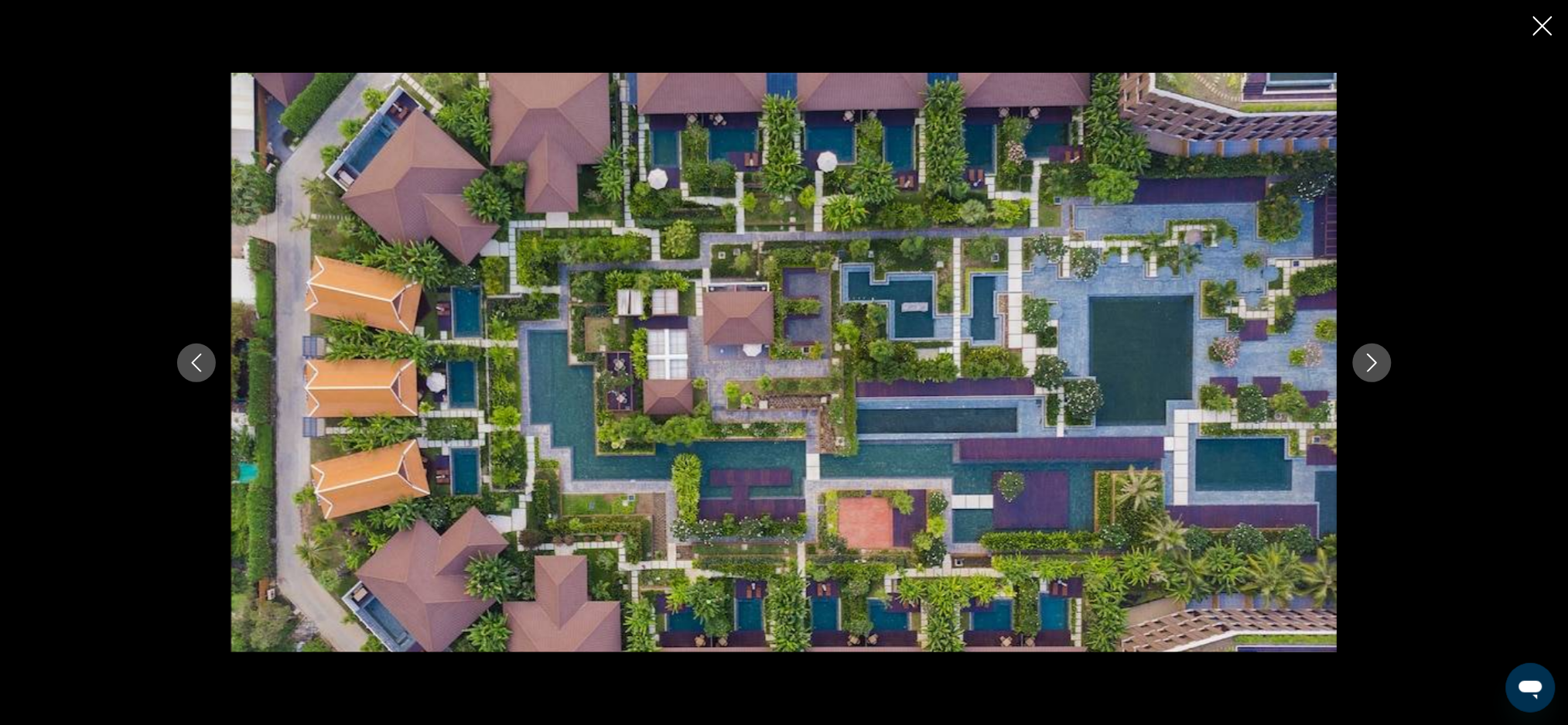
click at [1384, 369] on button "Next image" at bounding box center [1372, 362] width 39 height 39
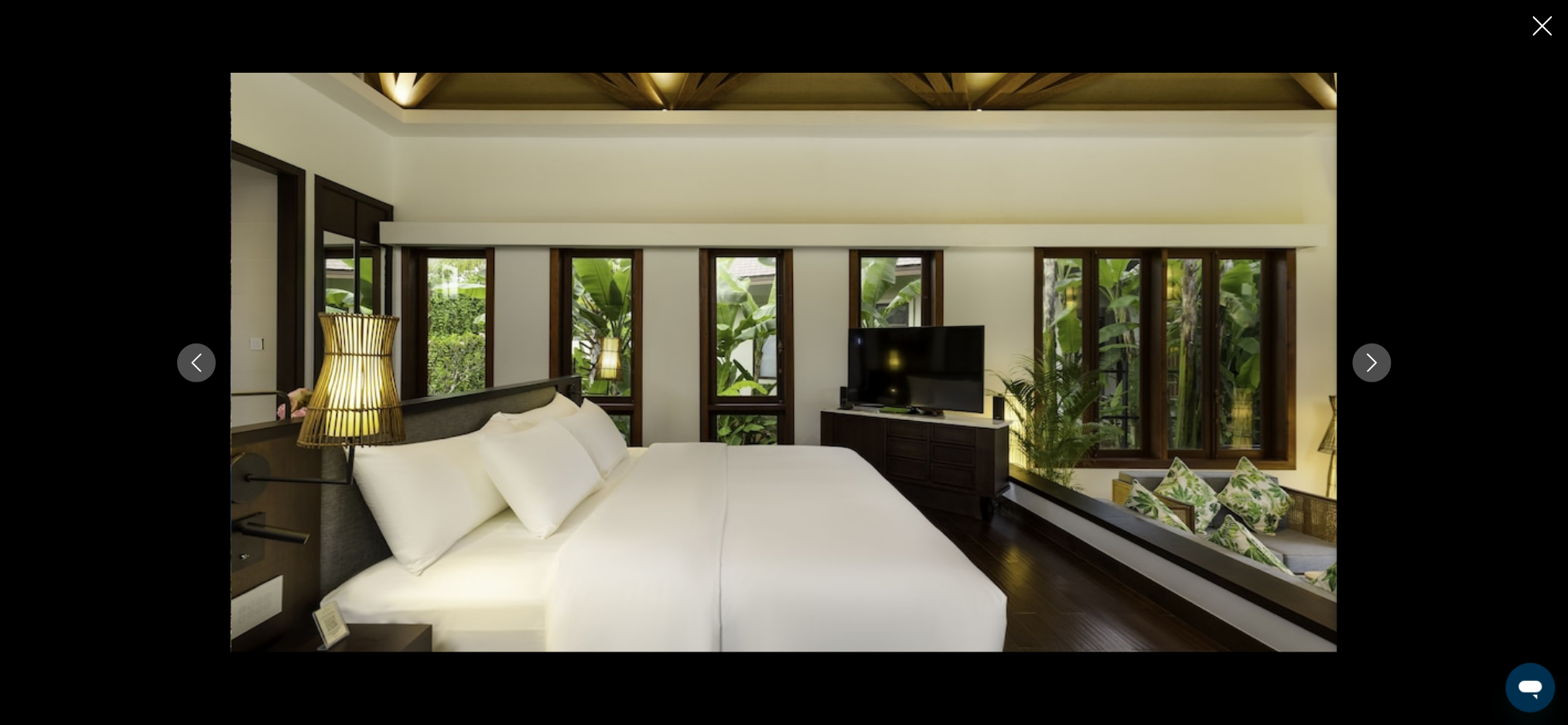
click at [1547, 29] on icon "Close slideshow" at bounding box center [1543, 26] width 20 height 20
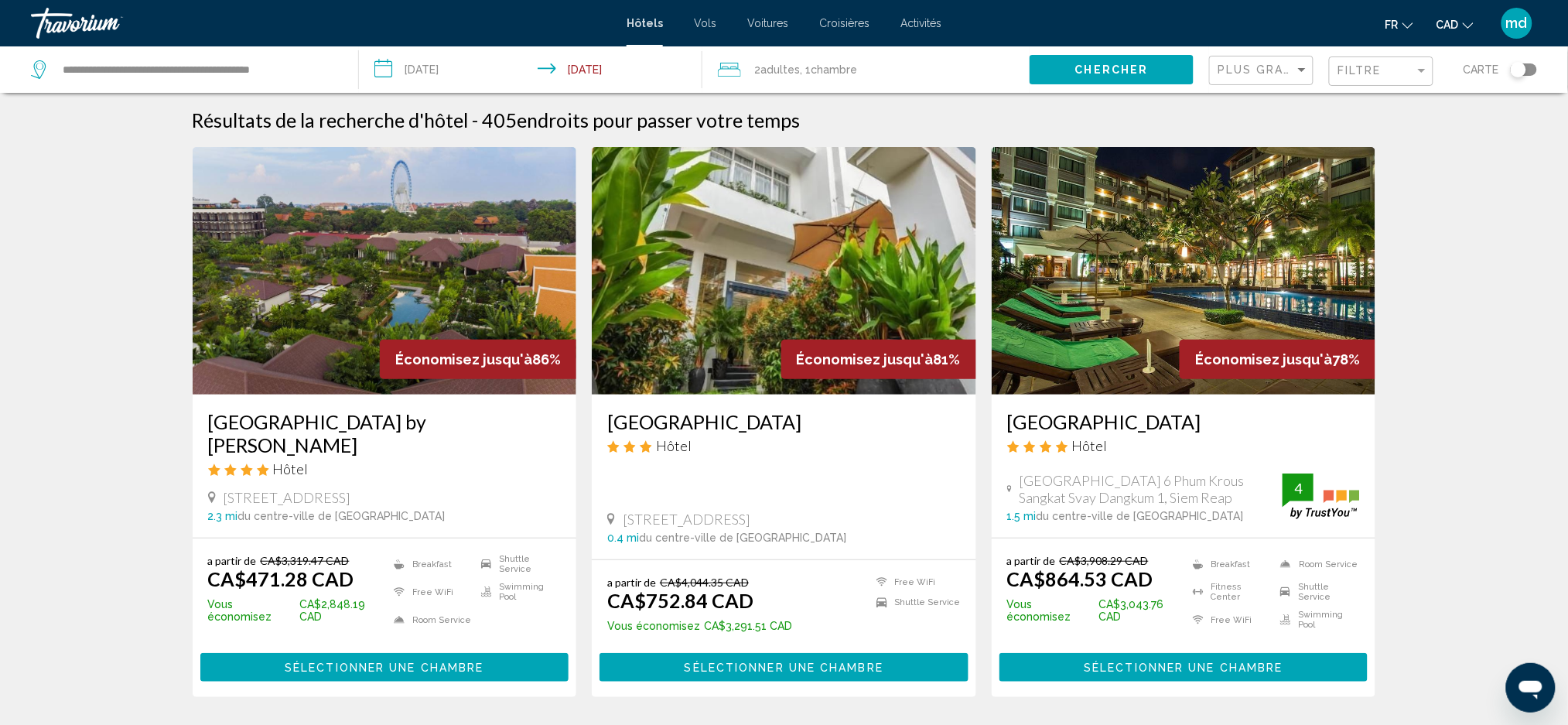
click at [320, 432] on h3 "[GEOGRAPHIC_DATA] by [PERSON_NAME]" at bounding box center [384, 434] width 354 height 47
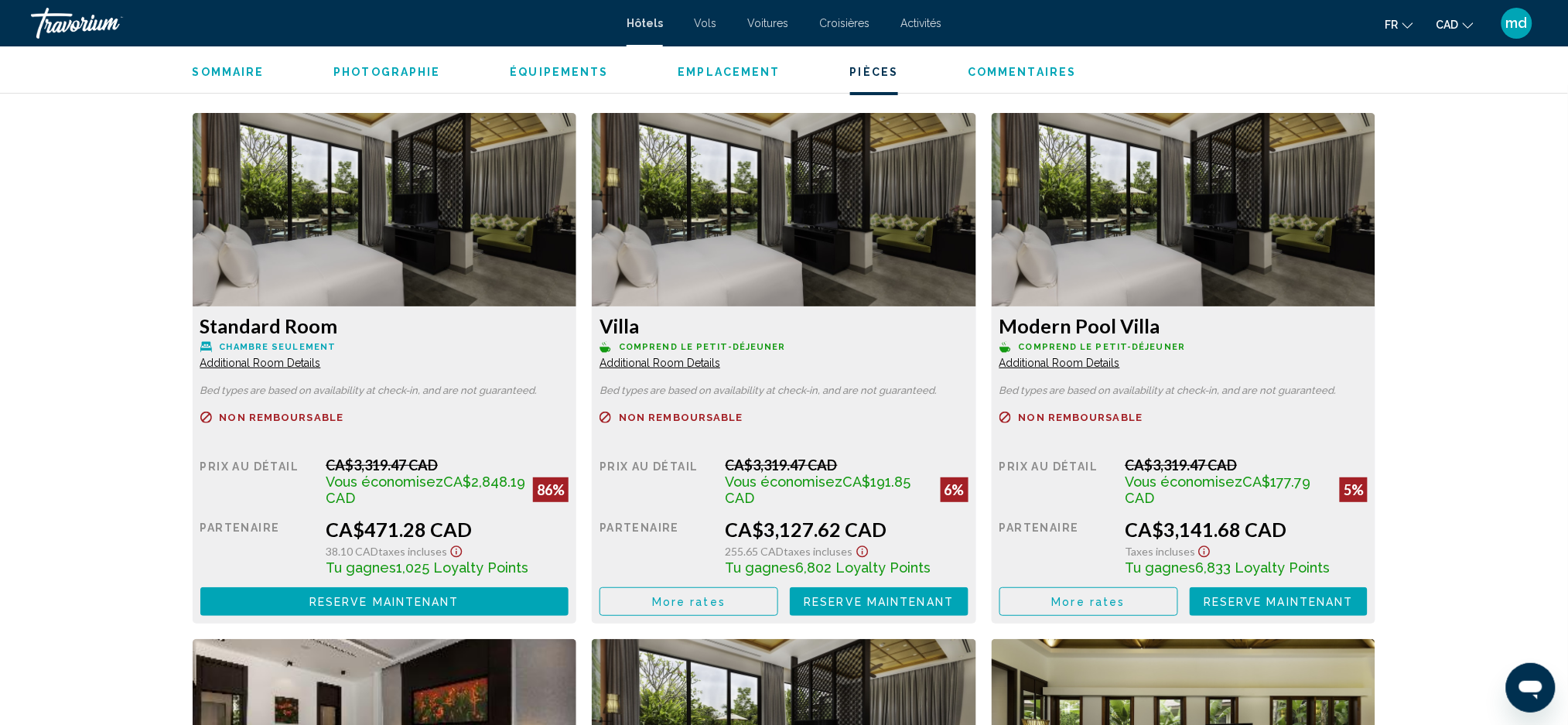
scroll to position [2075, 0]
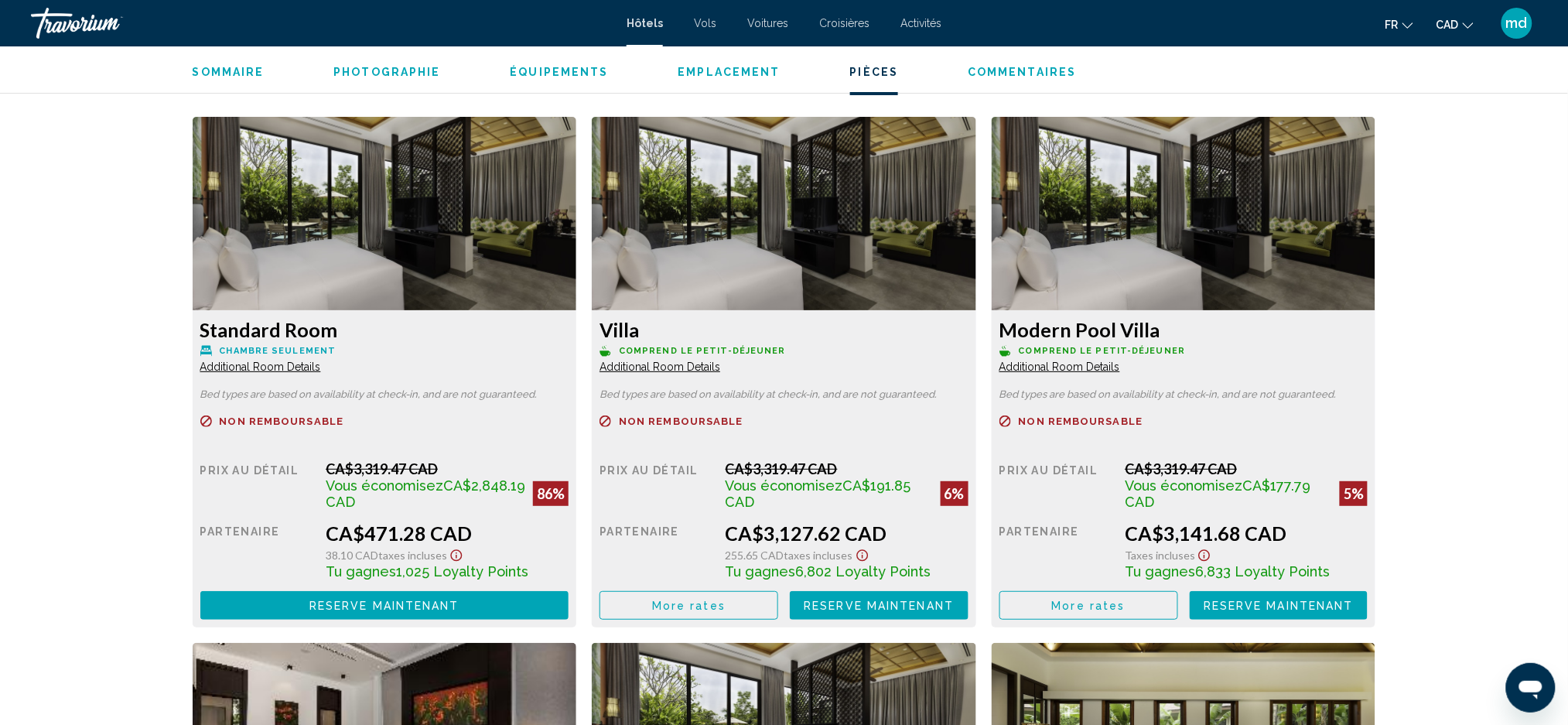
click at [371, 230] on img "Main content" at bounding box center [384, 213] width 384 height 194
click at [357, 238] on img "Main content" at bounding box center [384, 213] width 384 height 194
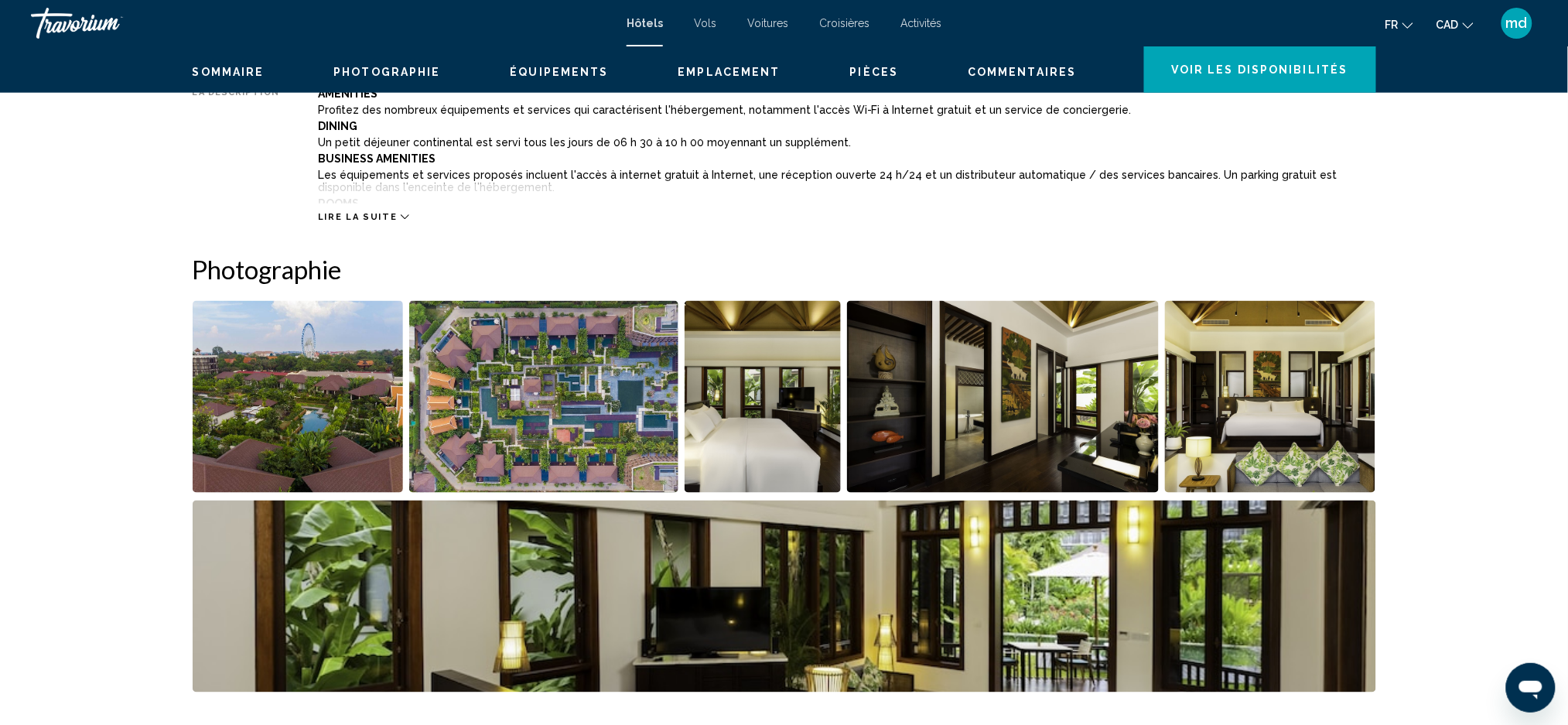
scroll to position [320, 0]
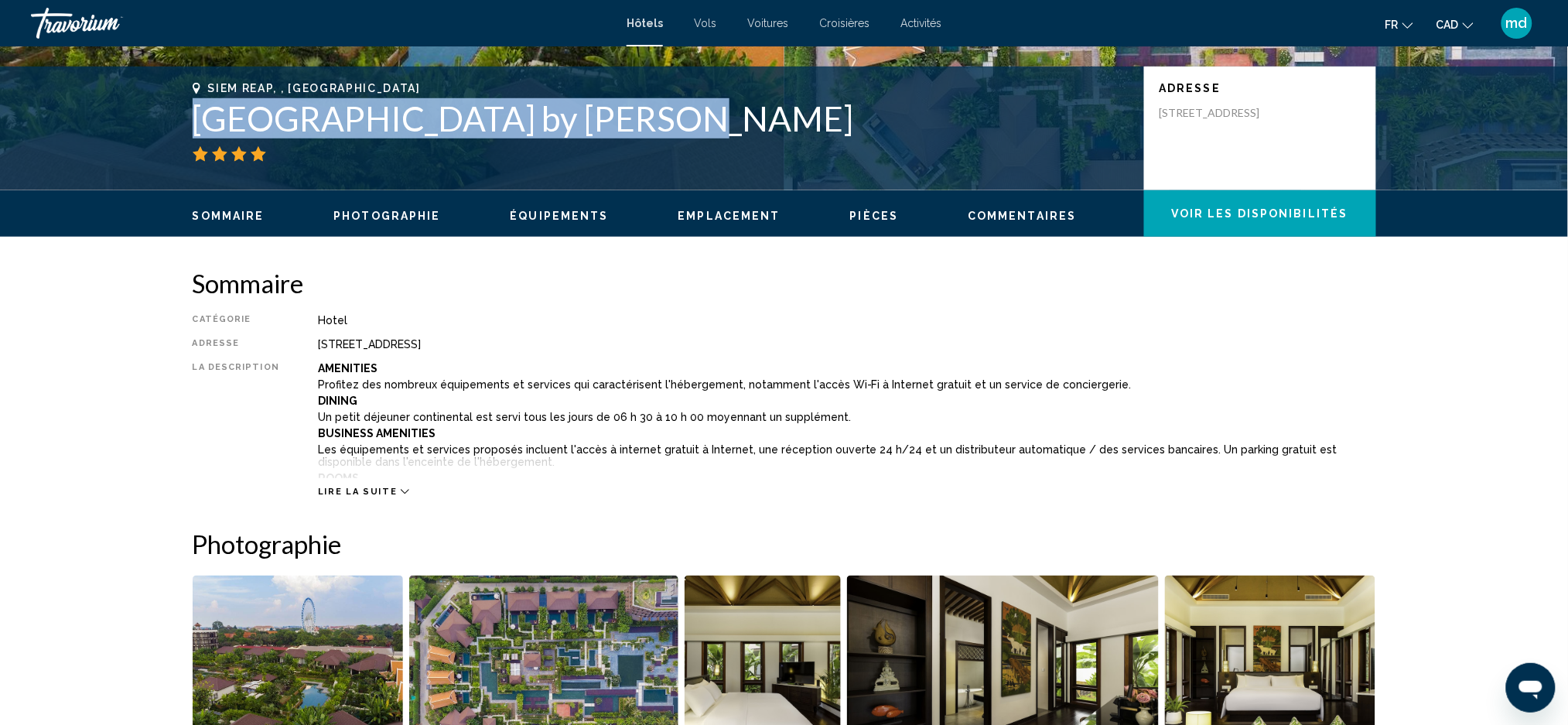
drag, startPoint x: 196, startPoint y: 122, endPoint x: 671, endPoint y: 115, distance: 475.1
click at [671, 115] on h1 "[GEOGRAPHIC_DATA] by [PERSON_NAME]" at bounding box center [660, 118] width 936 height 40
copy h1 "[GEOGRAPHIC_DATA] by [PERSON_NAME]"
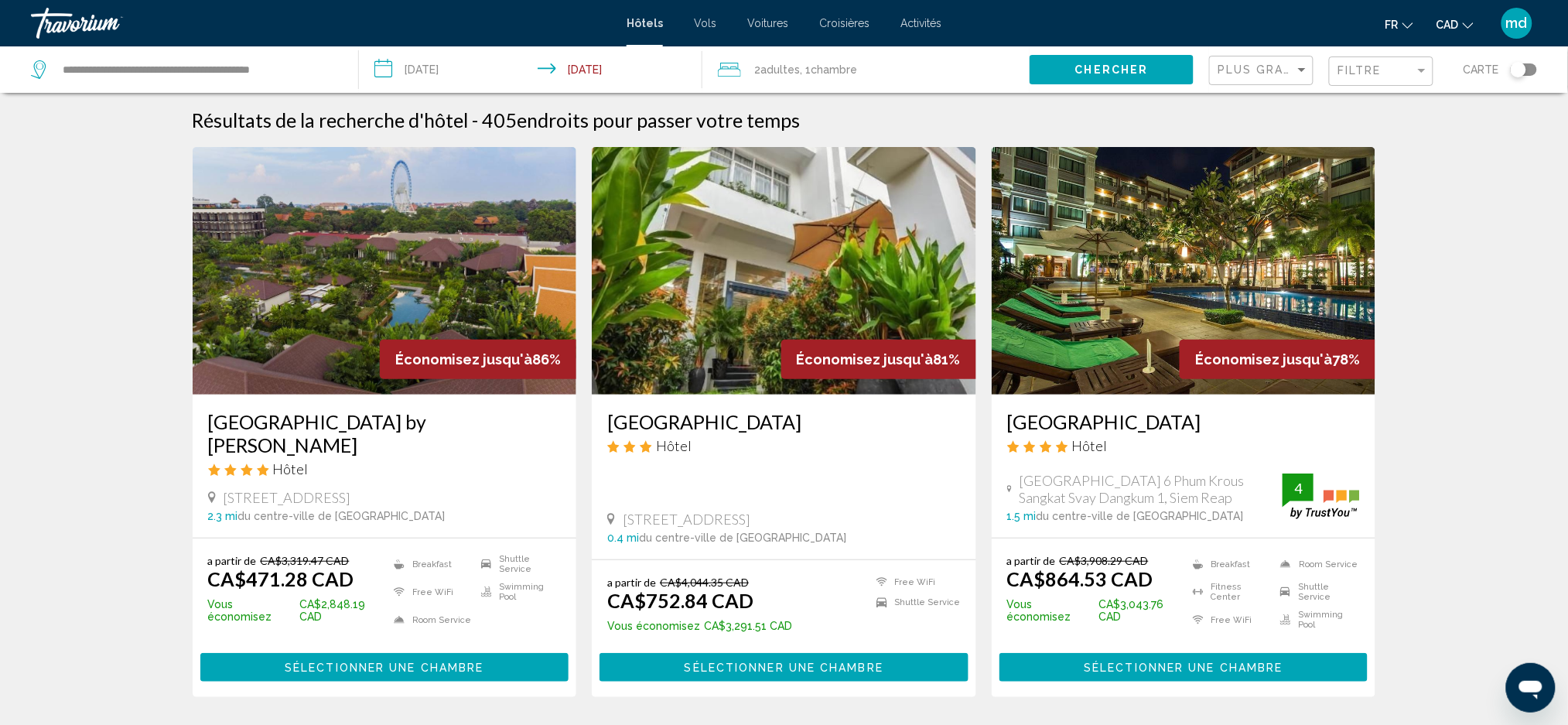
click at [1104, 426] on h3 "[GEOGRAPHIC_DATA]" at bounding box center [1184, 422] width 354 height 23
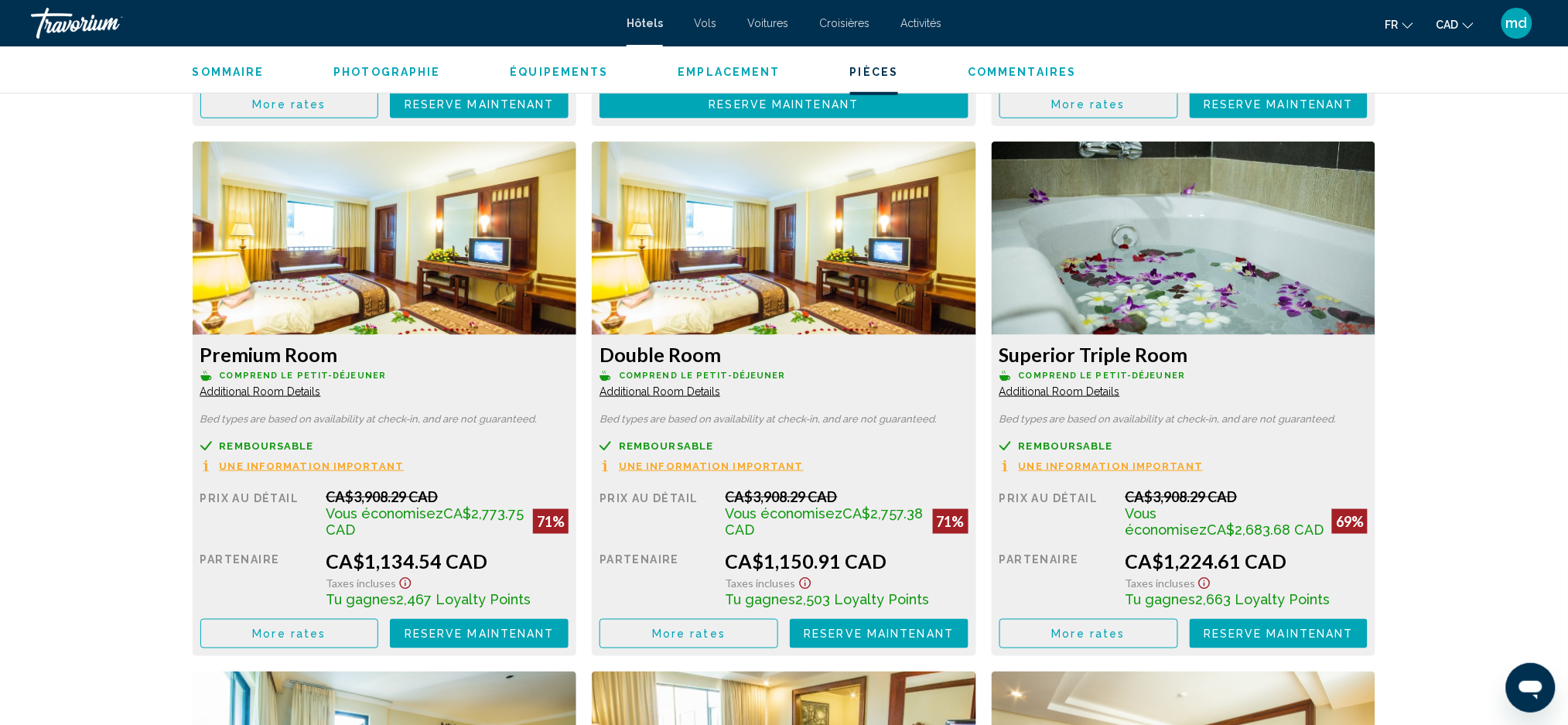
scroll to position [1857, 0]
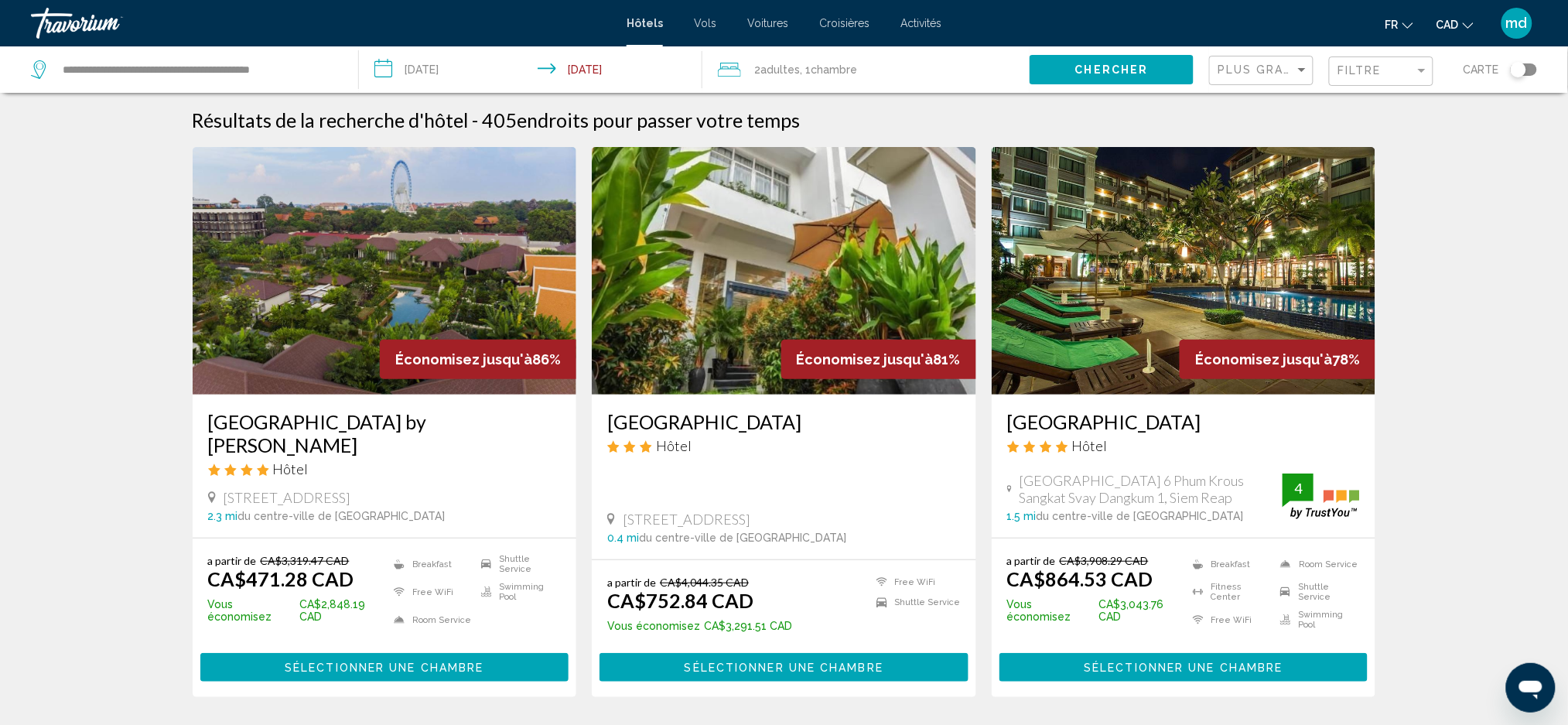
click at [443, 666] on span "Sélectionner une chambre" at bounding box center [384, 668] width 199 height 13
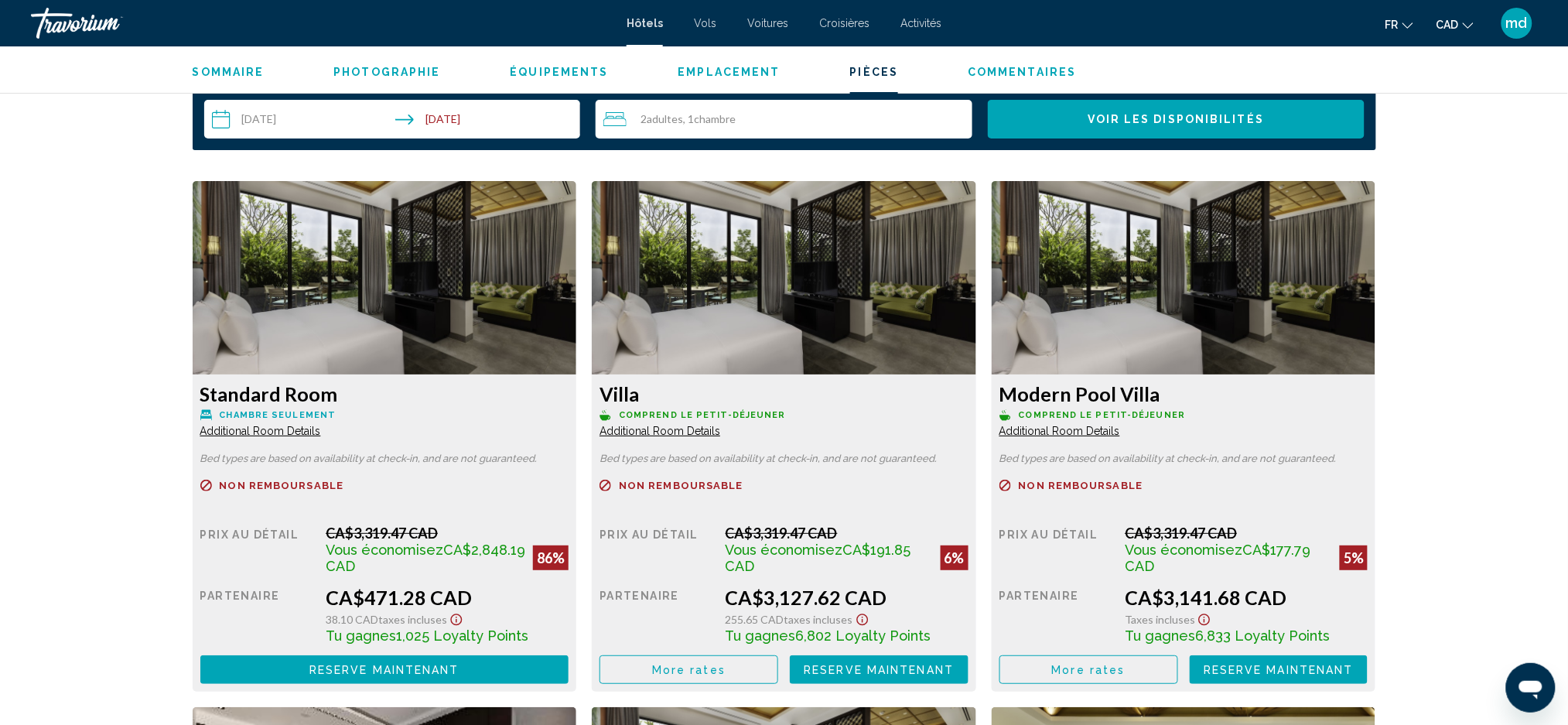
scroll to position [1960, 0]
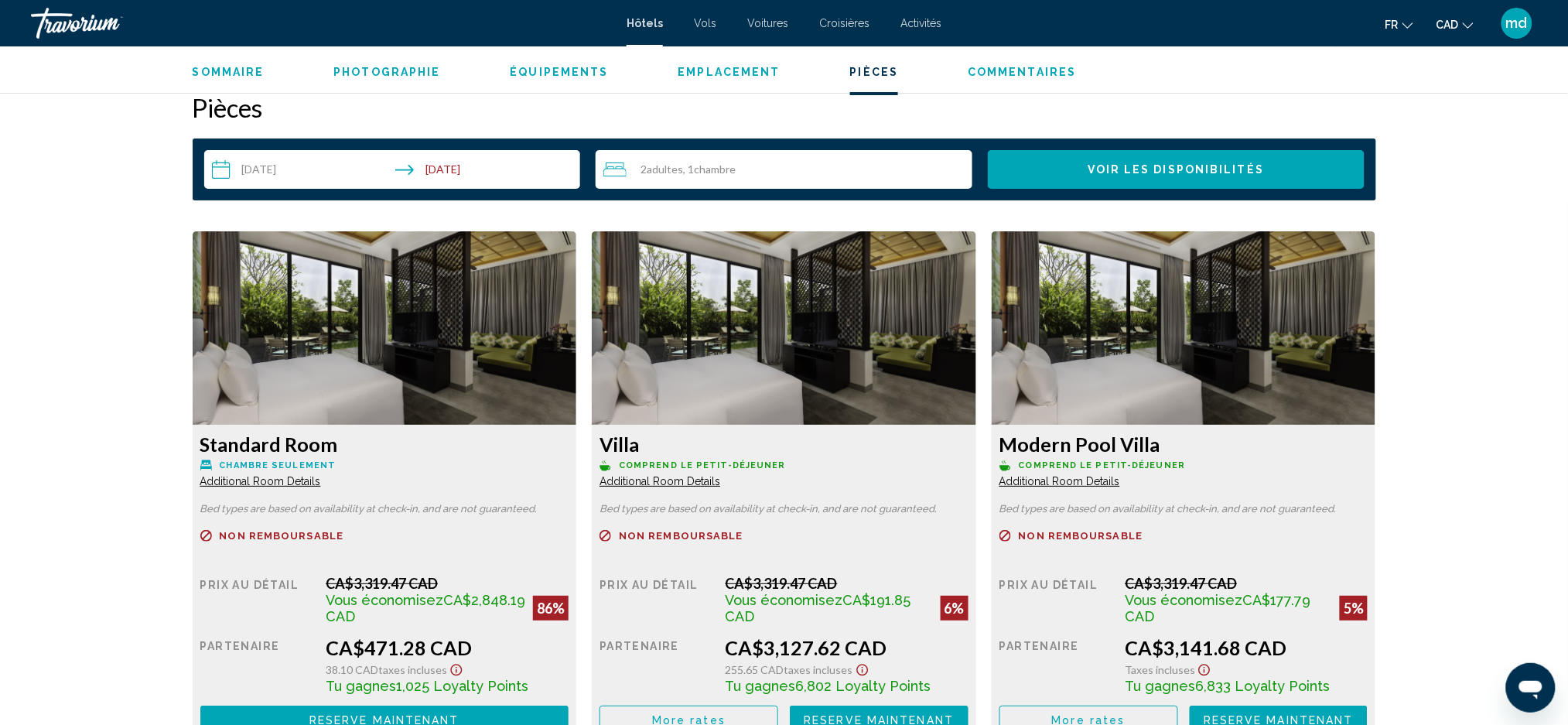
click at [392, 317] on img "Main content" at bounding box center [384, 328] width 384 height 194
click at [397, 711] on button "Reserve maintenant Plus disponible" at bounding box center [385, 720] width 369 height 29
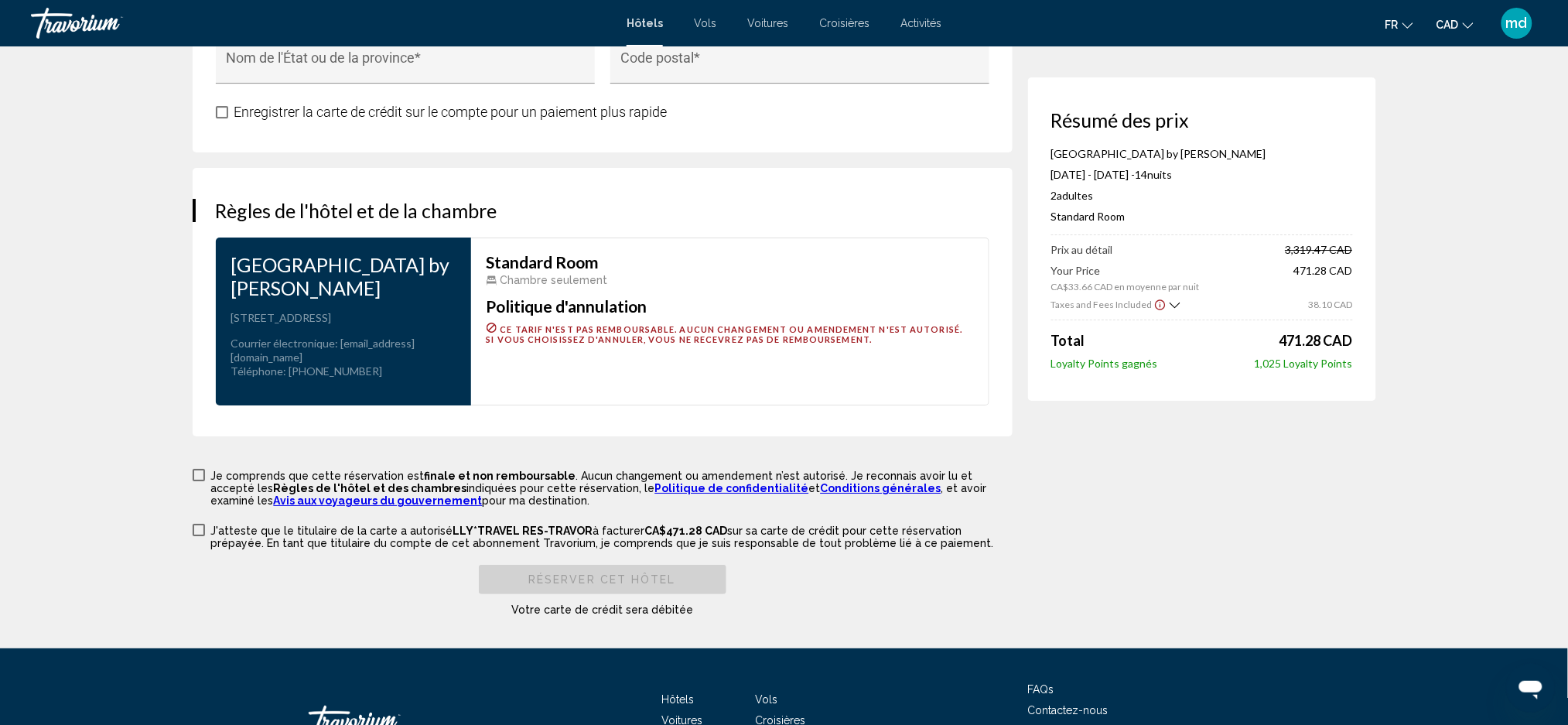
scroll to position [1969, 0]
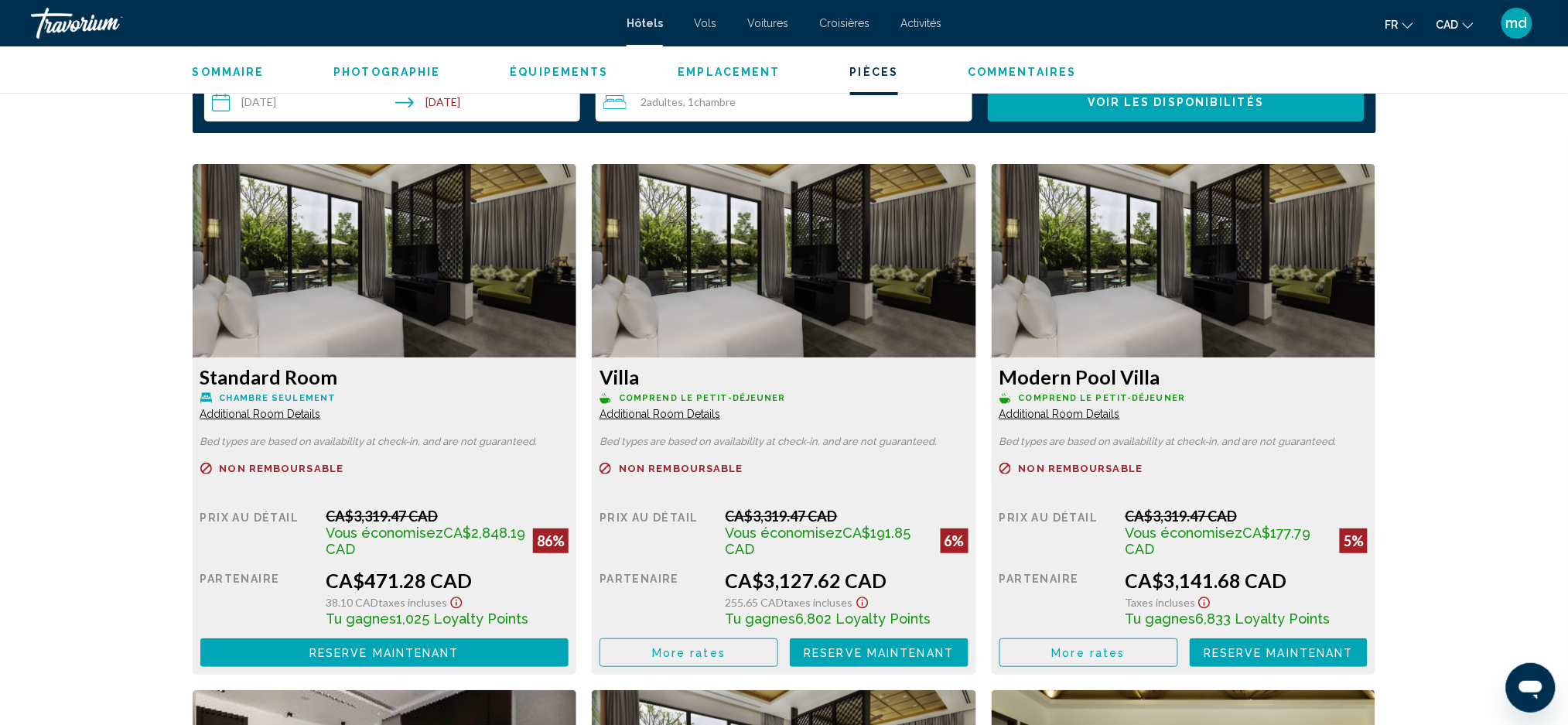
scroll to position [2072, 0]
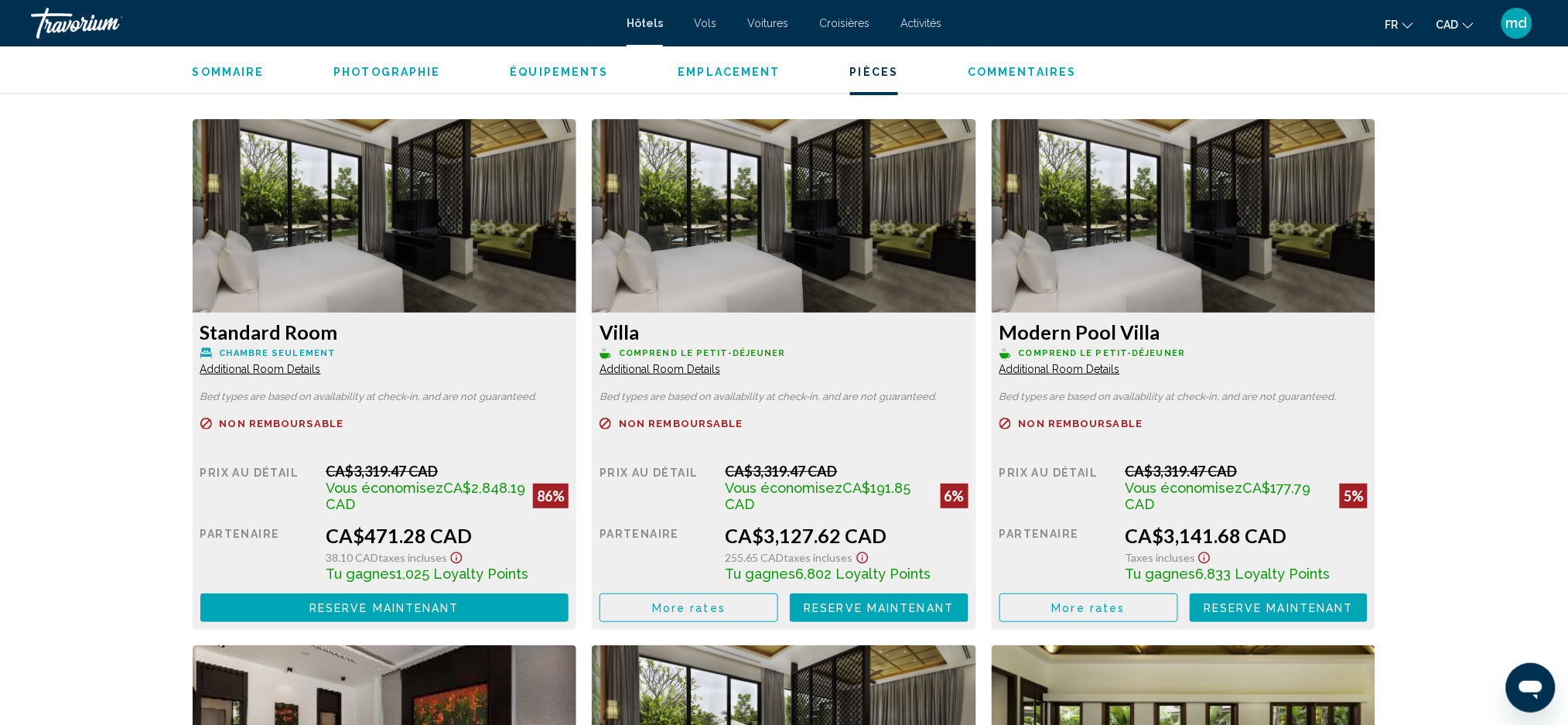
click at [299, 301] on img "Main content" at bounding box center [384, 216] width 384 height 194
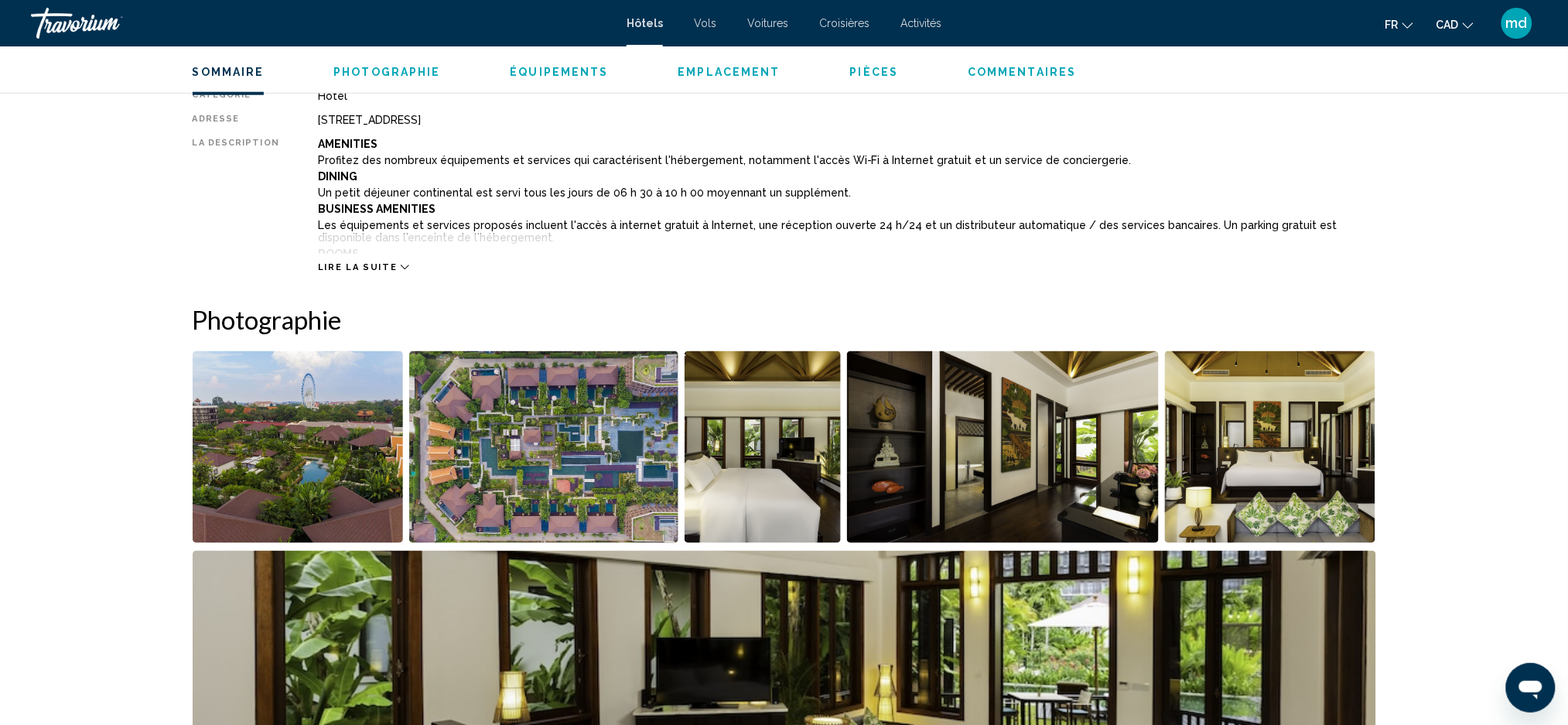
scroll to position [524, 0]
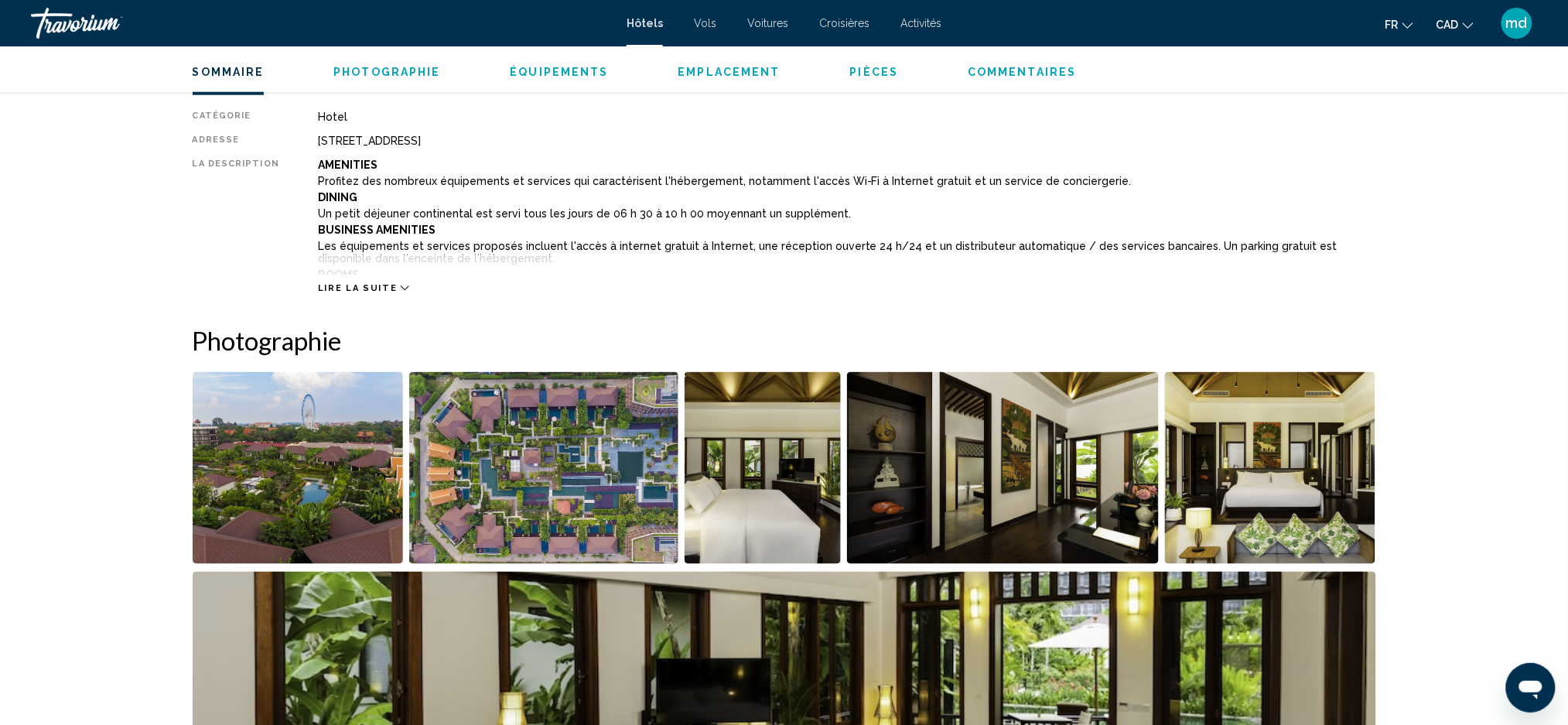
click at [310, 413] on img "Open full-screen image slider" at bounding box center [298, 468] width 211 height 192
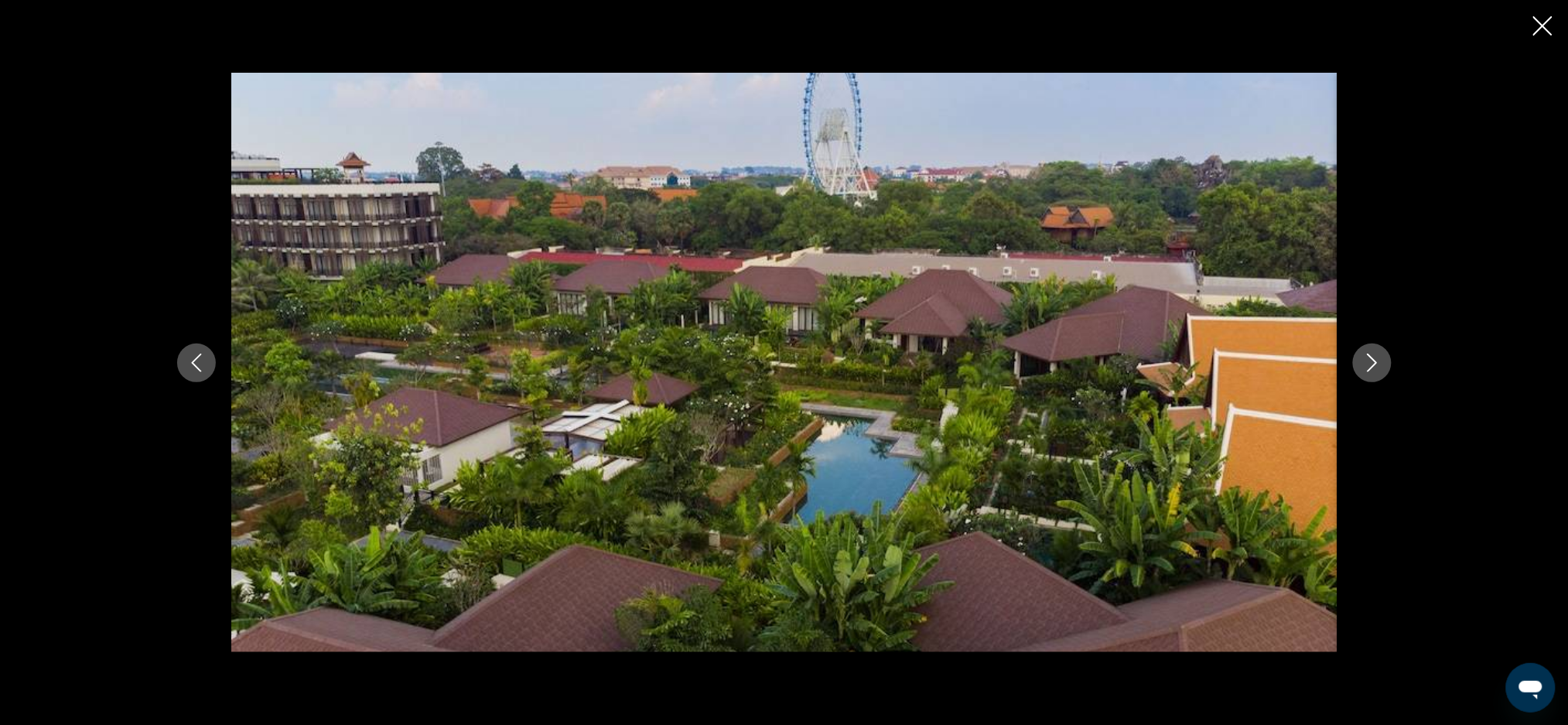
click at [1376, 352] on button "Next image" at bounding box center [1372, 362] width 39 height 39
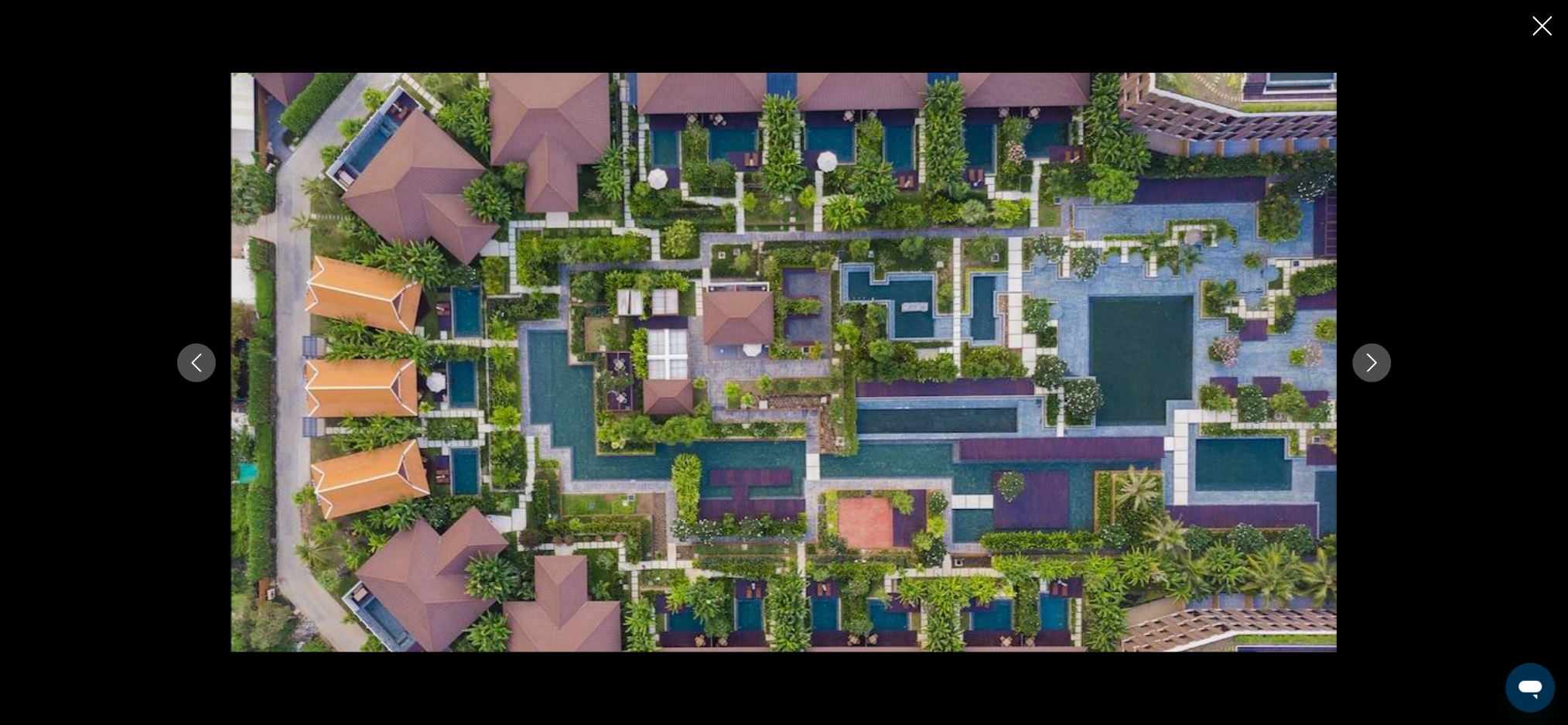
click at [1376, 352] on button "Next image" at bounding box center [1372, 362] width 39 height 39
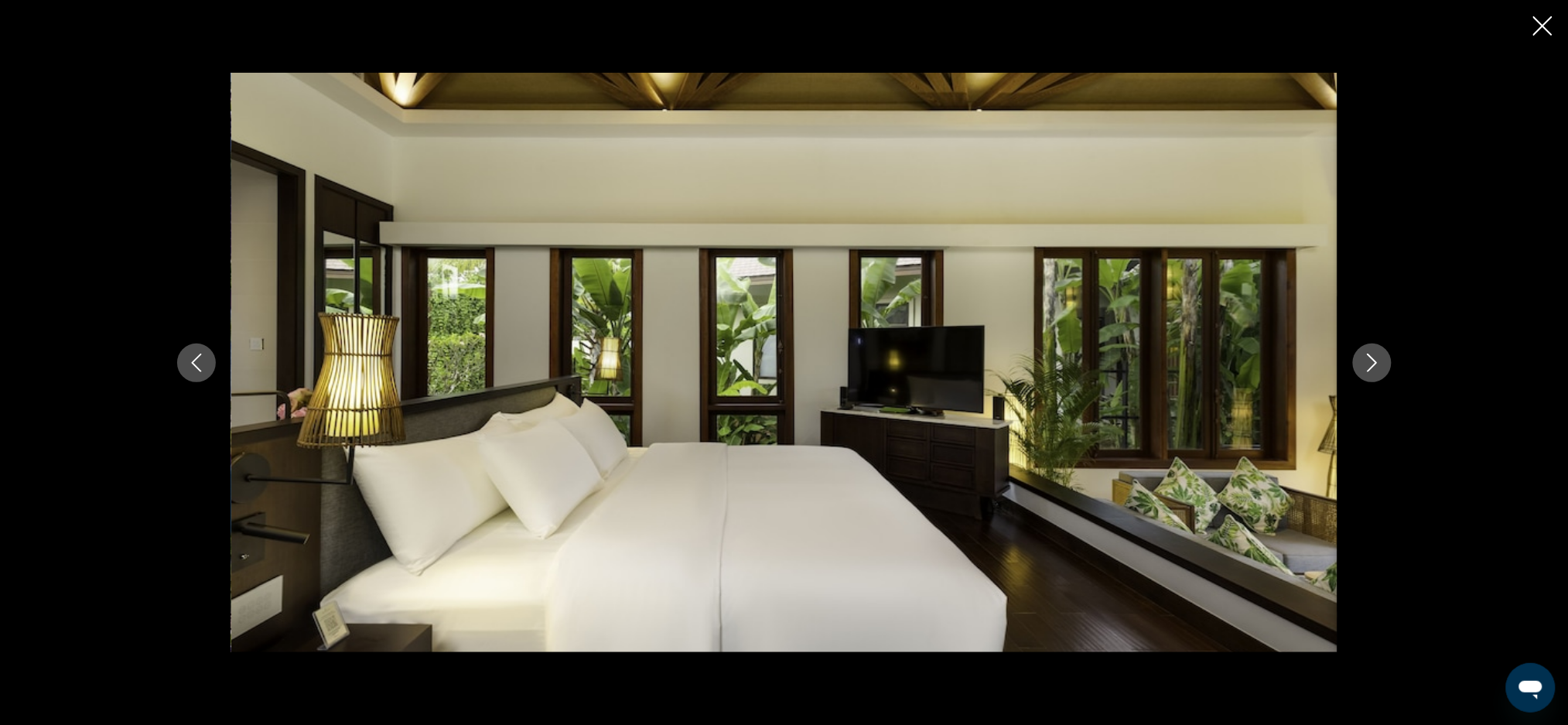
click at [1376, 352] on button "Next image" at bounding box center [1372, 362] width 39 height 39
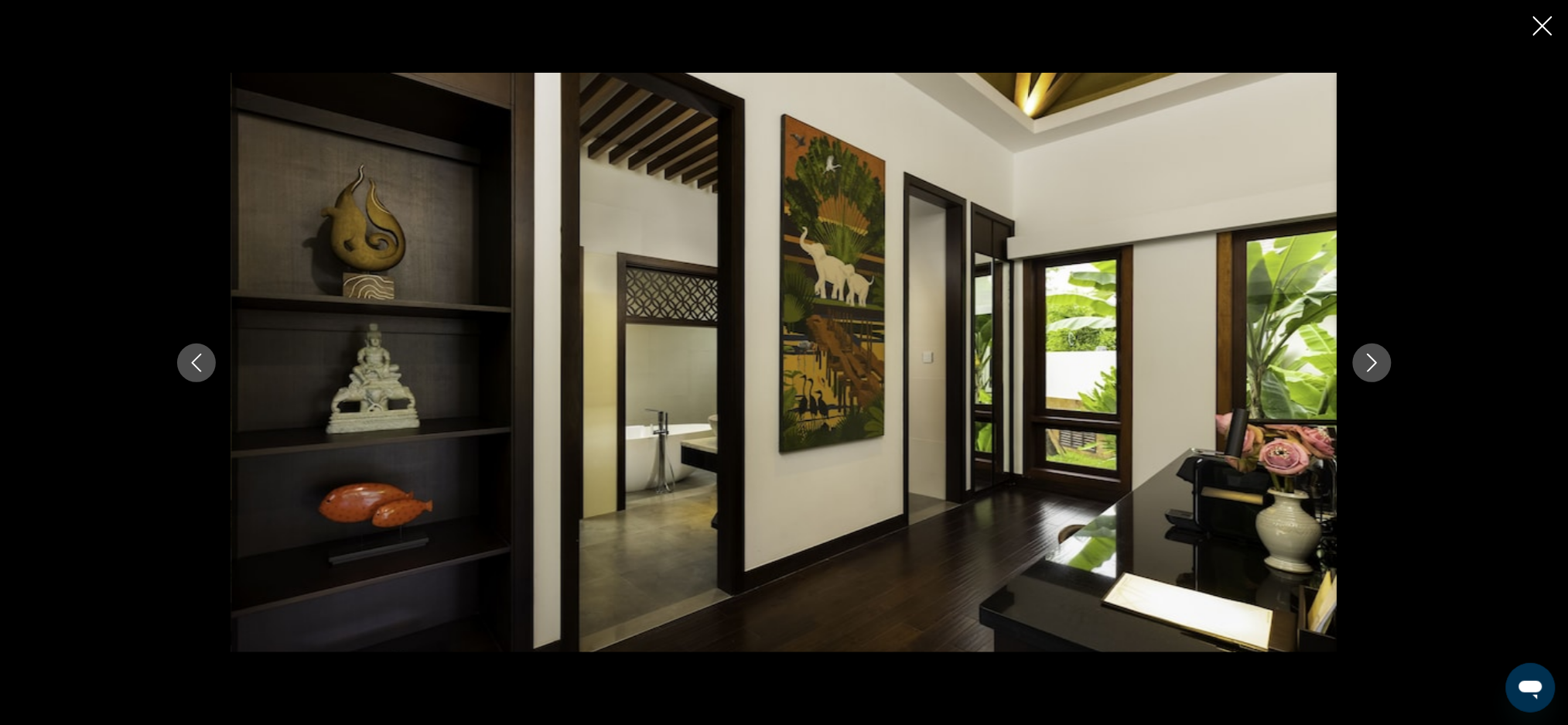
click at [1376, 352] on button "Next image" at bounding box center [1372, 362] width 39 height 39
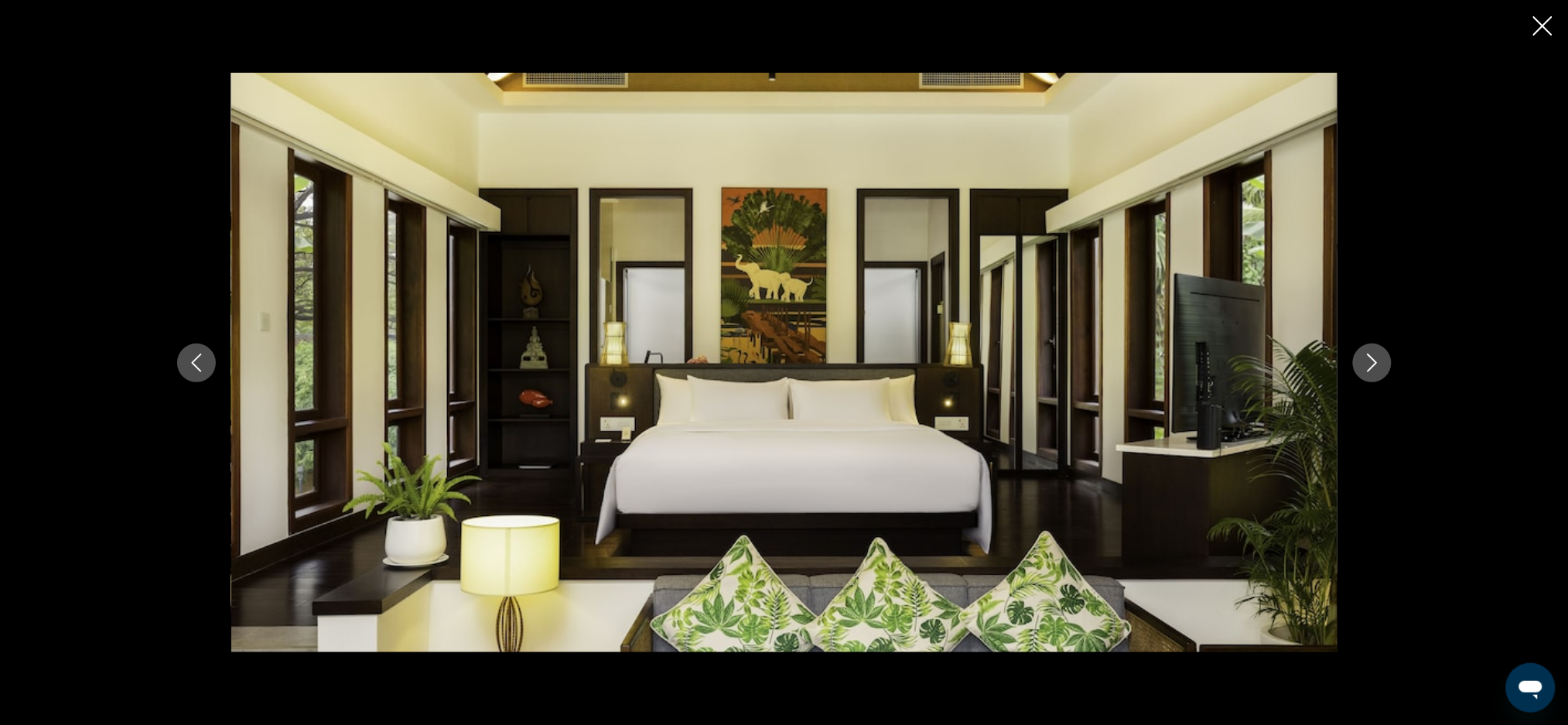
click at [1376, 352] on button "Next image" at bounding box center [1372, 362] width 39 height 39
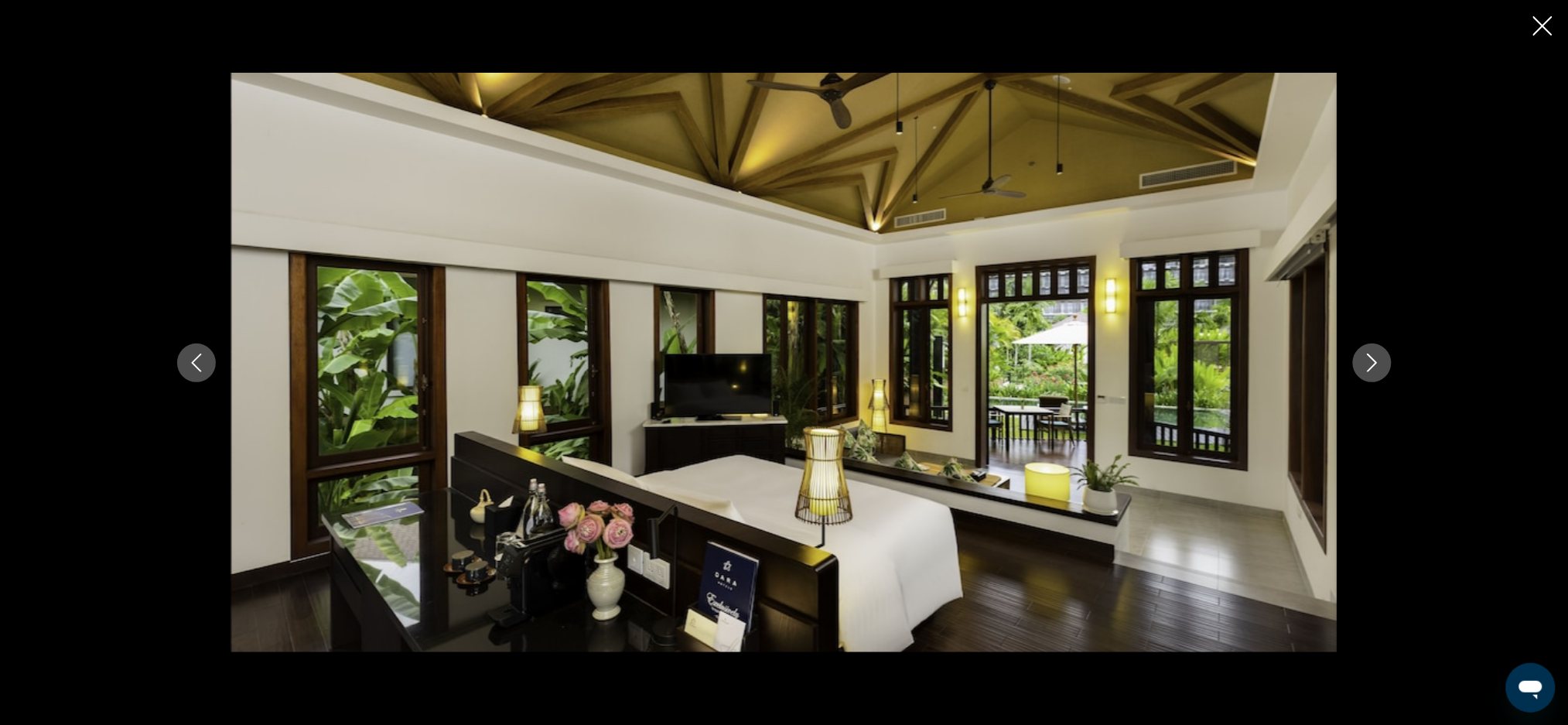
click at [1376, 352] on button "Next image" at bounding box center [1372, 362] width 39 height 39
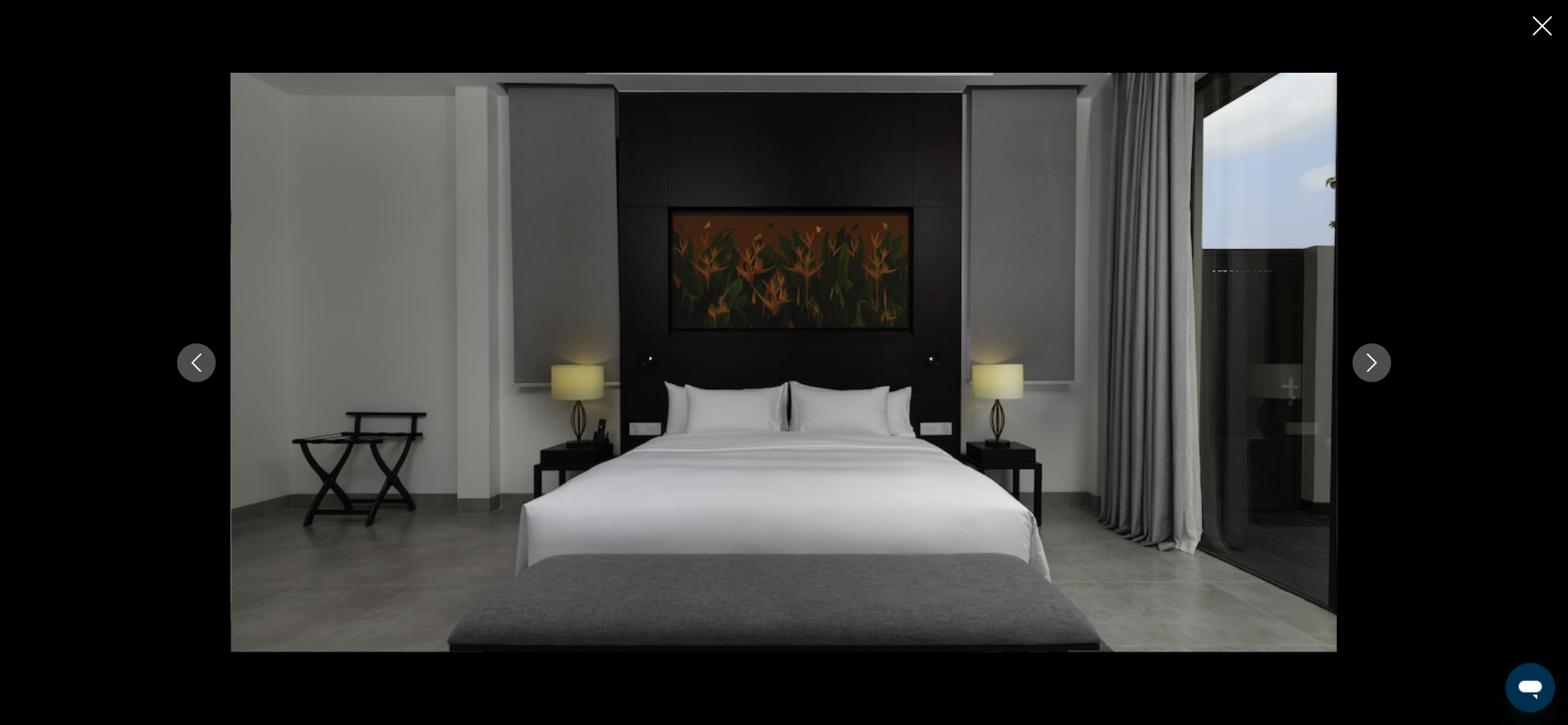
click at [1376, 352] on button "Next image" at bounding box center [1372, 362] width 39 height 39
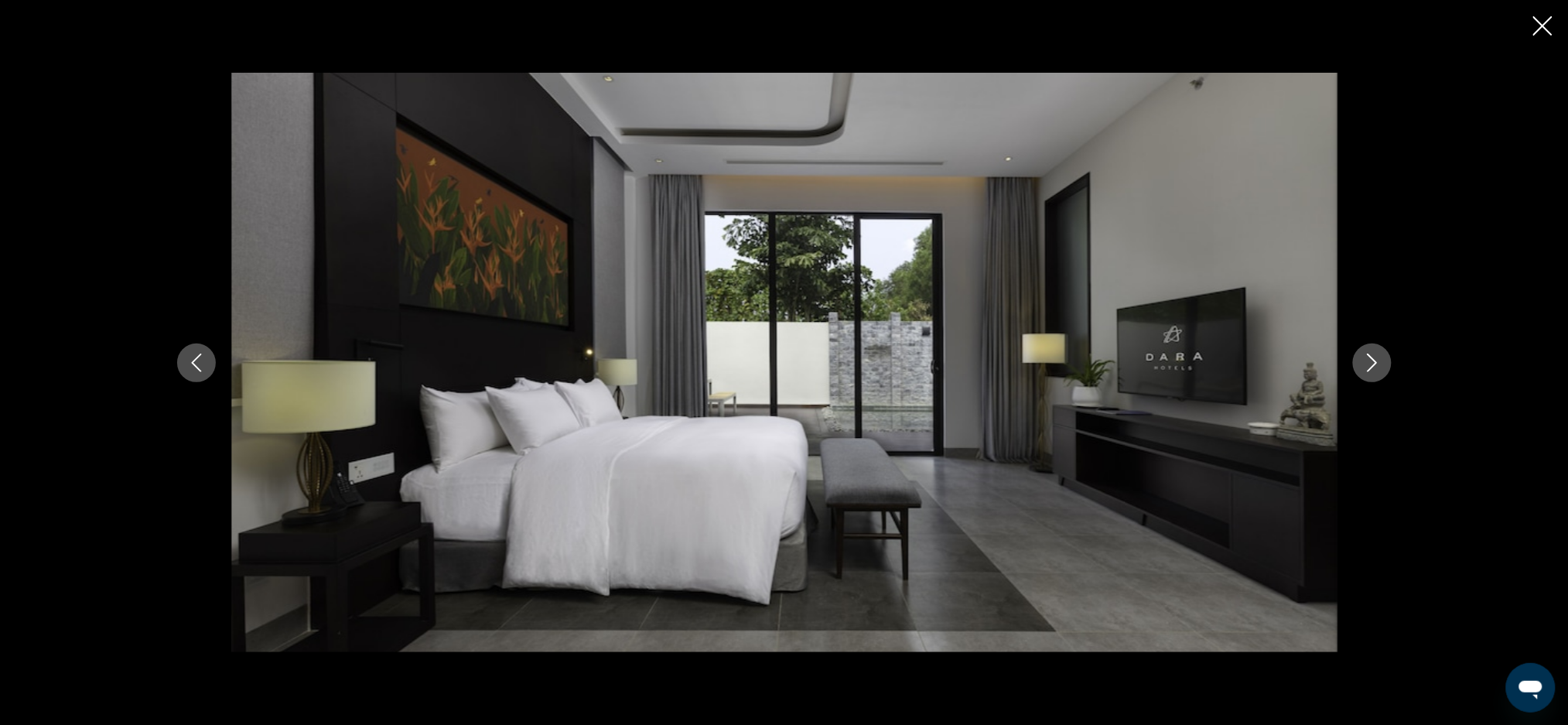
click at [1376, 352] on button "Next image" at bounding box center [1372, 362] width 39 height 39
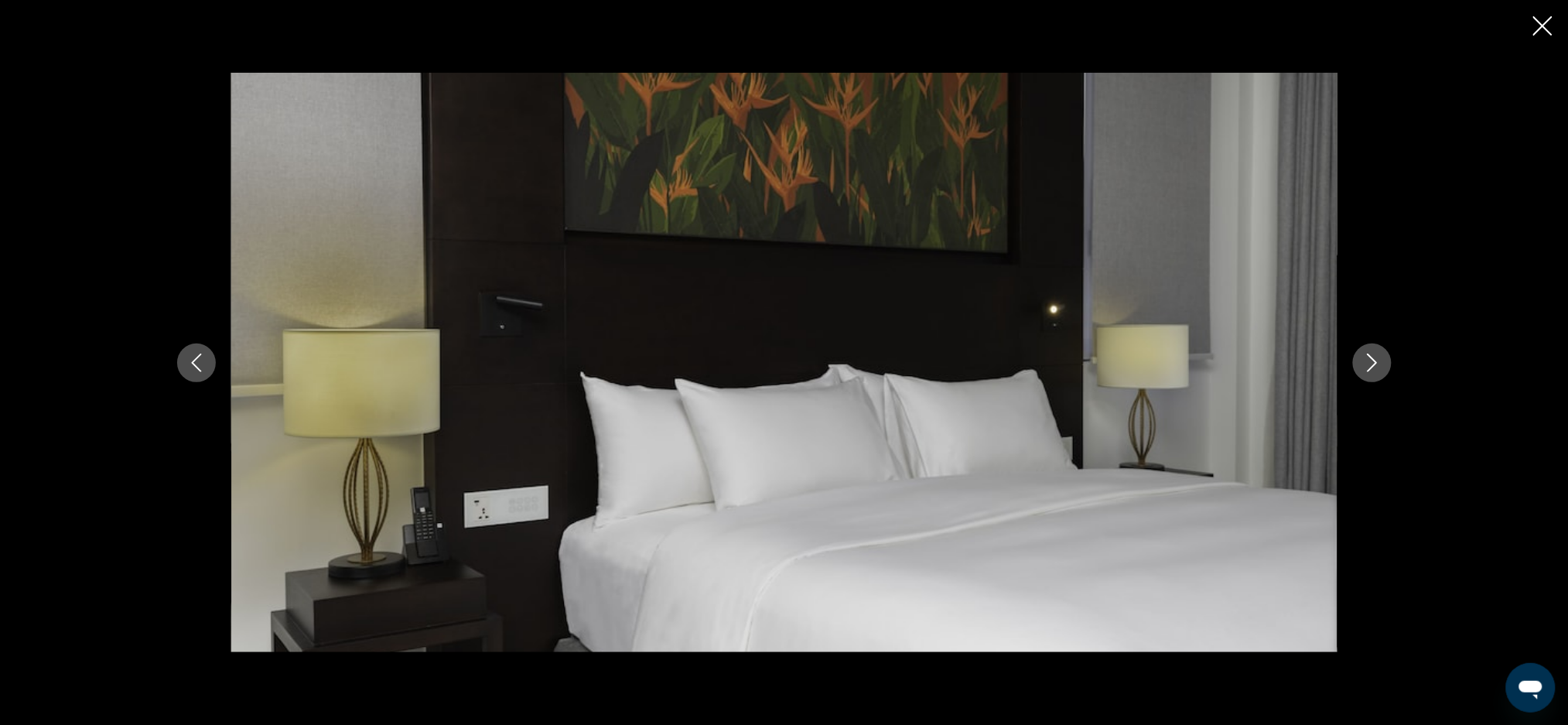
click at [1376, 352] on button "Next image" at bounding box center [1372, 362] width 39 height 39
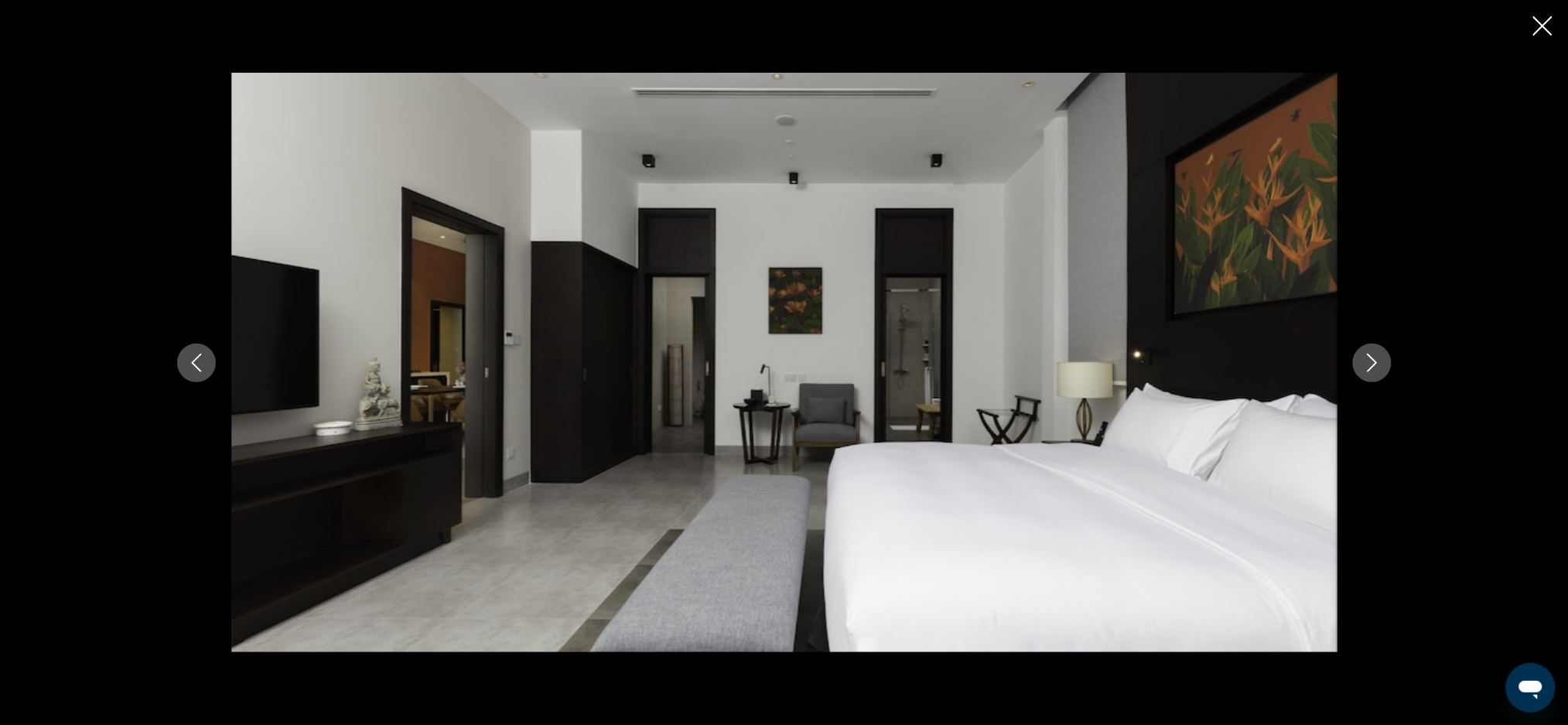
click at [1376, 352] on button "Next image" at bounding box center [1372, 362] width 39 height 39
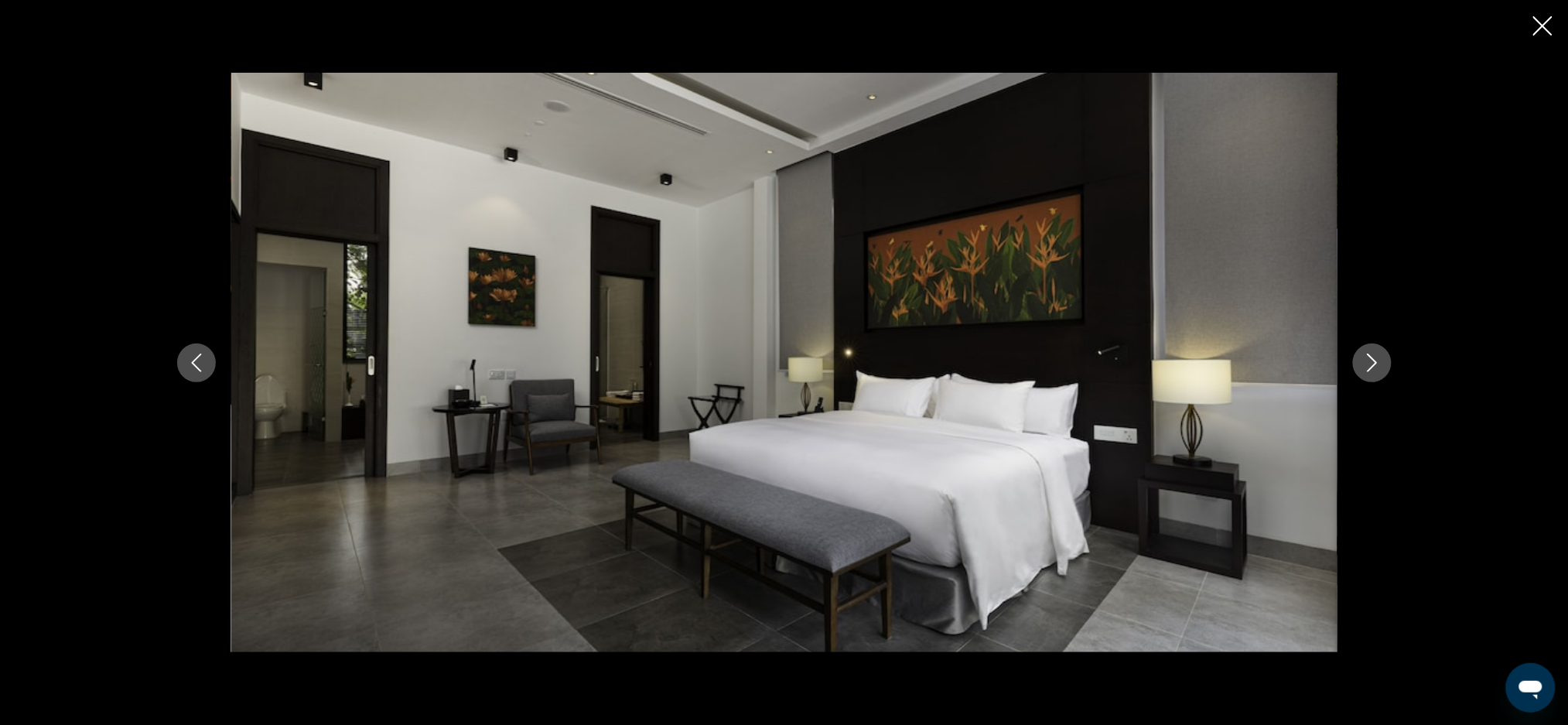
click at [1376, 352] on button "Next image" at bounding box center [1372, 362] width 39 height 39
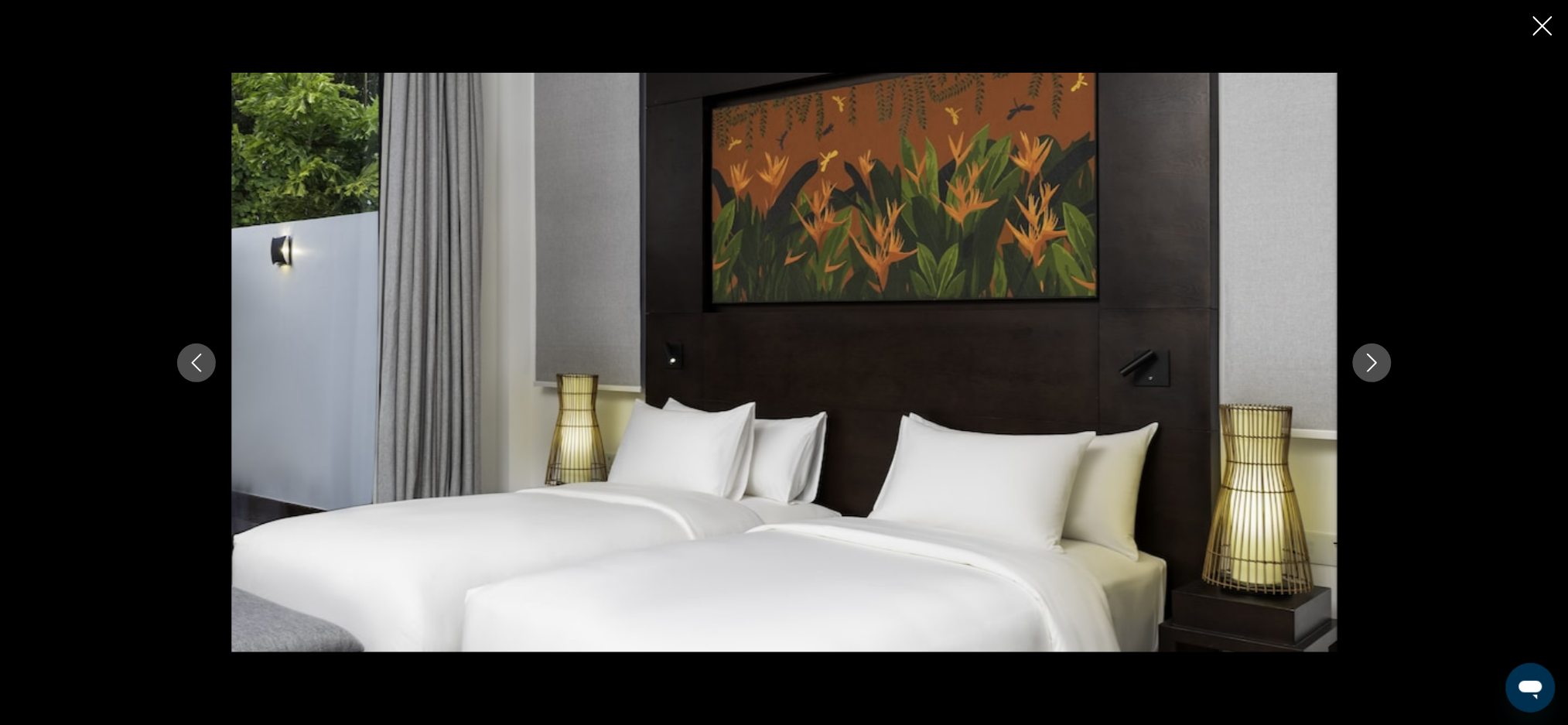
click at [1376, 352] on button "Next image" at bounding box center [1372, 362] width 39 height 39
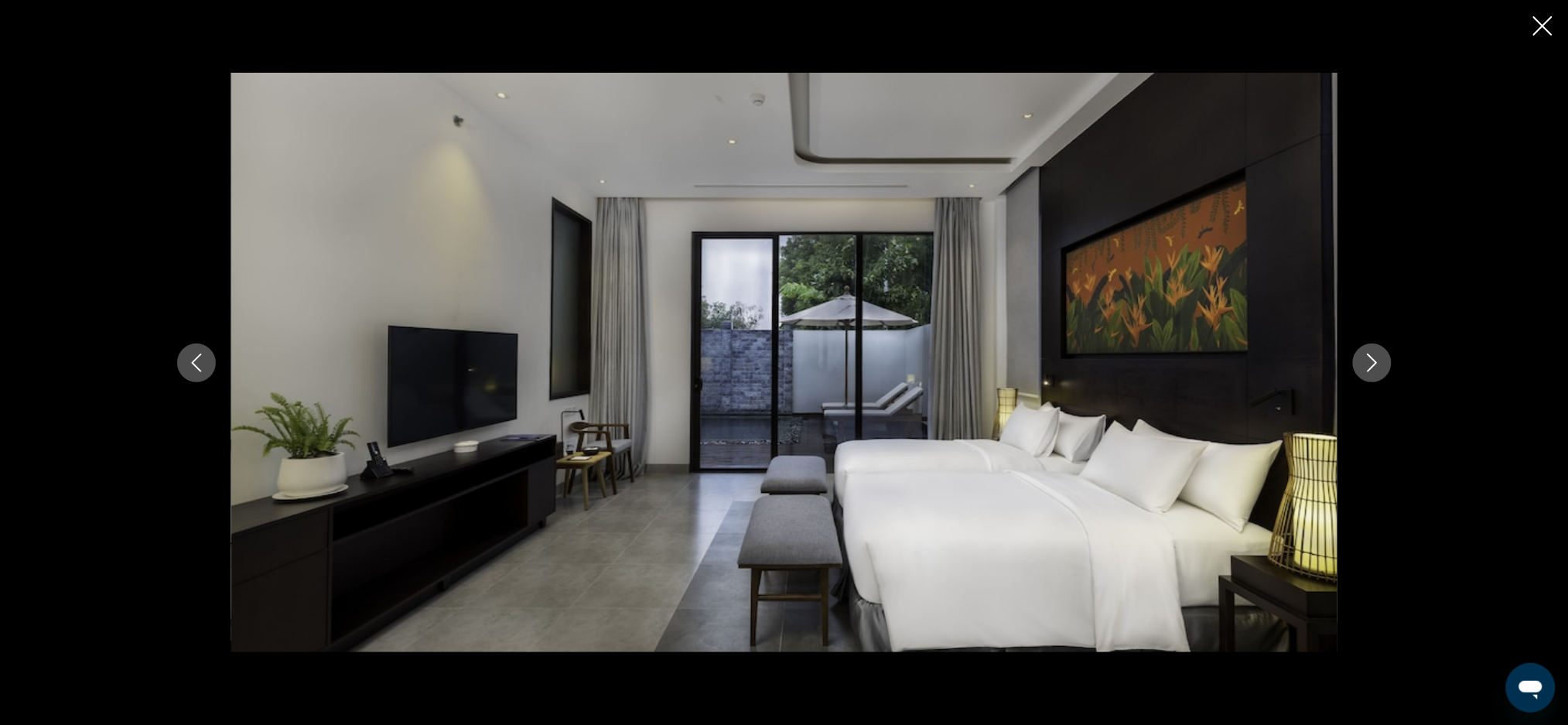
click at [1376, 352] on button "Next image" at bounding box center [1372, 362] width 39 height 39
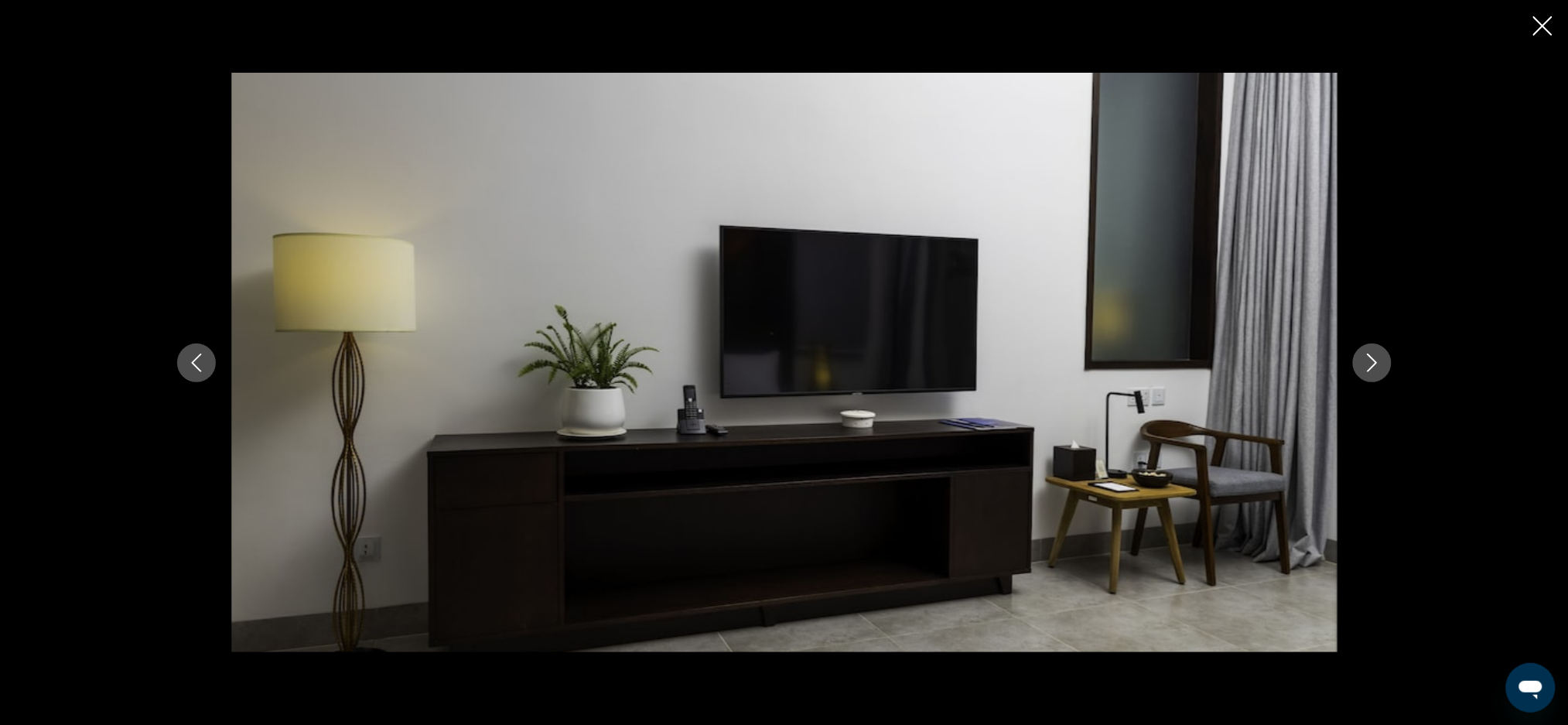
click at [1376, 352] on button "Next image" at bounding box center [1372, 362] width 39 height 39
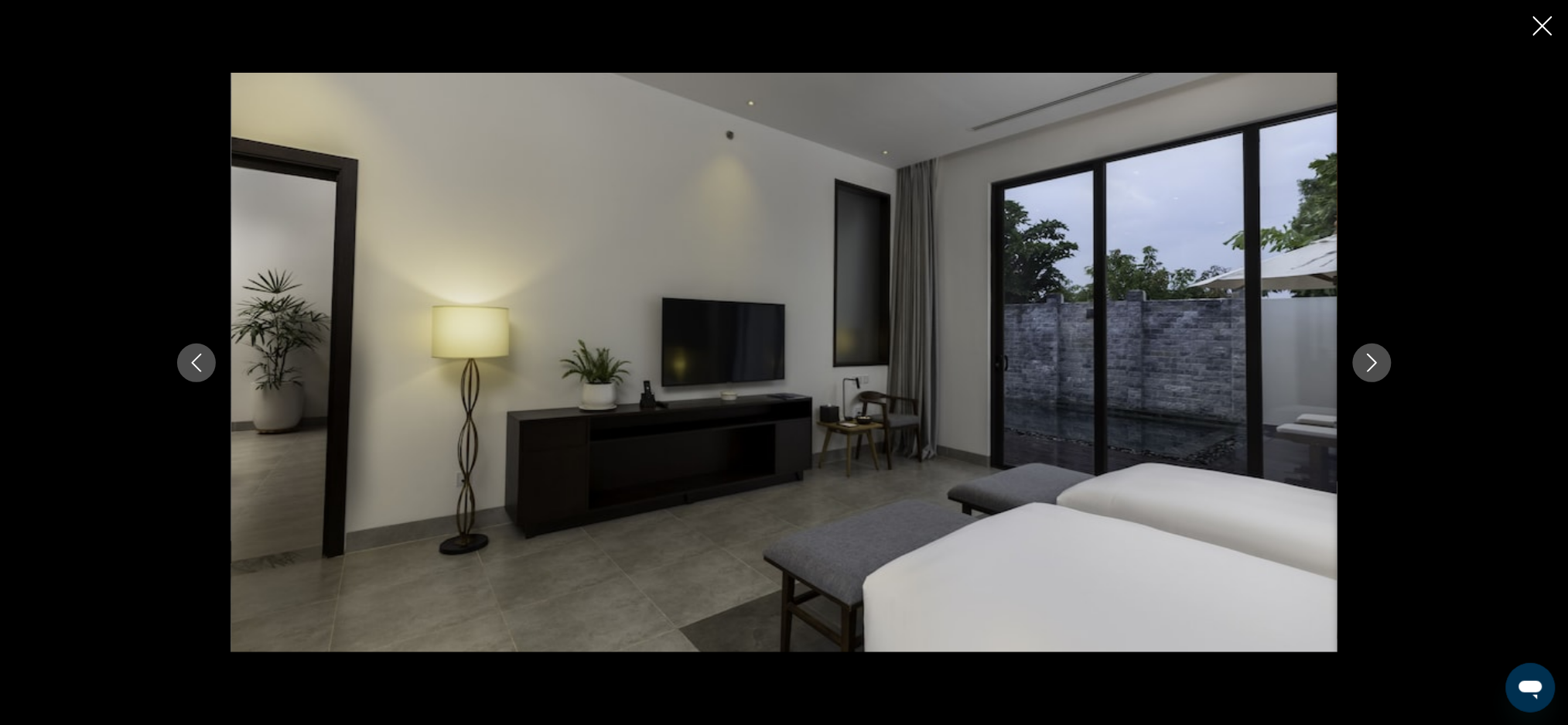
click at [1376, 352] on button "Next image" at bounding box center [1372, 362] width 39 height 39
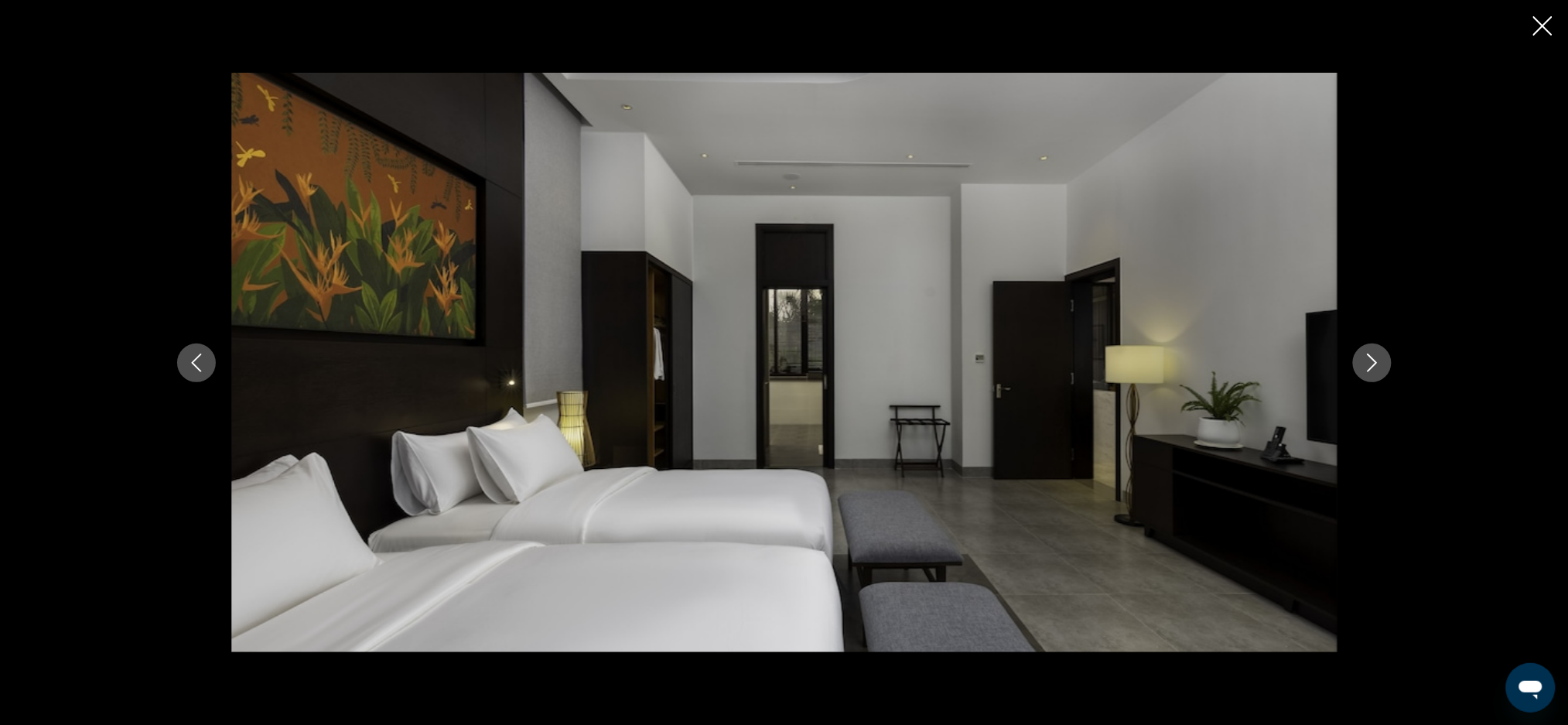
click at [1376, 352] on button "Next image" at bounding box center [1372, 362] width 39 height 39
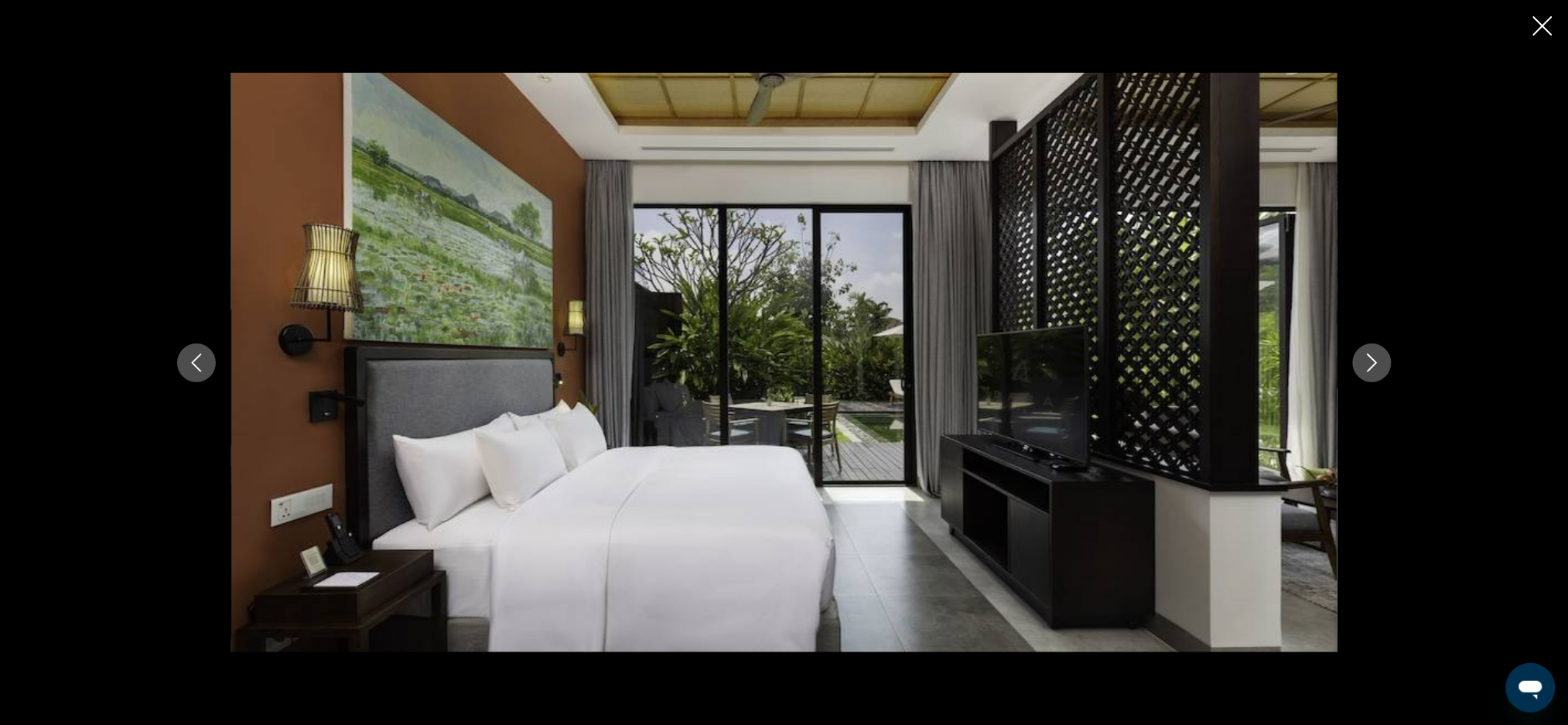
click at [1376, 352] on button "Next image" at bounding box center [1372, 362] width 39 height 39
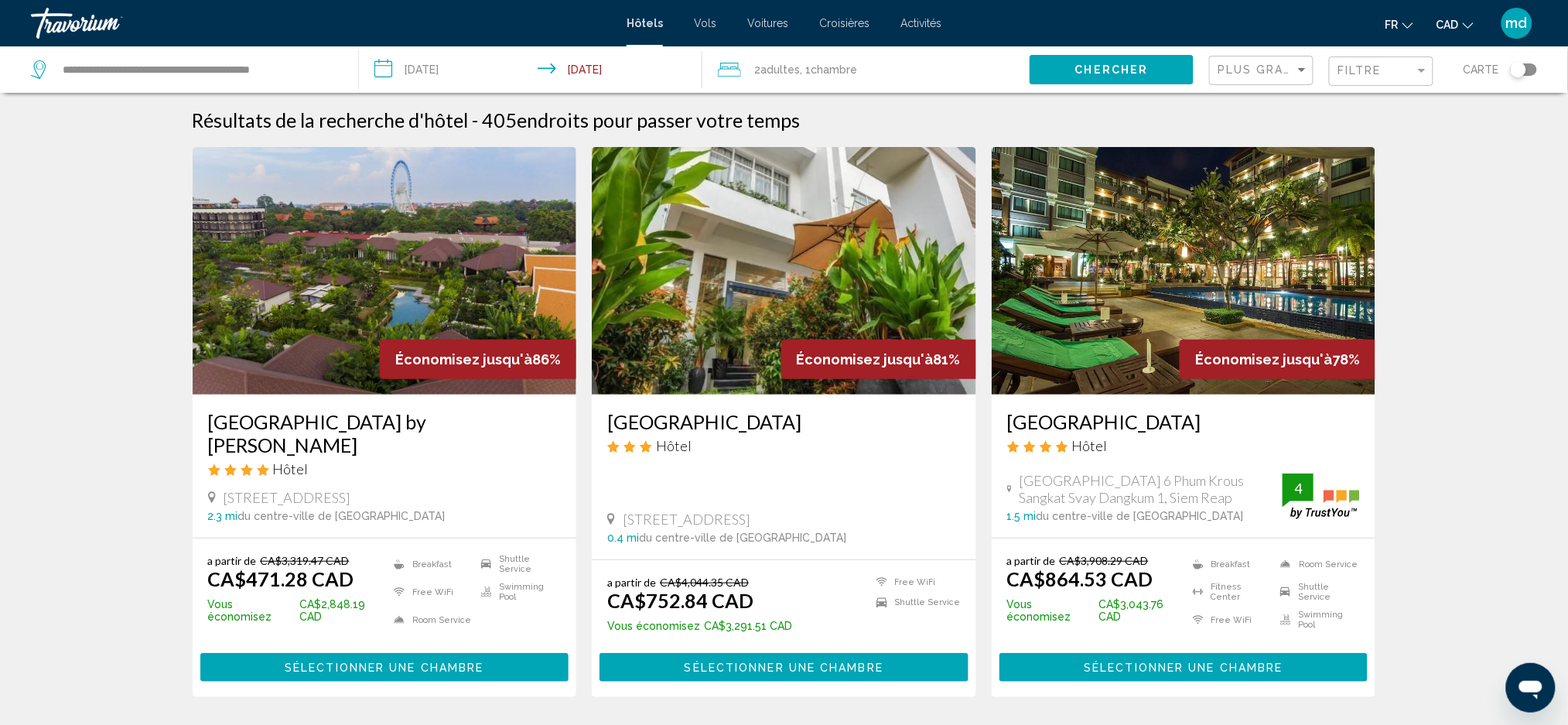
click at [1077, 427] on h3 "[GEOGRAPHIC_DATA]" at bounding box center [1184, 422] width 354 height 23
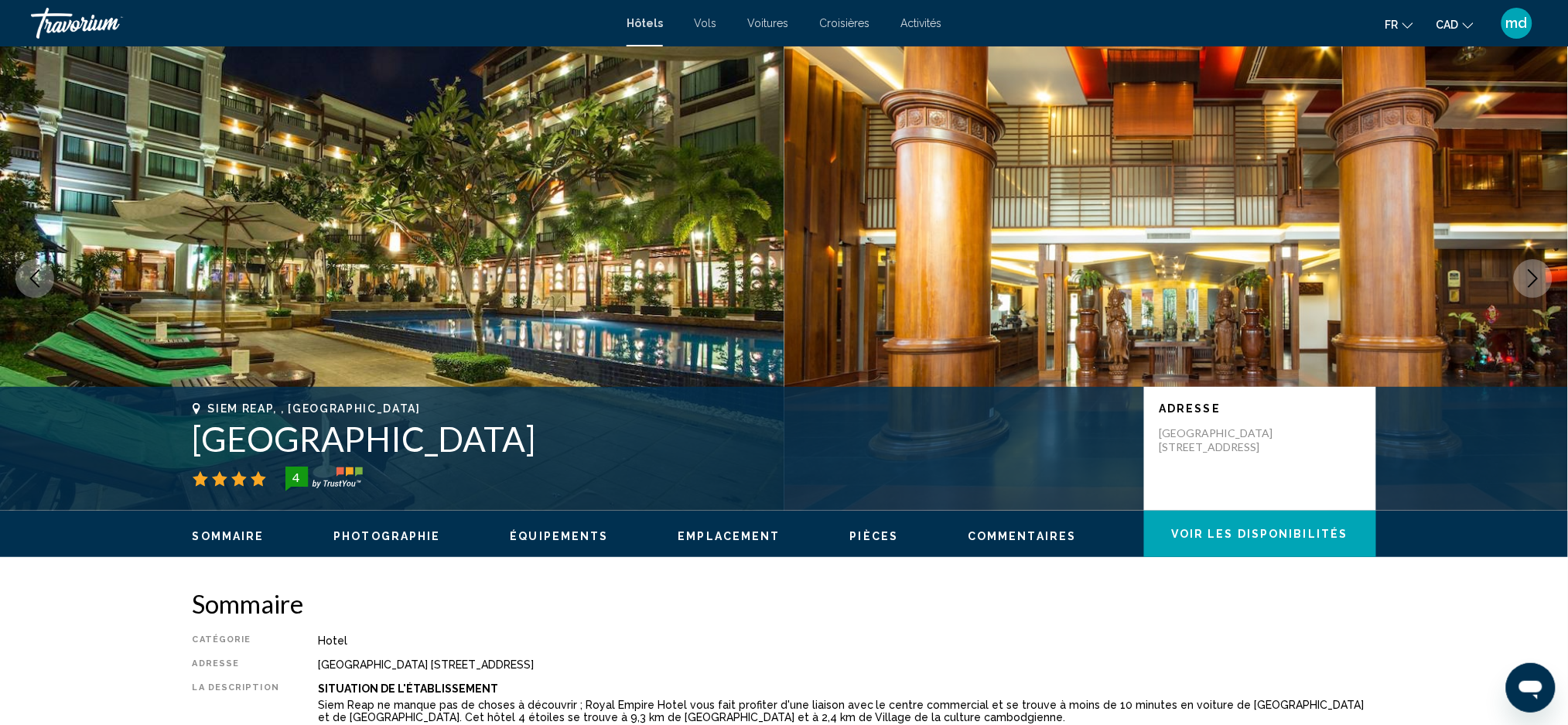
drag, startPoint x: 194, startPoint y: 431, endPoint x: 503, endPoint y: 438, distance: 309.1
click at [503, 438] on h1 "[GEOGRAPHIC_DATA]" at bounding box center [660, 438] width 936 height 40
copy h1 "[GEOGRAPHIC_DATA]"
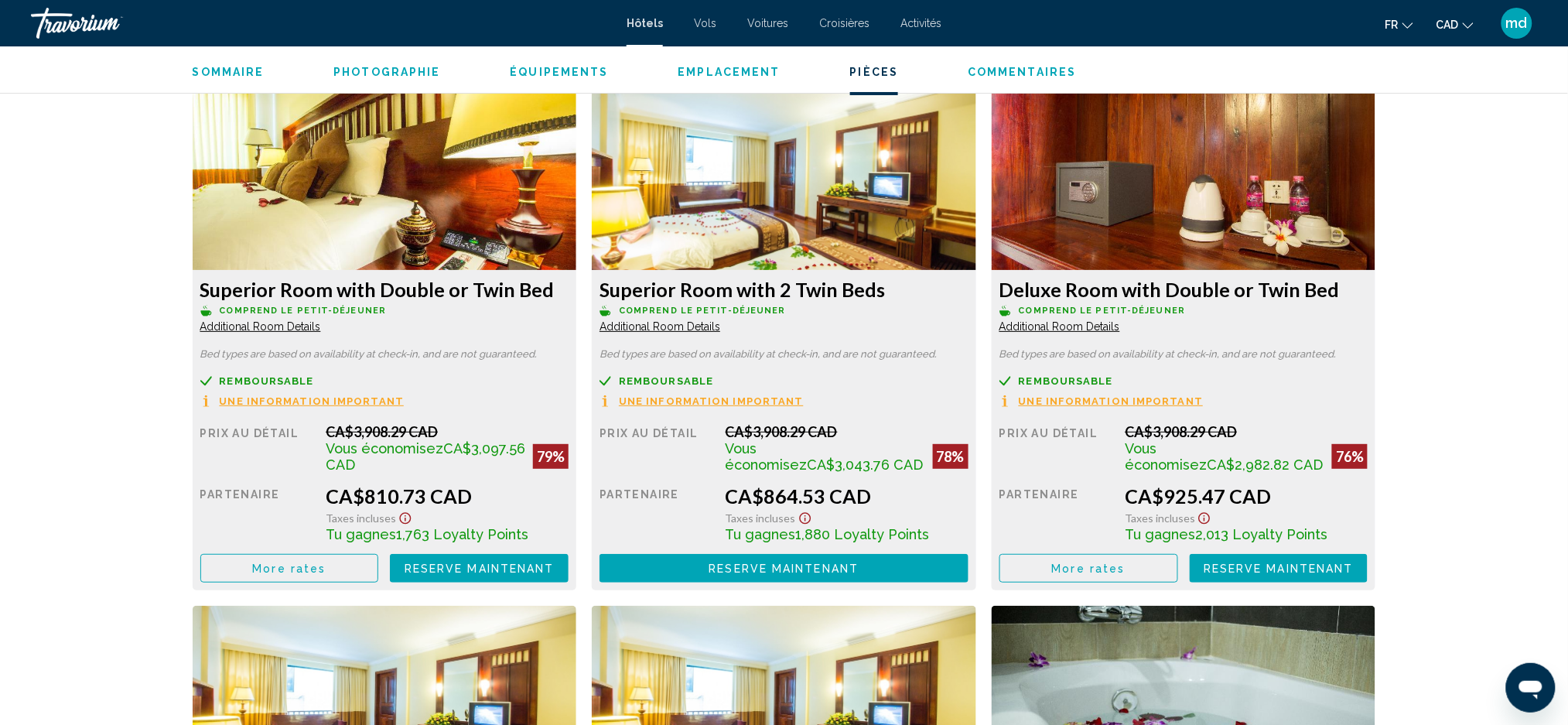
scroll to position [2064, 0]
